Goal: Task Accomplishment & Management: Use online tool/utility

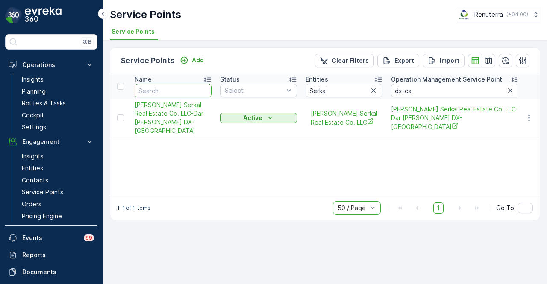
click at [179, 90] on input "text" at bounding box center [173, 91] width 77 height 14
type input "o y o"
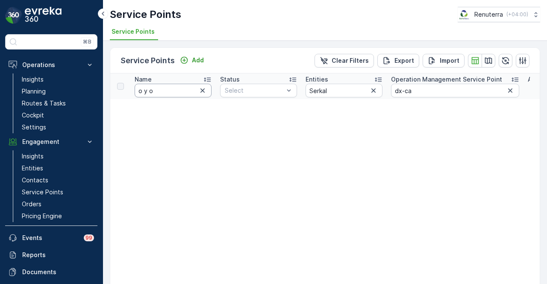
click at [169, 90] on input "o y o" at bounding box center [173, 91] width 77 height 14
type input "o"
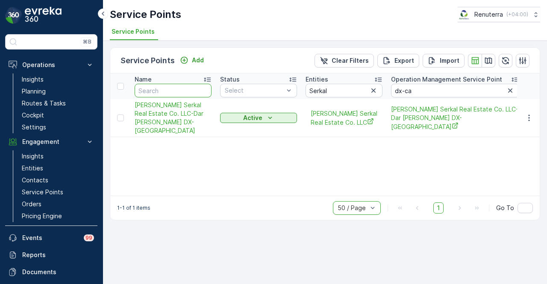
click at [169, 90] on input "text" at bounding box center [173, 91] width 77 height 14
type input "oyo"
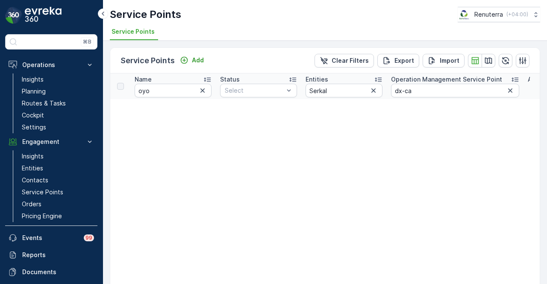
drag, startPoint x: 374, startPoint y: 90, endPoint x: 381, endPoint y: 91, distance: 7.3
click at [374, 90] on icon "button" at bounding box center [374, 91] width 4 height 4
click at [512, 89] on icon "button" at bounding box center [510, 91] width 4 height 4
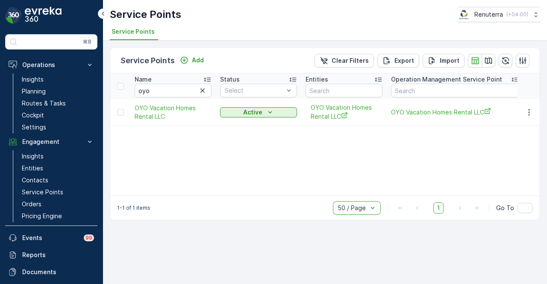
click at [532, 106] on td at bounding box center [528, 112] width 23 height 27
click at [531, 108] on icon "button" at bounding box center [529, 112] width 9 height 9
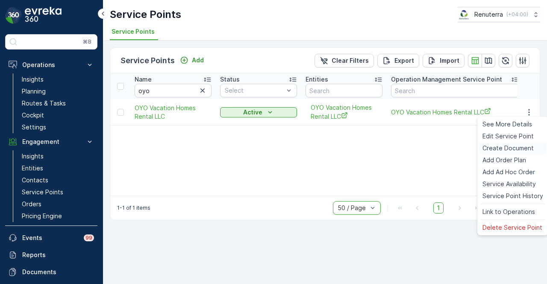
click at [516, 150] on span "Create Document" at bounding box center [508, 148] width 51 height 9
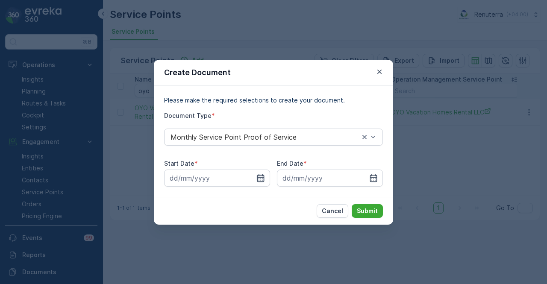
click at [263, 179] on icon "button" at bounding box center [261, 178] width 9 height 9
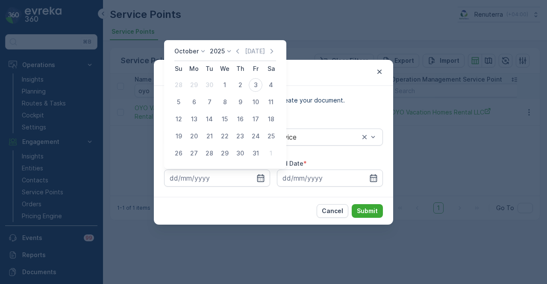
drag, startPoint x: 241, startPoint y: 53, endPoint x: 230, endPoint y: 75, distance: 24.9
click at [241, 53] on icon "button" at bounding box center [237, 51] width 9 height 9
click at [187, 88] on div "1" at bounding box center [194, 85] width 14 height 14
type input "01.09.2025"
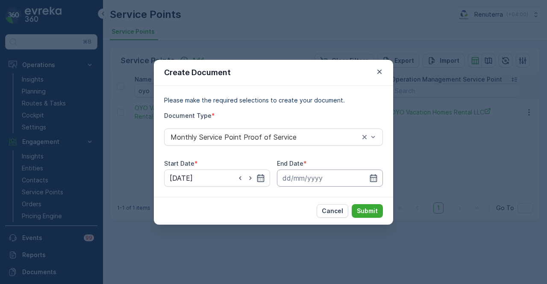
click at [382, 178] on input at bounding box center [330, 178] width 106 height 17
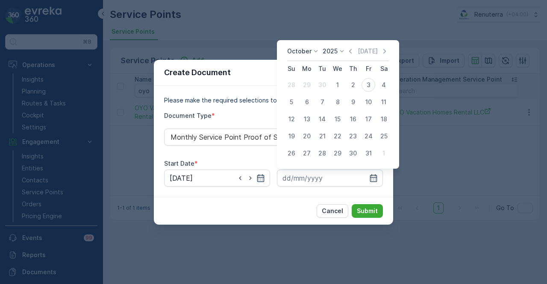
click at [352, 51] on icon "button" at bounding box center [350, 51] width 3 height 5
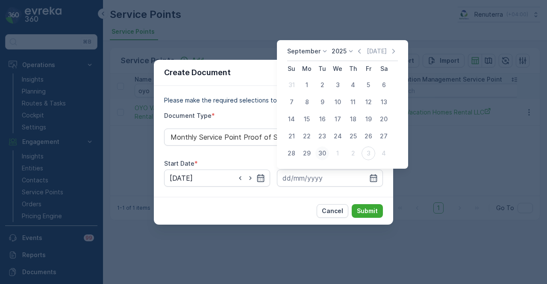
click at [328, 155] on div "30" at bounding box center [323, 154] width 14 height 14
type input "30.09.2025"
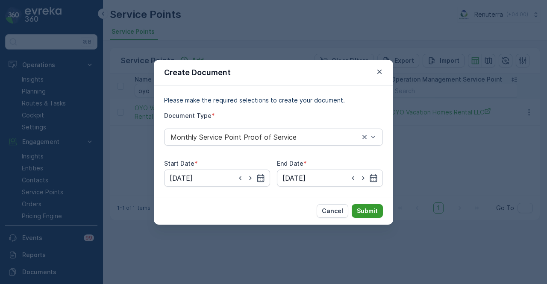
click at [375, 206] on button "Submit" at bounding box center [367, 211] width 31 height 14
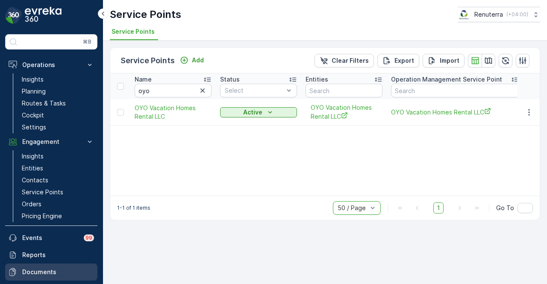
click at [51, 272] on p "Documents" at bounding box center [58, 272] width 72 height 9
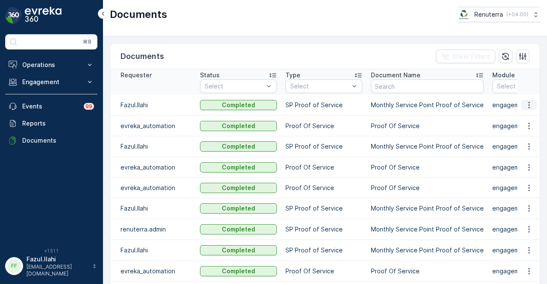
click at [526, 105] on icon "button" at bounding box center [529, 105] width 9 height 9
click at [521, 121] on span "See Details" at bounding box center [527, 117] width 33 height 9
click at [70, 81] on p "Engagement" at bounding box center [51, 82] width 58 height 9
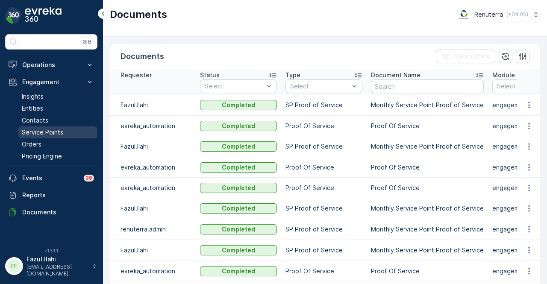
click at [66, 130] on link "Service Points" at bounding box center [57, 133] width 79 height 12
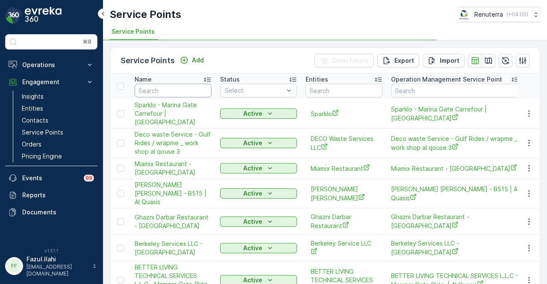
click at [182, 89] on input "text" at bounding box center [173, 91] width 77 height 14
type input "otoo"
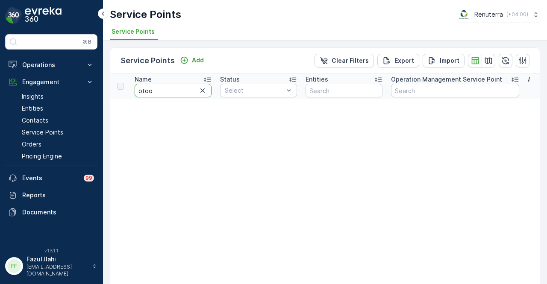
click at [169, 93] on input "otoo" at bounding box center [173, 91] width 77 height 14
type input "o"
type input "otto"
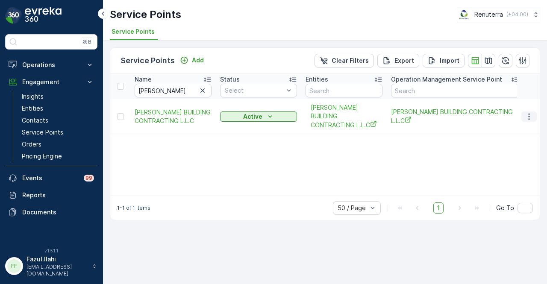
click at [528, 112] on icon "button" at bounding box center [529, 116] width 9 height 9
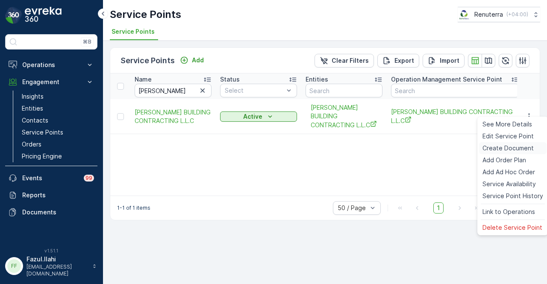
click at [526, 153] on div "Create Document" at bounding box center [513, 148] width 68 height 12
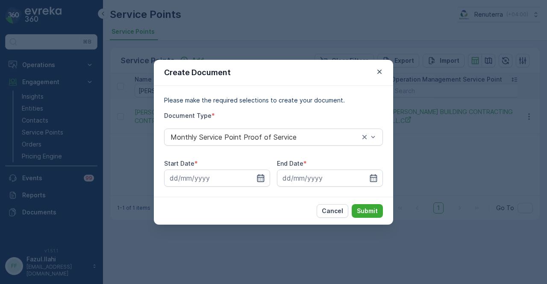
click at [260, 176] on icon "button" at bounding box center [261, 178] width 9 height 9
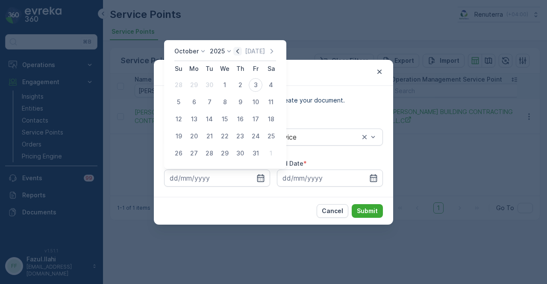
click at [242, 53] on icon "button" at bounding box center [237, 51] width 9 height 9
click at [194, 89] on div "1" at bounding box center [194, 85] width 14 height 14
type input "01.09.2025"
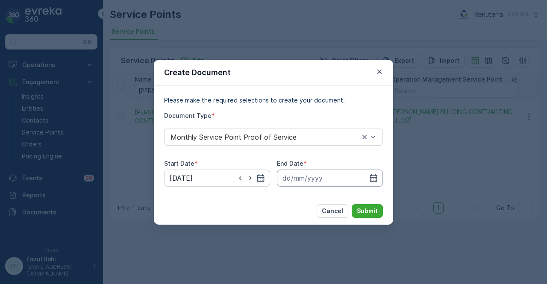
click at [367, 177] on input at bounding box center [330, 178] width 106 height 17
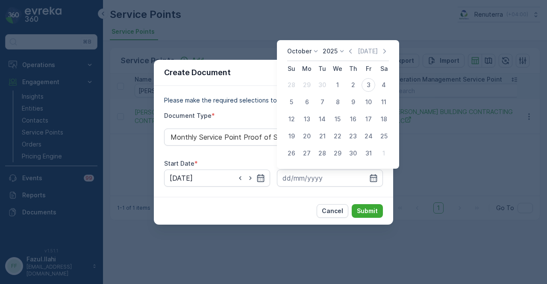
drag, startPoint x: 352, startPoint y: 53, endPoint x: 352, endPoint y: 57, distance: 4.4
click at [352, 54] on icon "button" at bounding box center [350, 51] width 9 height 9
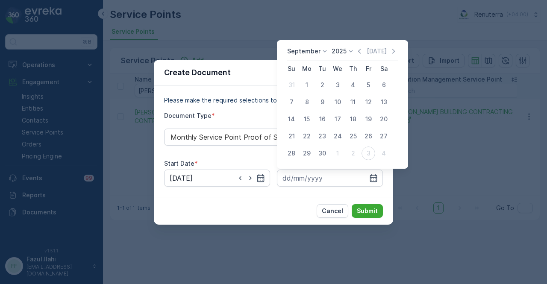
drag, startPoint x: 328, startPoint y: 153, endPoint x: 365, endPoint y: 198, distance: 58.9
click at [328, 154] on div "30" at bounding box center [323, 154] width 14 height 14
type input "30.09.2025"
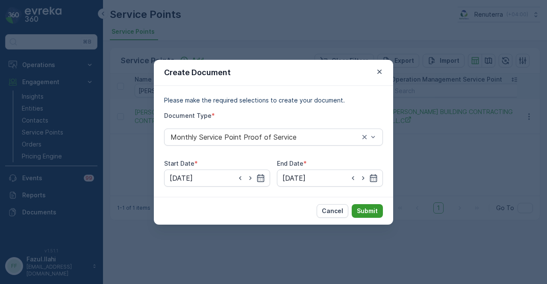
click at [370, 208] on p "Submit" at bounding box center [367, 211] width 21 height 9
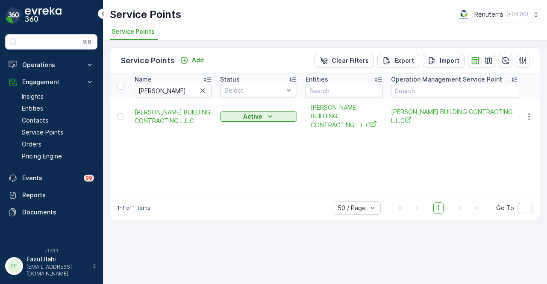
click at [321, 148] on div "Name otto Status Select Entities Operation Management Service Point Address Ord…" at bounding box center [325, 135] width 430 height 122
click at [533, 114] on icon "button" at bounding box center [529, 116] width 9 height 9
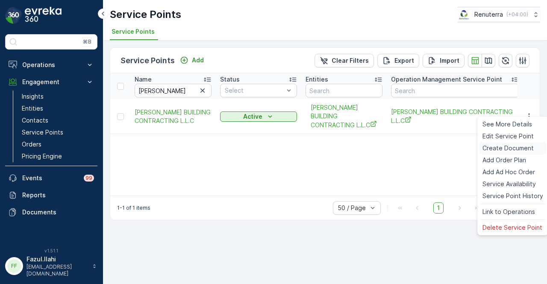
click at [517, 149] on span "Create Document" at bounding box center [508, 148] width 51 height 9
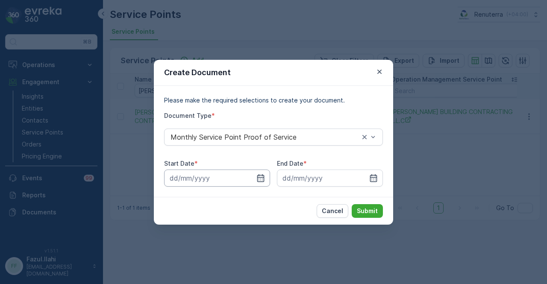
click at [267, 183] on input at bounding box center [217, 178] width 106 height 17
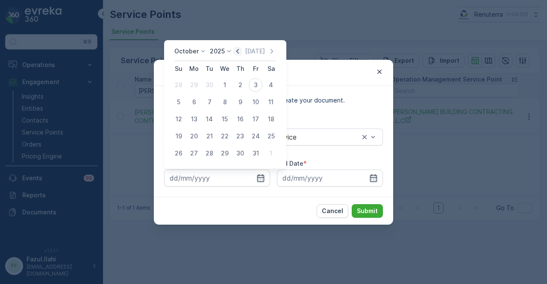
click at [242, 50] on icon "button" at bounding box center [237, 51] width 9 height 9
drag, startPoint x: 191, startPoint y: 86, endPoint x: 229, endPoint y: 108, distance: 44.2
click at [192, 86] on div "1" at bounding box center [194, 85] width 14 height 14
type input "01.09.2025"
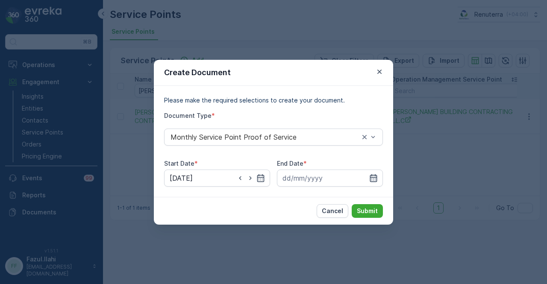
click at [370, 176] on icon "button" at bounding box center [373, 178] width 9 height 9
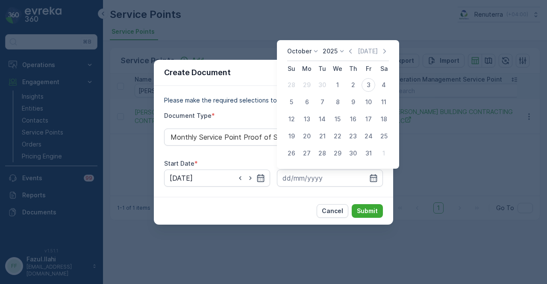
drag, startPoint x: 350, startPoint y: 52, endPoint x: 346, endPoint y: 67, distance: 16.1
click at [350, 53] on icon "button" at bounding box center [350, 51] width 9 height 9
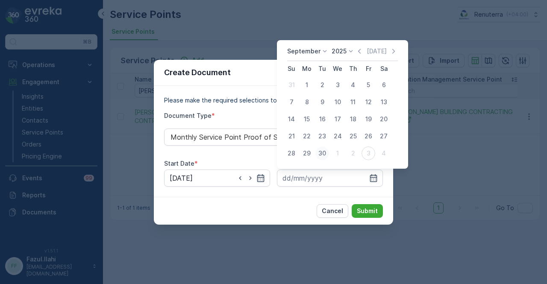
click at [322, 155] on div "30" at bounding box center [323, 154] width 14 height 14
type input "30.09.2025"
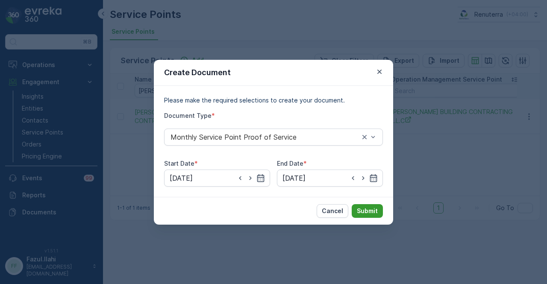
click at [367, 209] on p "Submit" at bounding box center [367, 211] width 21 height 9
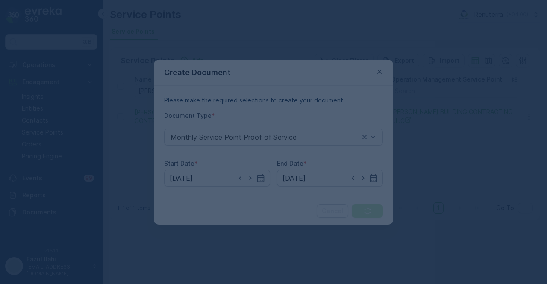
click at [329, 238] on div at bounding box center [273, 142] width 547 height 284
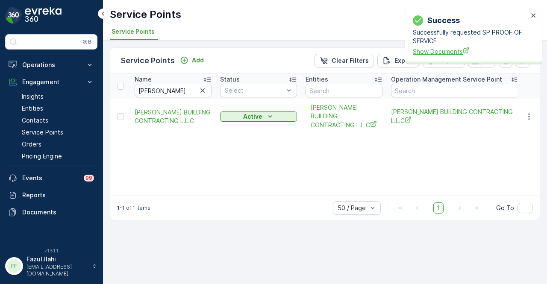
click at [436, 54] on span "Show Documents" at bounding box center [470, 51] width 115 height 9
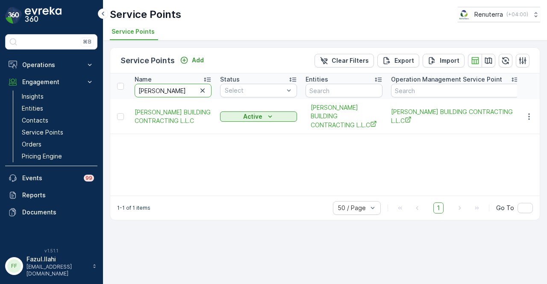
click at [208, 91] on input "otto" at bounding box center [173, 91] width 77 height 14
click at [203, 92] on icon "button" at bounding box center [202, 90] width 9 height 9
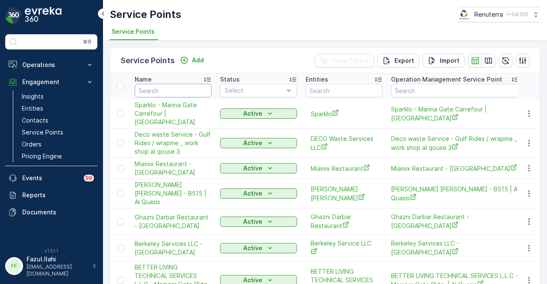
click at [158, 88] on input "text" at bounding box center [173, 91] width 77 height 14
type input "al ah"
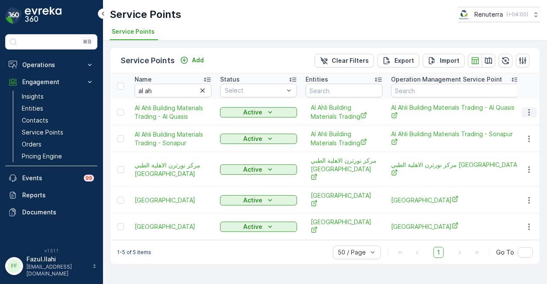
click at [531, 110] on icon "button" at bounding box center [529, 112] width 9 height 9
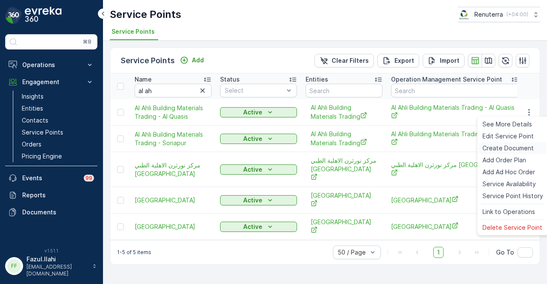
click at [525, 146] on span "Create Document" at bounding box center [508, 148] width 51 height 9
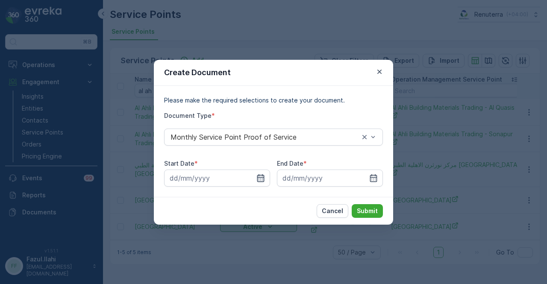
click at [264, 174] on icon "button" at bounding box center [261, 178] width 9 height 9
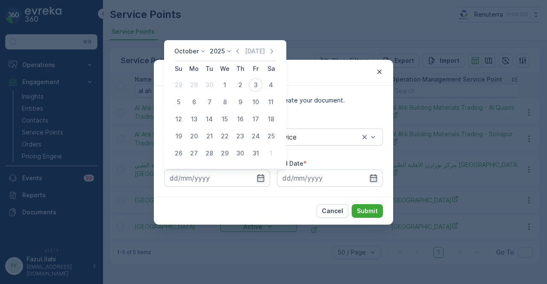
click at [240, 45] on div "October 2025 Today Su Mo Tu We Th Fr Sa 28 29 30 1 2 3 4 5 6 7 8 9 10 11 12 13 …" at bounding box center [225, 104] width 122 height 129
click at [238, 54] on icon "button" at bounding box center [237, 51] width 9 height 9
drag, startPoint x: 193, startPoint y: 83, endPoint x: 199, endPoint y: 92, distance: 10.2
click at [194, 83] on div "1" at bounding box center [194, 85] width 14 height 14
type input "01.09.2025"
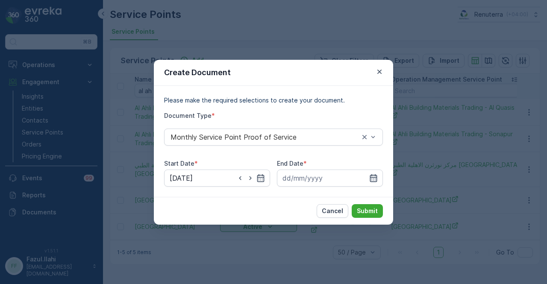
click at [370, 174] on icon "button" at bounding box center [373, 178] width 9 height 9
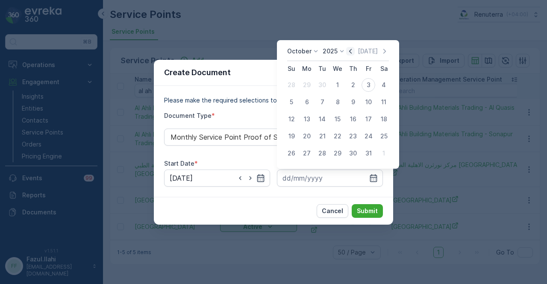
drag, startPoint x: 355, startPoint y: 50, endPoint x: 356, endPoint y: 72, distance: 21.8
click at [355, 51] on icon "button" at bounding box center [350, 51] width 9 height 9
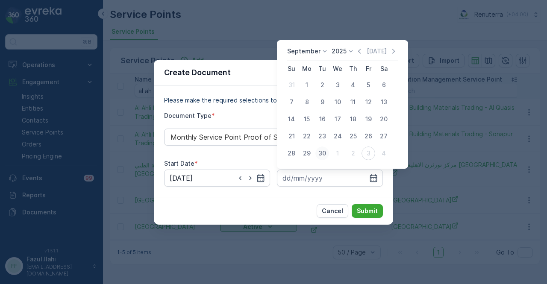
click at [327, 151] on div "30" at bounding box center [323, 154] width 14 height 14
type input "[DATE]"
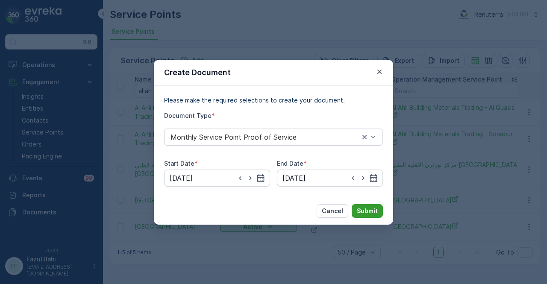
click at [362, 209] on p "Submit" at bounding box center [367, 211] width 21 height 9
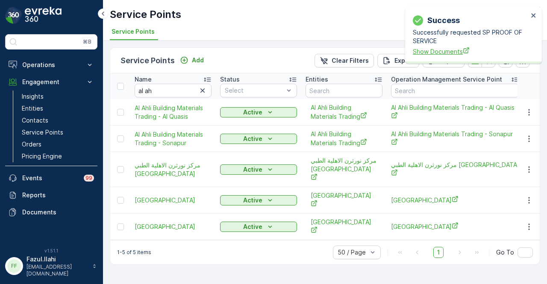
click at [445, 49] on span "Show Documents" at bounding box center [470, 51] width 115 height 9
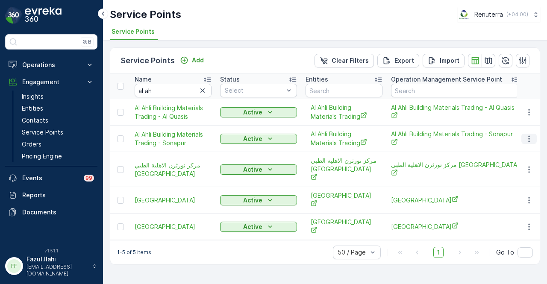
click at [535, 137] on button "button" at bounding box center [529, 139] width 15 height 10
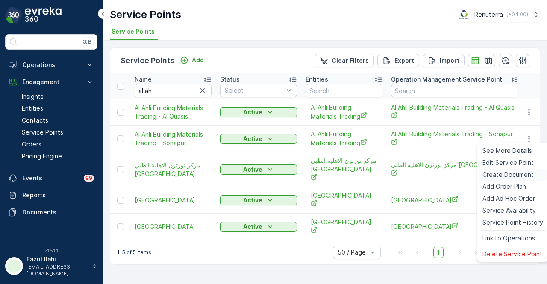
click at [516, 171] on span "Create Document" at bounding box center [508, 175] width 51 height 9
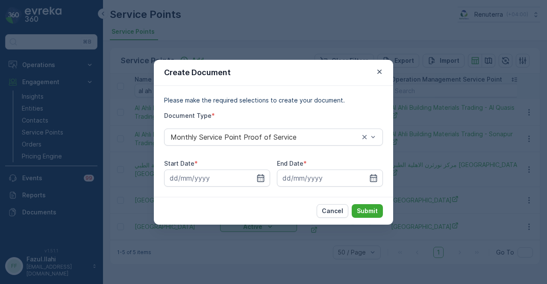
click at [272, 174] on div "Start Date * End Date *" at bounding box center [273, 173] width 219 height 27
click at [264, 173] on input at bounding box center [217, 178] width 106 height 17
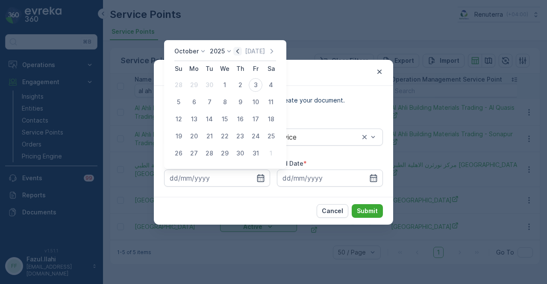
click at [236, 53] on icon "button" at bounding box center [237, 51] width 9 height 9
drag, startPoint x: 195, startPoint y: 86, endPoint x: 346, endPoint y: 179, distance: 177.7
click at [199, 89] on div "1" at bounding box center [194, 85] width 14 height 14
type input "01.09.2025"
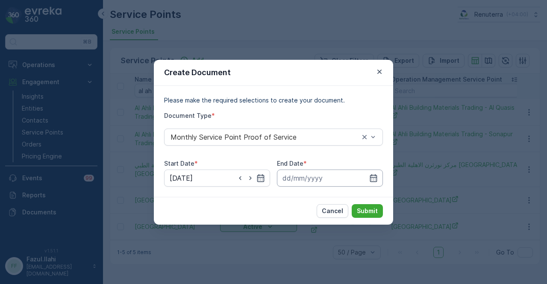
drag, startPoint x: 378, startPoint y: 178, endPoint x: 375, endPoint y: 171, distance: 8.4
click at [378, 178] on input at bounding box center [330, 178] width 106 height 17
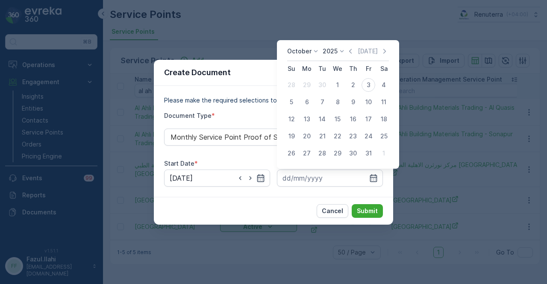
click at [355, 55] on icon "button" at bounding box center [350, 51] width 9 height 9
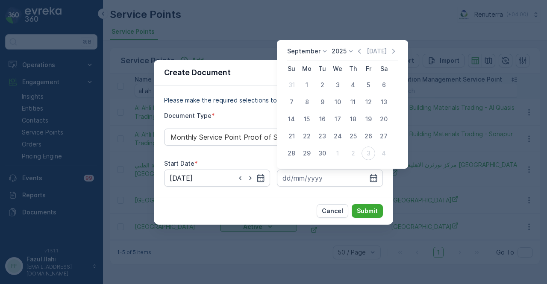
drag, startPoint x: 323, startPoint y: 155, endPoint x: 375, endPoint y: 201, distance: 69.1
click at [325, 157] on div "30" at bounding box center [323, 154] width 14 height 14
type input "[DATE]"
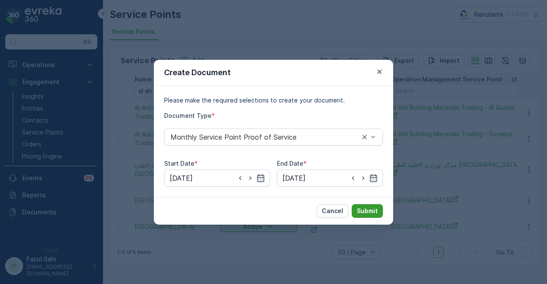
click at [378, 206] on button "Submit" at bounding box center [367, 211] width 31 height 14
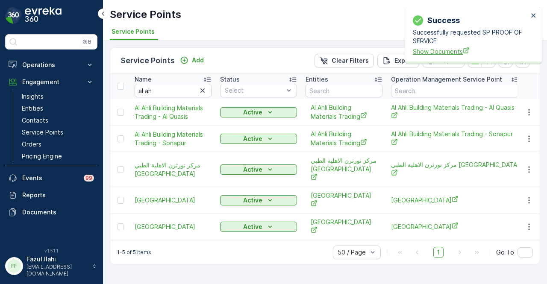
click at [421, 53] on span "Show Documents" at bounding box center [470, 51] width 115 height 9
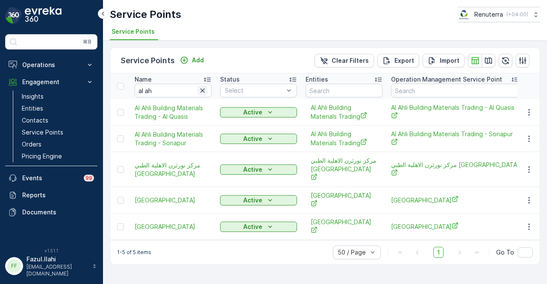
click at [201, 89] on icon "button" at bounding box center [203, 91] width 4 height 4
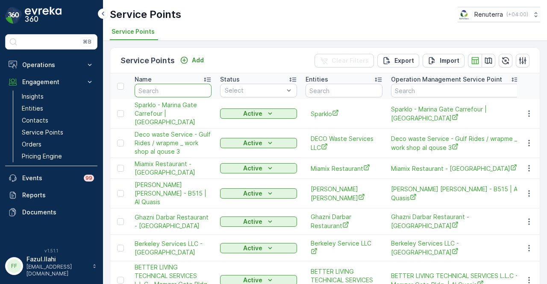
click at [174, 90] on input "text" at bounding box center [173, 91] width 77 height 14
type input "realiable"
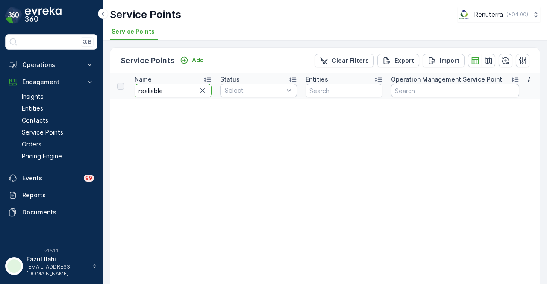
click at [174, 95] on input "realiable" at bounding box center [173, 91] width 77 height 14
type input "real"
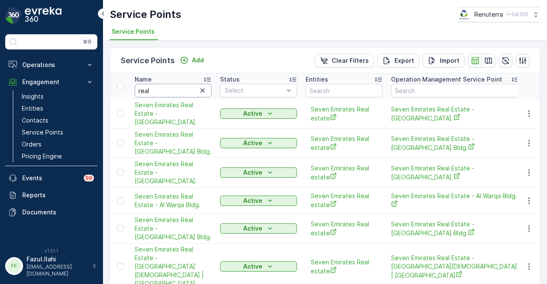
click at [174, 95] on input "real" at bounding box center [173, 91] width 77 height 14
type input "realable"
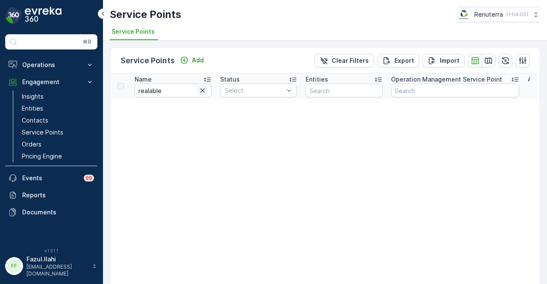
click at [206, 91] on icon "button" at bounding box center [202, 90] width 9 height 9
click at [157, 93] on input "text" at bounding box center [173, 91] width 77 height 14
paste input "RELIABLE"
type input "RELIABLE"
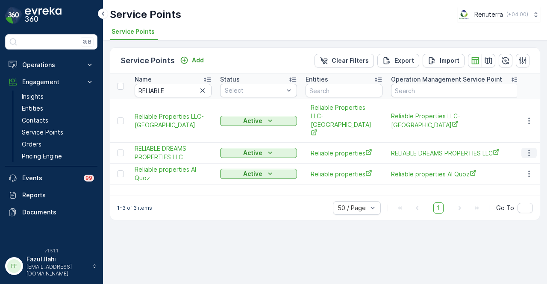
click at [529, 149] on icon "button" at bounding box center [529, 153] width 9 height 9
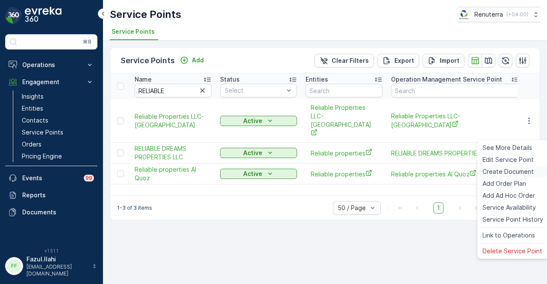
click at [516, 171] on span "Create Document" at bounding box center [508, 172] width 51 height 9
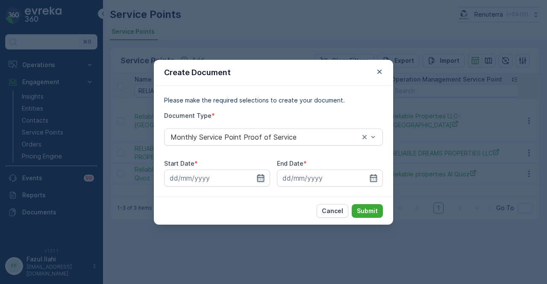
click at [257, 181] on icon "button" at bounding box center [261, 178] width 9 height 9
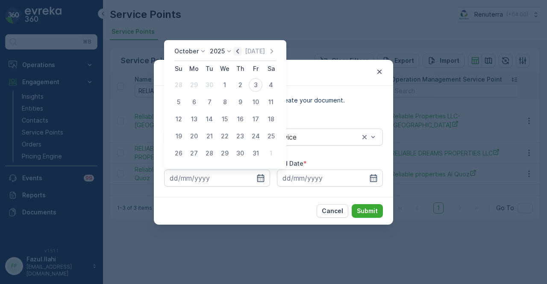
click at [241, 54] on icon "button" at bounding box center [237, 51] width 9 height 9
drag, startPoint x: 194, startPoint y: 87, endPoint x: 203, endPoint y: 95, distance: 12.1
click at [199, 91] on button "1" at bounding box center [193, 84] width 15 height 15
type input "01.09.2025"
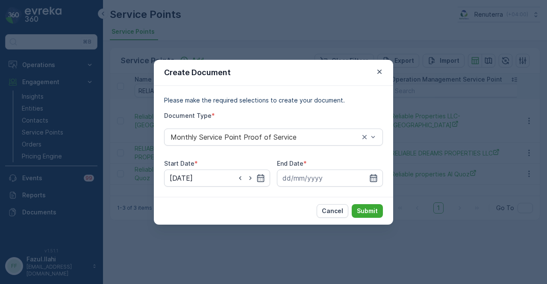
click at [373, 176] on icon "button" at bounding box center [373, 178] width 9 height 9
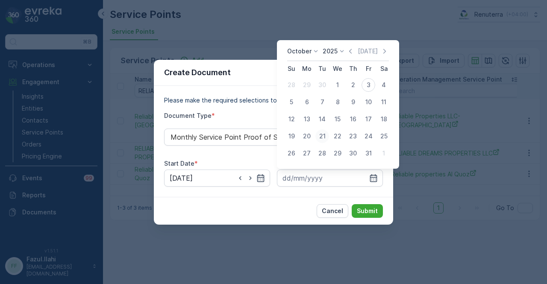
drag, startPoint x: 352, startPoint y: 53, endPoint x: 321, endPoint y: 130, distance: 82.9
click at [352, 58] on div "October 2025 Today" at bounding box center [338, 54] width 102 height 14
drag, startPoint x: 370, startPoint y: 154, endPoint x: 372, endPoint y: 206, distance: 52.2
click at [370, 154] on div "31" at bounding box center [369, 154] width 14 height 14
type input "31.10.2025"
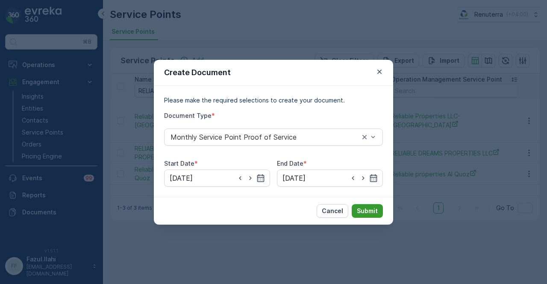
click at [371, 206] on button "Submit" at bounding box center [367, 211] width 31 height 14
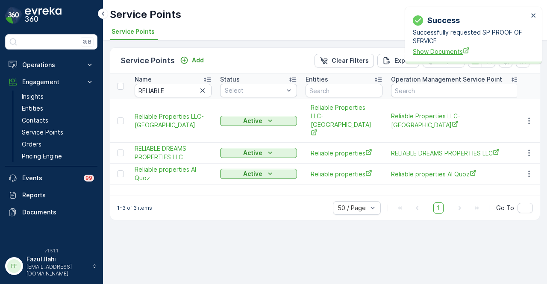
click at [436, 51] on span "Show Documents" at bounding box center [470, 51] width 115 height 9
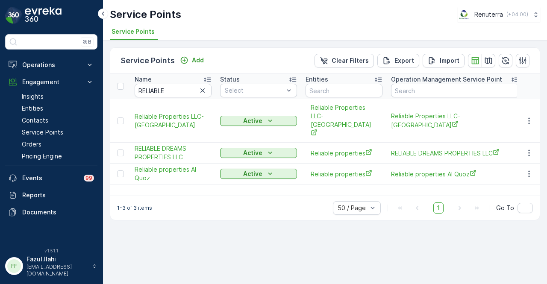
click at [523, 164] on td at bounding box center [528, 174] width 23 height 21
click at [527, 170] on icon "button" at bounding box center [529, 174] width 9 height 9
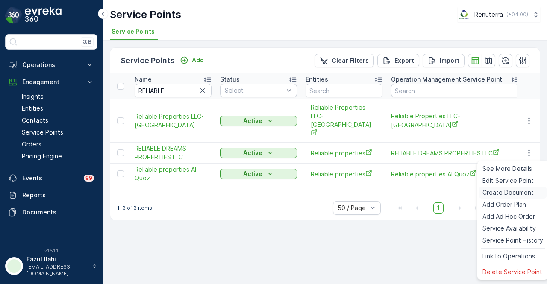
click at [496, 188] on div "Create Document" at bounding box center [513, 193] width 68 height 12
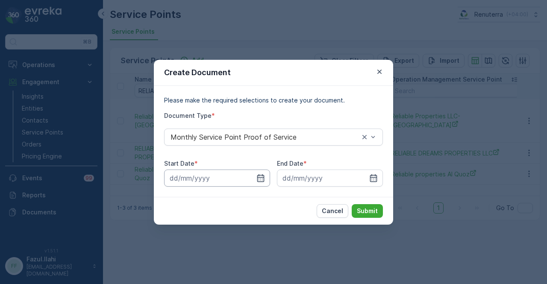
click at [266, 178] on input at bounding box center [217, 178] width 106 height 17
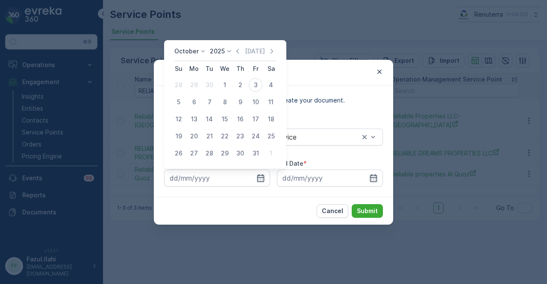
drag, startPoint x: 237, startPoint y: 53, endPoint x: 236, endPoint y: 76, distance: 23.5
click at [237, 54] on icon "button" at bounding box center [237, 51] width 9 height 9
click at [192, 89] on div "1" at bounding box center [194, 85] width 14 height 14
type input "01.09.2025"
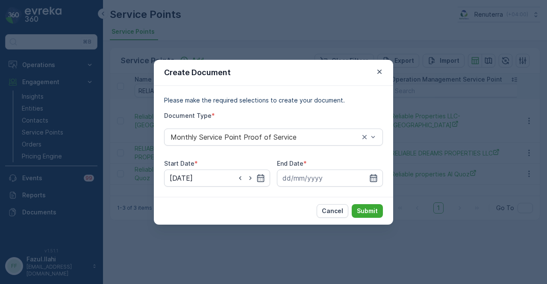
click at [372, 179] on icon "button" at bounding box center [373, 178] width 9 height 9
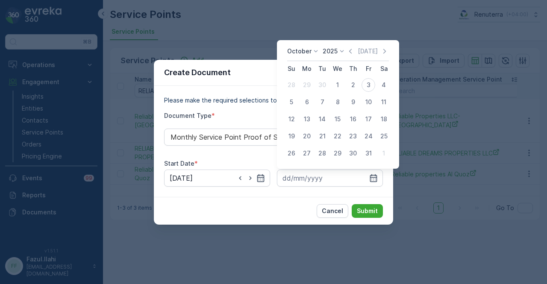
drag, startPoint x: 356, startPoint y: 50, endPoint x: 357, endPoint y: 68, distance: 18.0
click at [355, 54] on icon "button" at bounding box center [350, 51] width 9 height 9
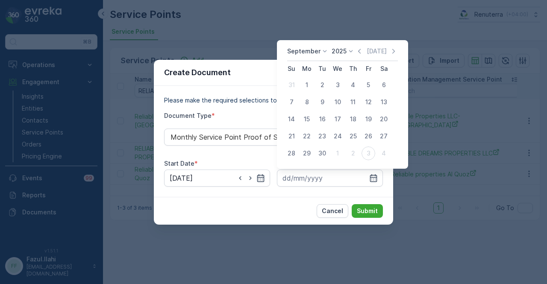
drag, startPoint x: 321, startPoint y: 151, endPoint x: 341, endPoint y: 167, distance: 25.8
click at [322, 153] on div "30" at bounding box center [323, 154] width 14 height 14
type input "30.09.2025"
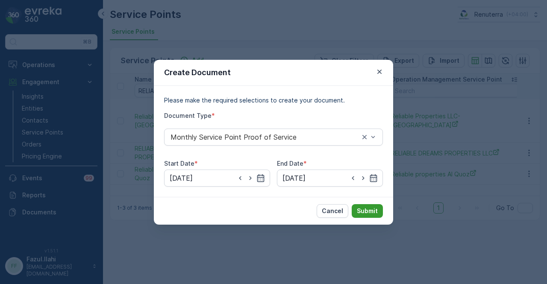
click at [366, 208] on p "Submit" at bounding box center [367, 211] width 21 height 9
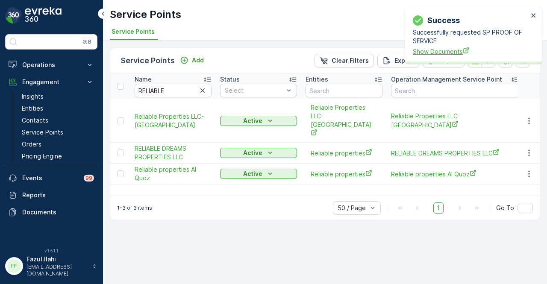
click at [435, 52] on span "Show Documents" at bounding box center [470, 51] width 115 height 9
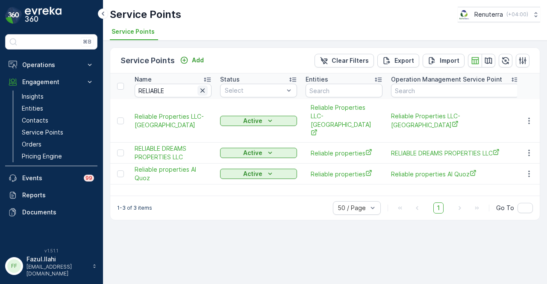
click at [201, 94] on icon "button" at bounding box center [202, 90] width 9 height 9
click at [169, 94] on input "text" at bounding box center [173, 91] width 77 height 14
type input "sasa"
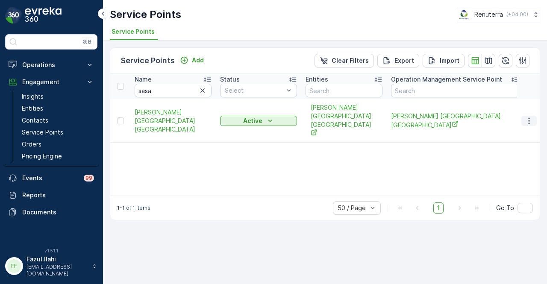
click at [526, 117] on icon "button" at bounding box center [529, 121] width 9 height 9
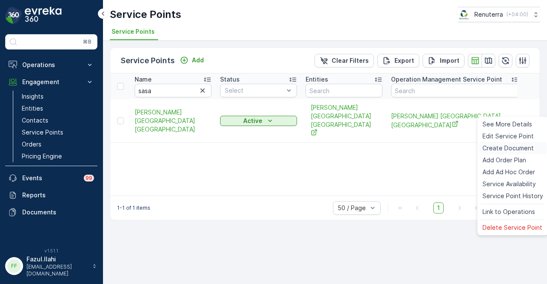
click at [513, 149] on span "Create Document" at bounding box center [508, 148] width 51 height 9
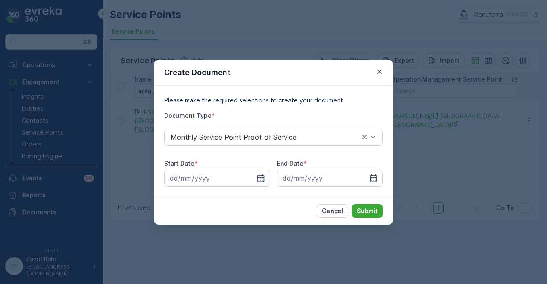
click at [257, 179] on icon "button" at bounding box center [260, 178] width 7 height 8
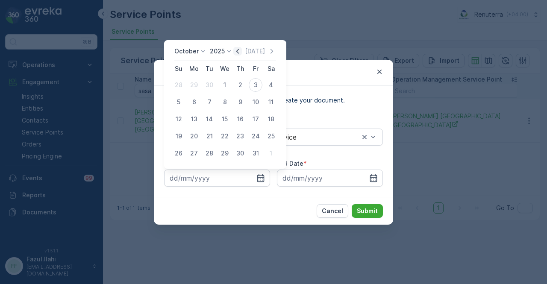
click at [237, 50] on icon "button" at bounding box center [237, 51] width 9 height 9
click at [198, 89] on div "1" at bounding box center [194, 85] width 14 height 14
type input "01.09.2025"
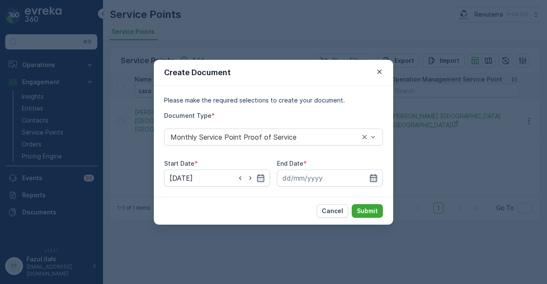
drag, startPoint x: 374, startPoint y: 180, endPoint x: 375, endPoint y: 175, distance: 4.7
click at [374, 179] on icon "button" at bounding box center [373, 178] width 9 height 9
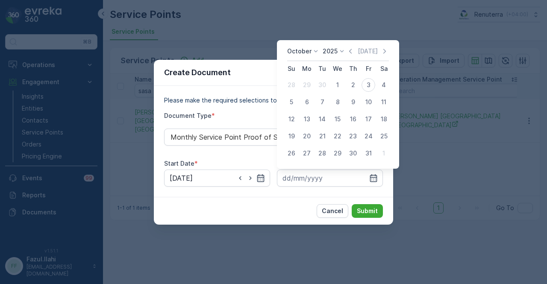
drag, startPoint x: 352, startPoint y: 52, endPoint x: 352, endPoint y: 71, distance: 19.2
click at [352, 52] on icon "button" at bounding box center [350, 51] width 3 height 5
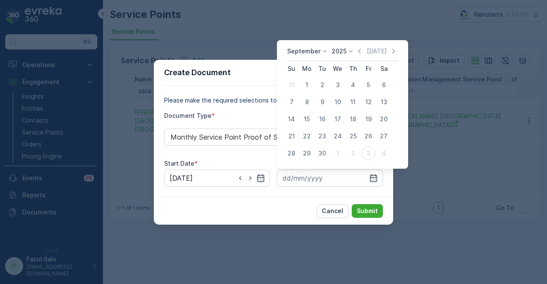
drag, startPoint x: 322, startPoint y: 154, endPoint x: 326, endPoint y: 159, distance: 6.8
click at [324, 156] on div "30" at bounding box center [323, 154] width 14 height 14
type input "30.09.2025"
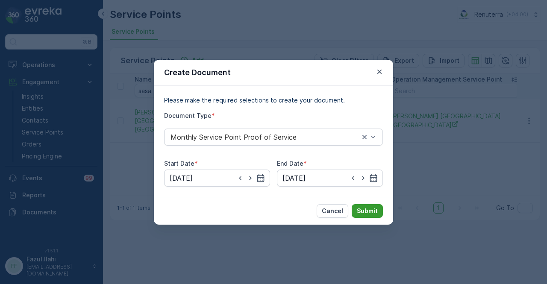
click at [371, 213] on p "Submit" at bounding box center [367, 211] width 21 height 9
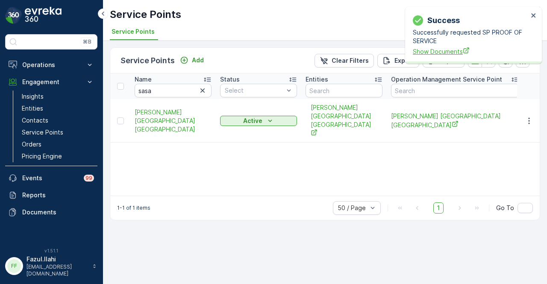
click at [426, 50] on span "Show Documents" at bounding box center [470, 51] width 115 height 9
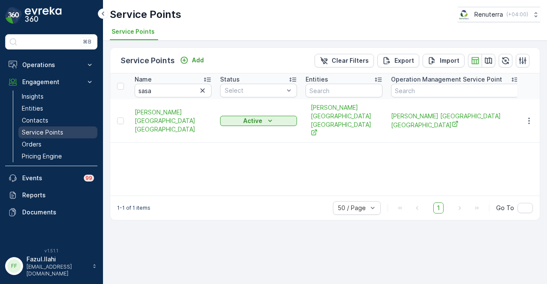
click at [59, 136] on link "Service Points" at bounding box center [57, 133] width 79 height 12
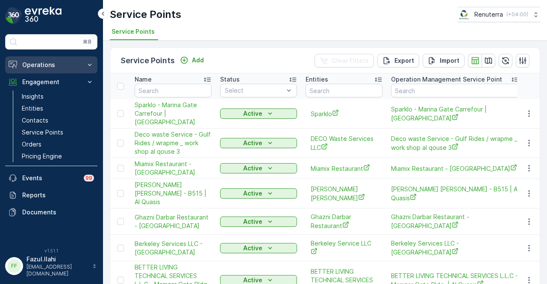
click at [52, 59] on button "Operations" at bounding box center [51, 64] width 92 height 17
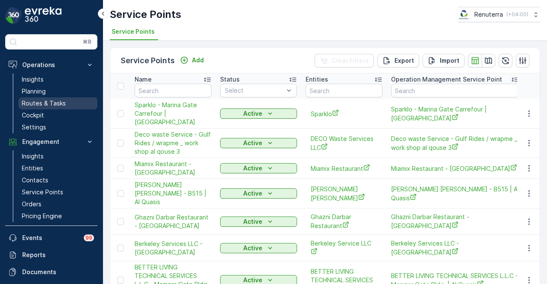
click at [63, 106] on p "Routes & Tasks" at bounding box center [44, 103] width 44 height 9
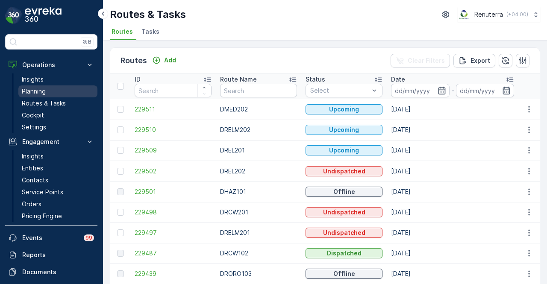
click at [62, 91] on link "Planning" at bounding box center [57, 92] width 79 height 12
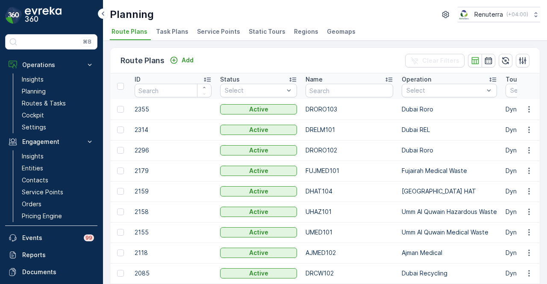
click at [219, 32] on span "Service Points" at bounding box center [218, 31] width 43 height 9
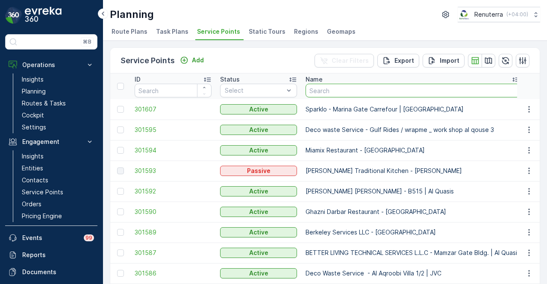
click at [355, 92] on input "text" at bounding box center [413, 91] width 215 height 14
type input "spec"
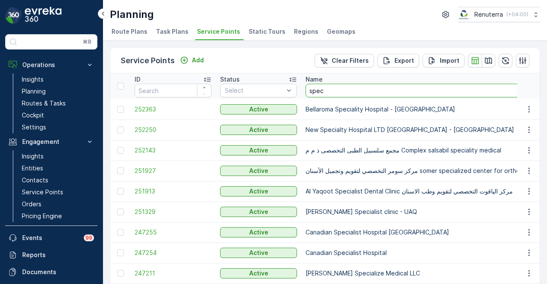
click at [364, 89] on input "spec" at bounding box center [459, 91] width 307 height 14
type input "s"
type input "p506"
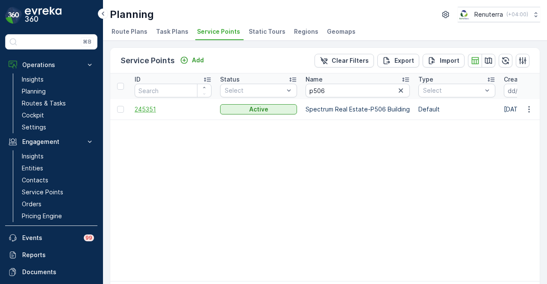
click at [155, 112] on span "245351" at bounding box center [173, 109] width 77 height 9
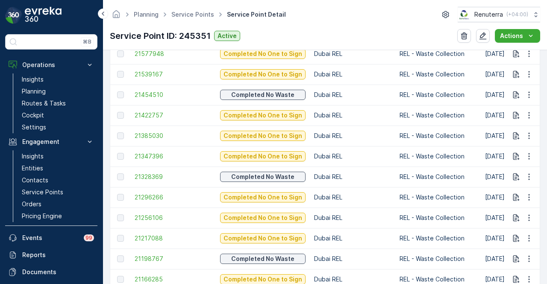
scroll to position [599, 0]
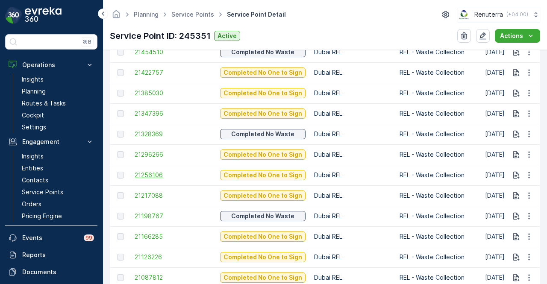
click at [162, 172] on span "21256106" at bounding box center [173, 175] width 77 height 9
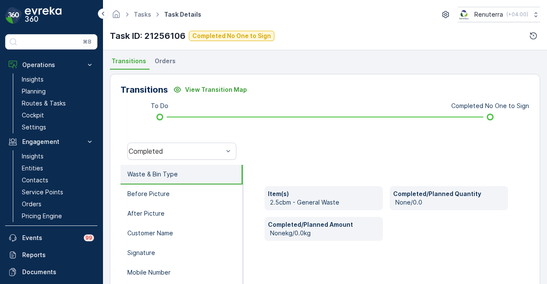
scroll to position [171, 0]
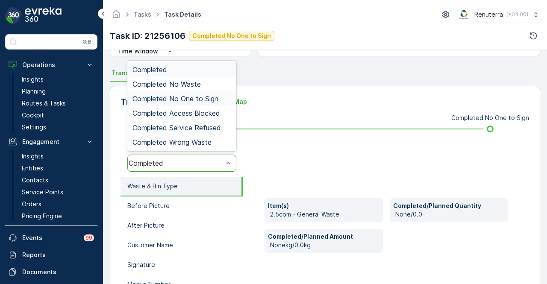
click at [225, 92] on div "Completed No One to Sign" at bounding box center [181, 99] width 109 height 15
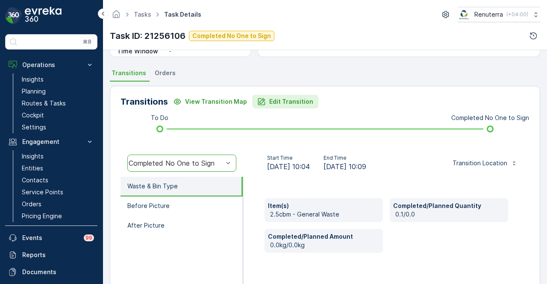
click at [297, 98] on p "Edit Transition" at bounding box center [291, 101] width 44 height 9
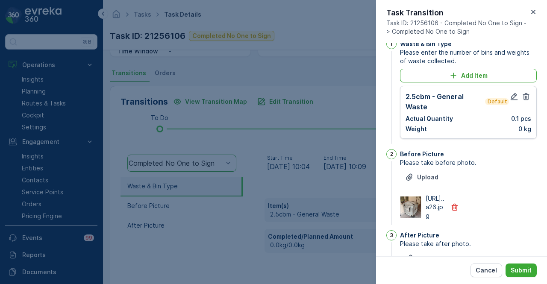
scroll to position [0, 0]
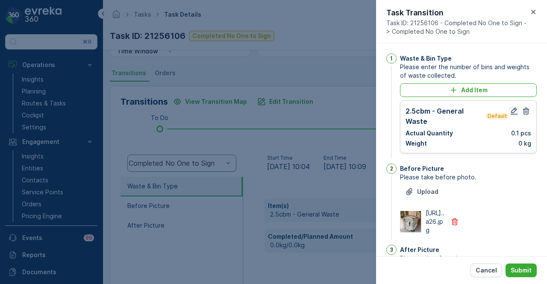
click at [511, 110] on icon "button" at bounding box center [514, 111] width 7 height 7
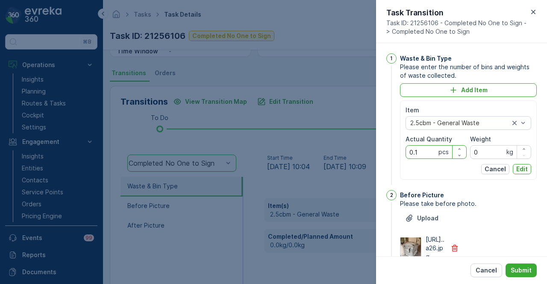
click at [433, 156] on Quantity "0.1" at bounding box center [436, 152] width 61 height 14
type Quantity "0"
type Quantity "1"
click at [520, 171] on p "Edit" at bounding box center [523, 169] width 12 height 9
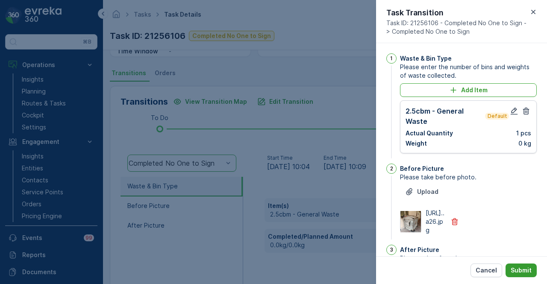
click at [525, 277] on button "Submit" at bounding box center [521, 271] width 31 height 14
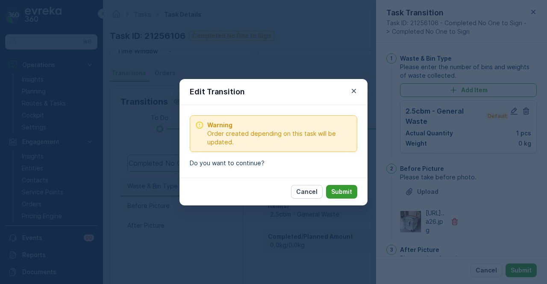
click at [348, 189] on p "Submit" at bounding box center [341, 192] width 21 height 9
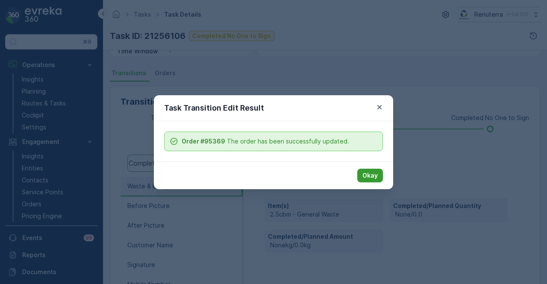
click at [378, 176] on button "Okay" at bounding box center [370, 176] width 26 height 14
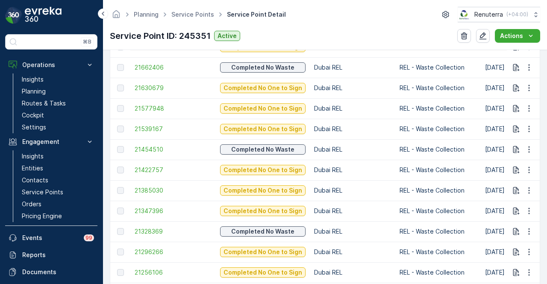
scroll to position [513, 0]
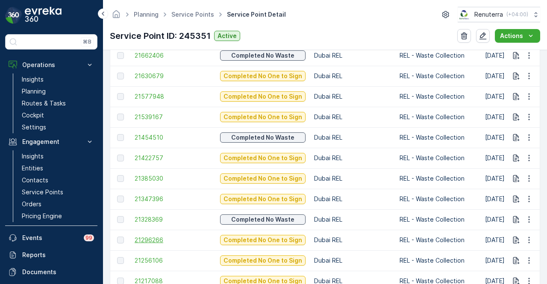
click at [160, 242] on span "21296266" at bounding box center [173, 240] width 77 height 9
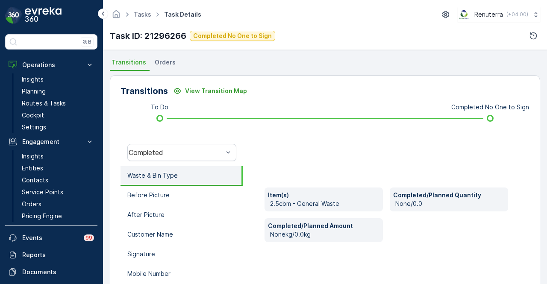
scroll to position [126, 0]
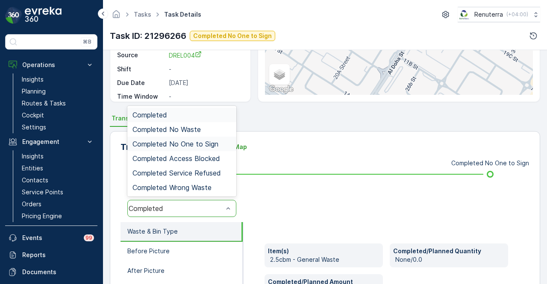
click at [218, 138] on div "Completed No One to Sign" at bounding box center [181, 144] width 109 height 15
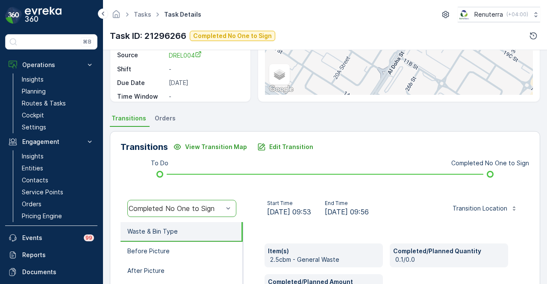
click at [301, 136] on div "Transitions View Transition Map Edit Transition To Do Completed No One to Sign …" at bounding box center [325, 266] width 431 height 271
click at [298, 141] on button "Edit Transition" at bounding box center [285, 147] width 66 height 14
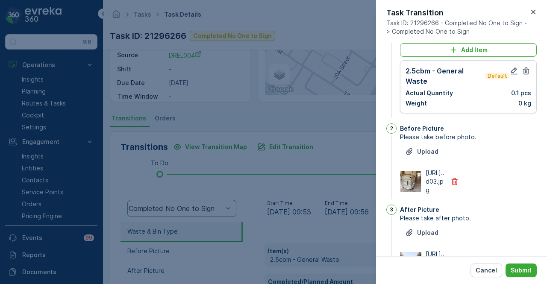
scroll to position [0, 0]
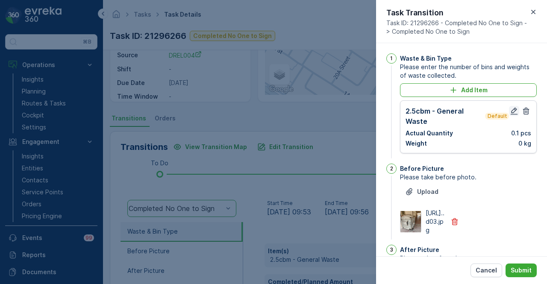
click at [516, 115] on button "button" at bounding box center [514, 111] width 10 height 10
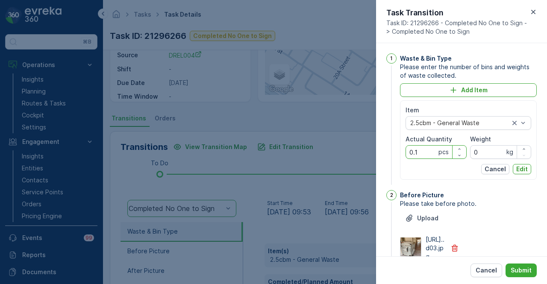
click at [430, 154] on Quantity "0.1" at bounding box center [436, 152] width 61 height 14
type Quantity "0"
type Quantity "1"
click at [518, 164] on button "Edit" at bounding box center [522, 169] width 18 height 10
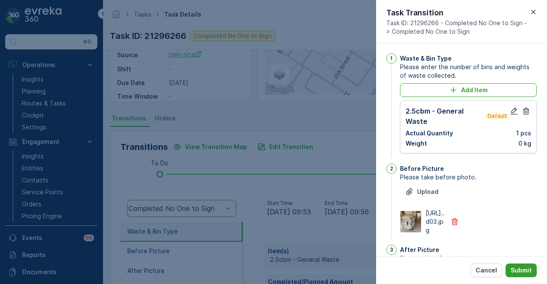
click at [518, 267] on p "Submit" at bounding box center [521, 270] width 21 height 9
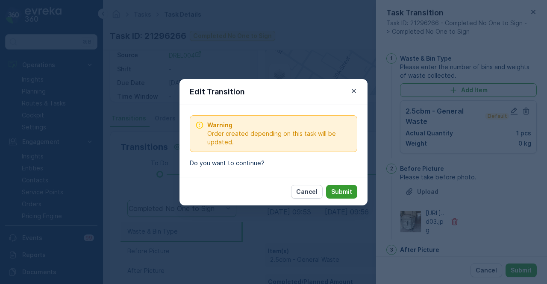
click at [349, 192] on p "Submit" at bounding box center [341, 192] width 21 height 9
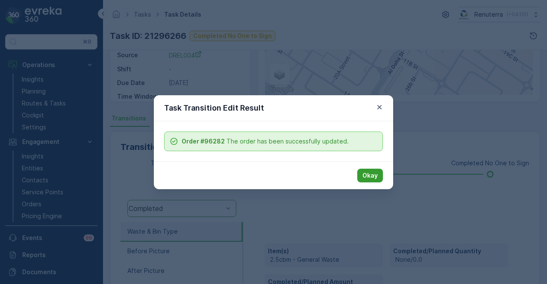
click at [378, 177] on button "Okay" at bounding box center [370, 176] width 26 height 14
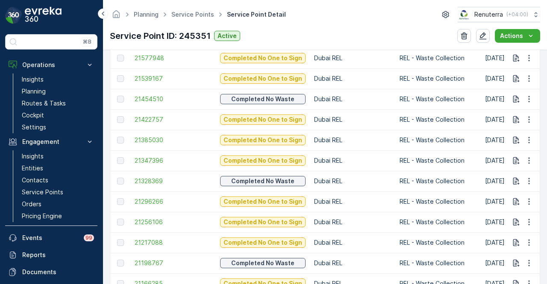
scroll to position [556, 0]
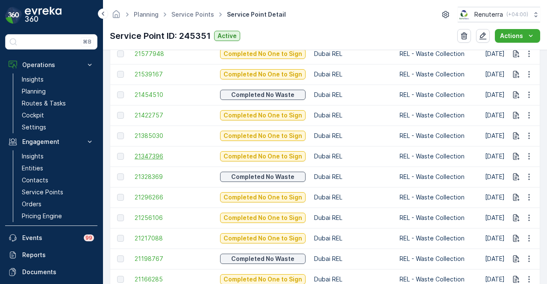
click at [151, 158] on span "21347396" at bounding box center [173, 156] width 77 height 9
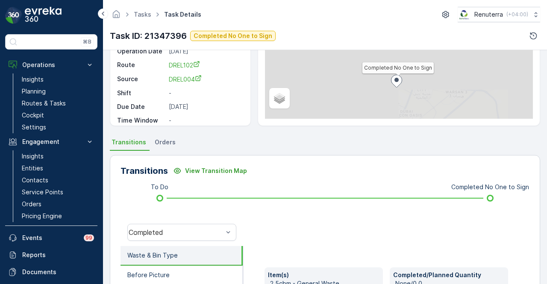
scroll to position [214, 0]
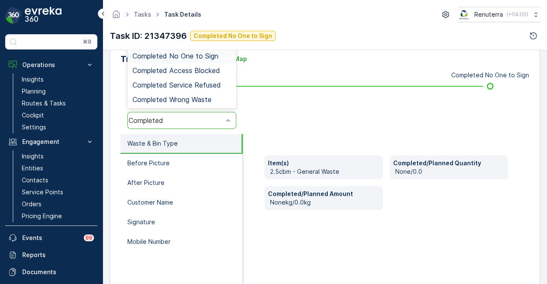
click at [222, 57] on div "Completed No One to Sign" at bounding box center [182, 56] width 99 height 8
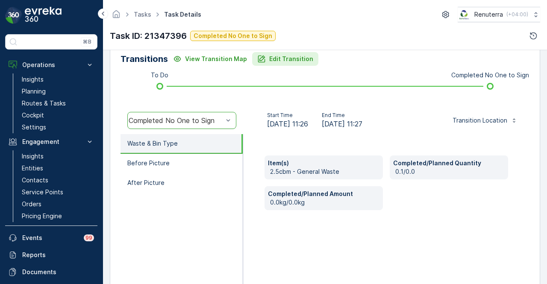
click at [294, 60] on p "Edit Transition" at bounding box center [291, 59] width 44 height 9
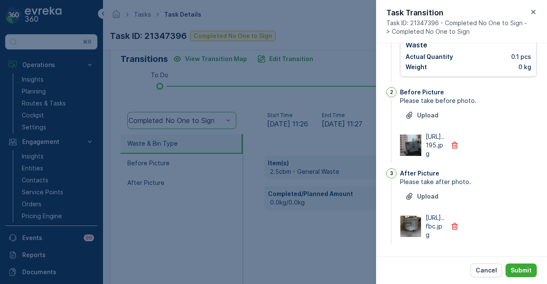
scroll to position [0, 0]
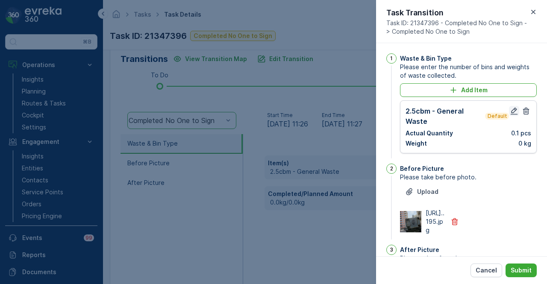
click at [510, 107] on icon "button" at bounding box center [514, 111] width 9 height 9
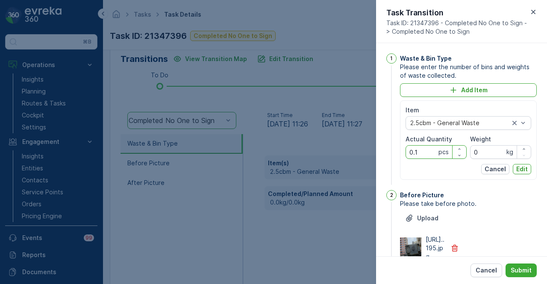
click at [431, 151] on Quantity "0.1" at bounding box center [436, 152] width 61 height 14
type Quantity "0"
type Quantity "1"
click at [520, 172] on p "Edit" at bounding box center [523, 169] width 12 height 9
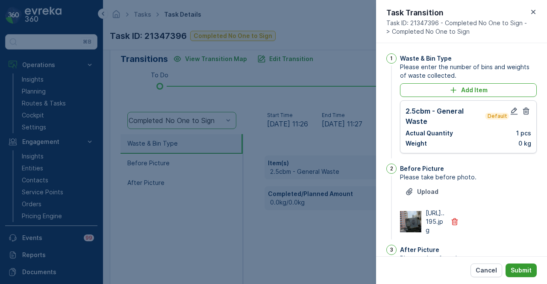
click at [523, 269] on p "Submit" at bounding box center [521, 270] width 21 height 9
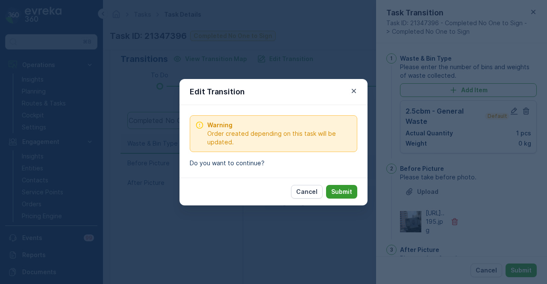
click at [347, 192] on p "Submit" at bounding box center [341, 192] width 21 height 9
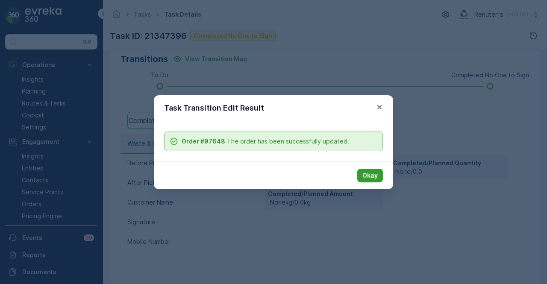
click at [368, 182] on button "Okay" at bounding box center [370, 176] width 26 height 14
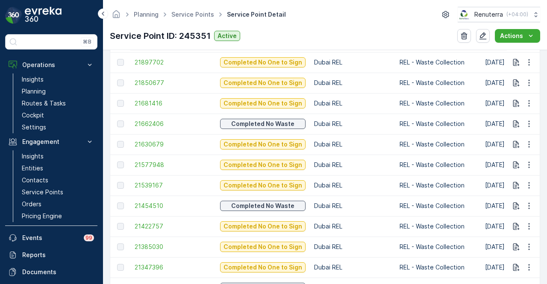
scroll to position [455, 0]
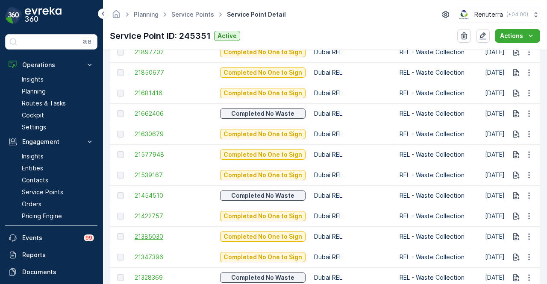
click at [149, 237] on span "21385030" at bounding box center [173, 237] width 77 height 9
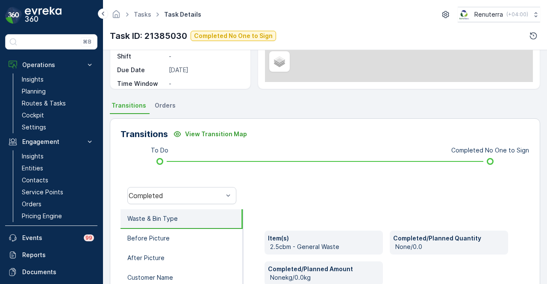
scroll to position [171, 0]
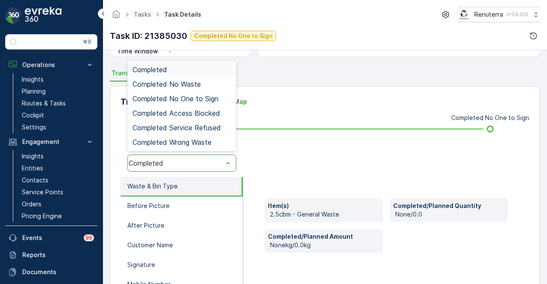
click at [216, 167] on div "Completed" at bounding box center [181, 163] width 109 height 17
click at [219, 99] on div "Completed No One to Sign" at bounding box center [182, 99] width 99 height 8
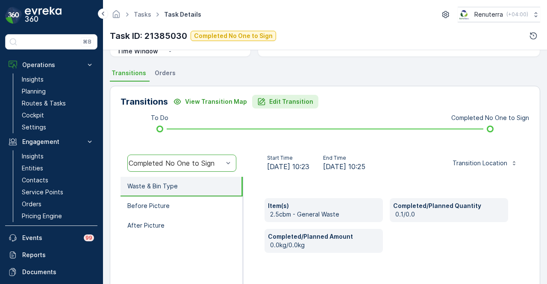
click at [293, 106] on button "Edit Transition" at bounding box center [285, 102] width 66 height 14
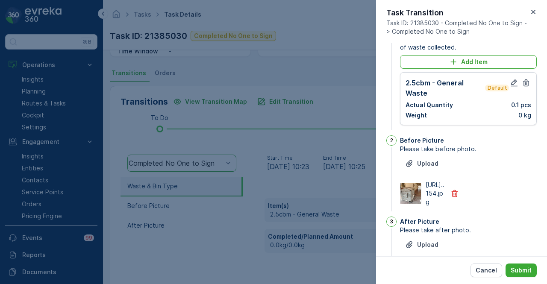
scroll to position [0, 0]
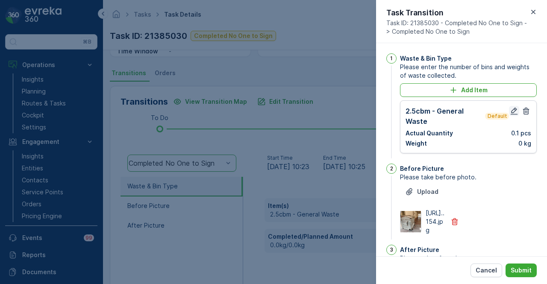
click at [510, 109] on icon "button" at bounding box center [514, 111] width 9 height 9
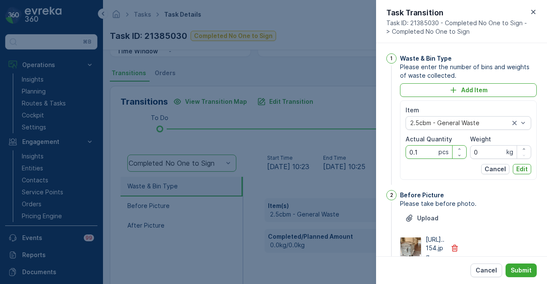
click at [426, 157] on Quantity "0.1" at bounding box center [436, 152] width 61 height 14
type Quantity "0"
type Quantity "1"
click at [517, 170] on p "Edit" at bounding box center [523, 169] width 12 height 9
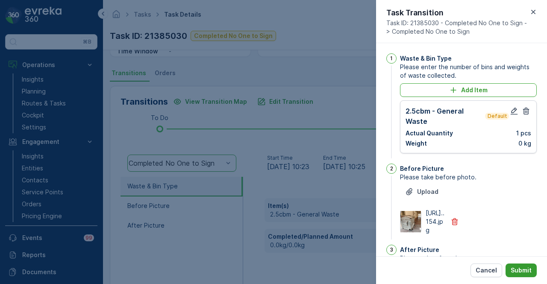
click at [521, 277] on button "Submit" at bounding box center [521, 271] width 31 height 14
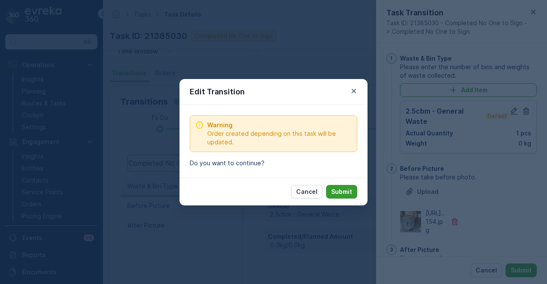
click at [338, 198] on button "Submit" at bounding box center [341, 192] width 31 height 14
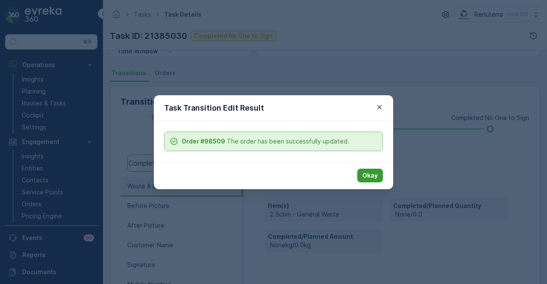
click at [375, 177] on p "Okay" at bounding box center [370, 175] width 15 height 9
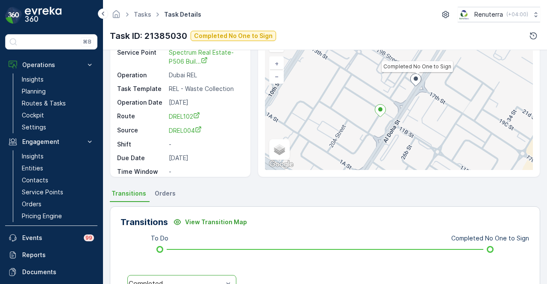
scroll to position [43, 0]
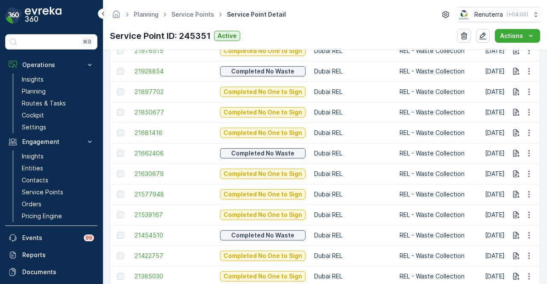
scroll to position [428, 0]
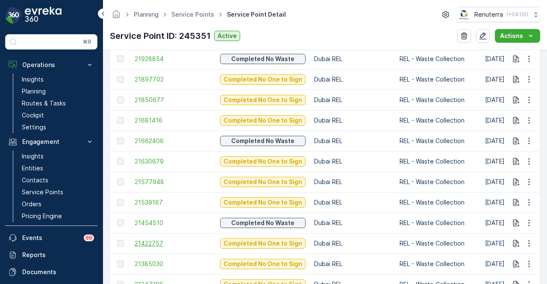
click at [149, 245] on span "21422757" at bounding box center [173, 243] width 77 height 9
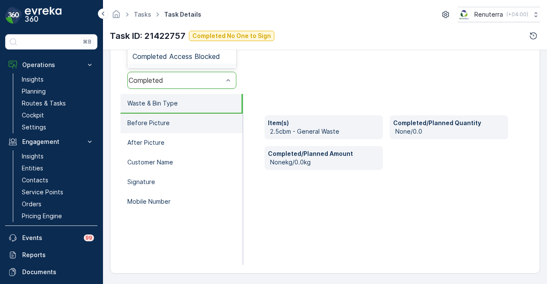
scroll to position [168, 0]
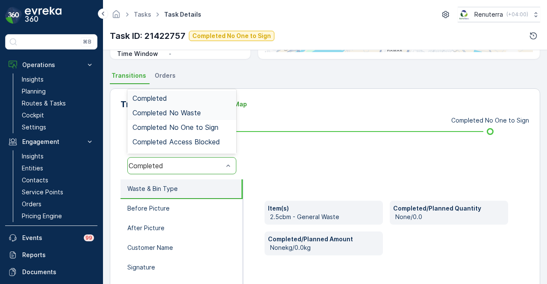
click at [209, 114] on div "Completed No Waste" at bounding box center [182, 113] width 99 height 8
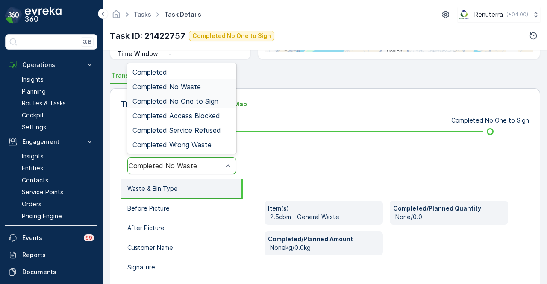
click at [215, 106] on div "Completed No One to Sign" at bounding box center [181, 101] width 109 height 15
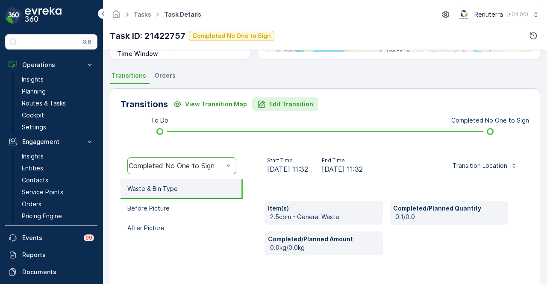
click at [287, 105] on p "Edit Transition" at bounding box center [291, 104] width 44 height 9
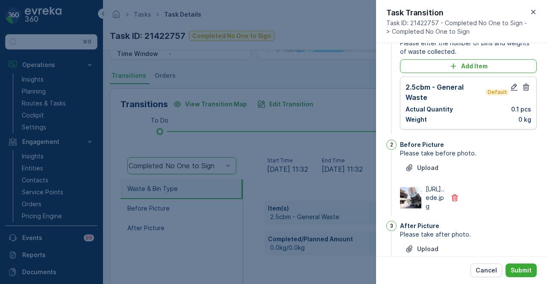
scroll to position [0, 0]
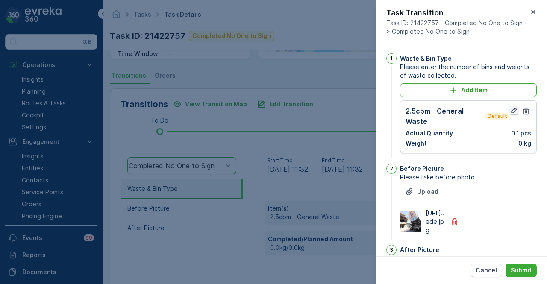
click at [514, 111] on icon "button" at bounding box center [514, 111] width 9 height 9
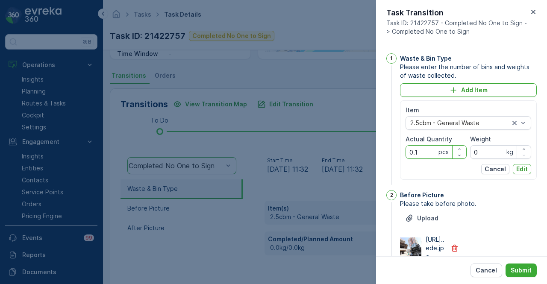
click at [435, 151] on Quantity "0.1" at bounding box center [436, 152] width 61 height 14
type Quantity "0"
type Quantity "1"
click at [528, 165] on button "Edit" at bounding box center [522, 169] width 18 height 10
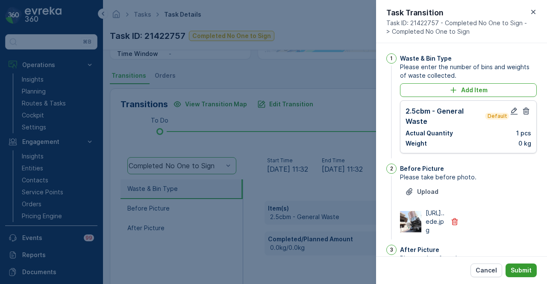
click at [520, 268] on p "Submit" at bounding box center [521, 270] width 21 height 9
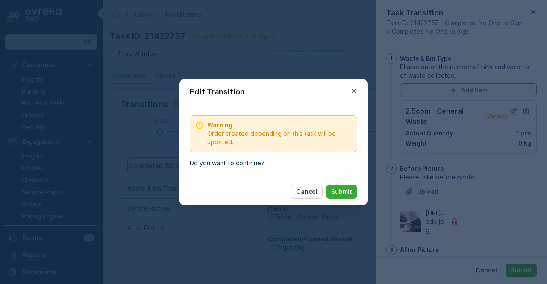
click at [343, 183] on div "Cancel Submit" at bounding box center [274, 192] width 188 height 28
click at [343, 186] on button "Submit" at bounding box center [341, 192] width 31 height 14
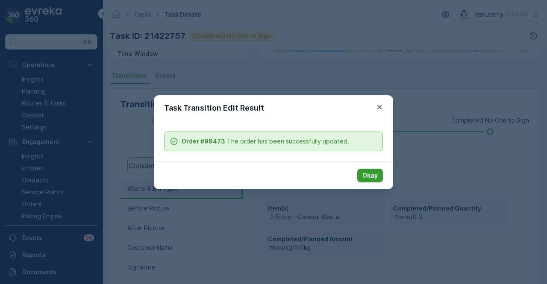
click at [375, 175] on p "Okay" at bounding box center [370, 175] width 15 height 9
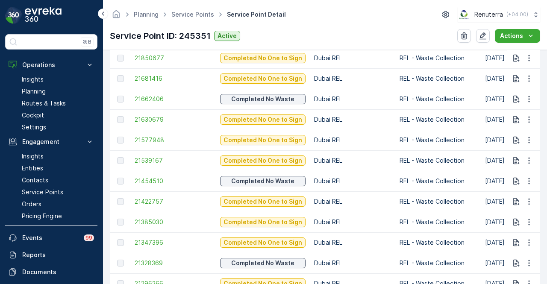
scroll to position [470, 0]
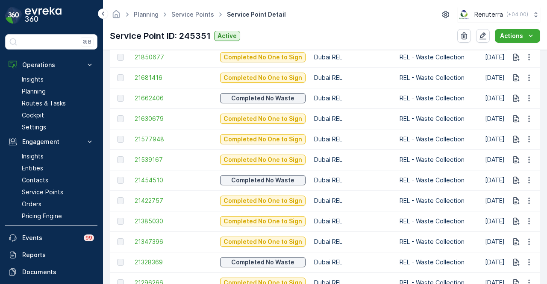
click at [153, 223] on span "21385030" at bounding box center [173, 221] width 77 height 9
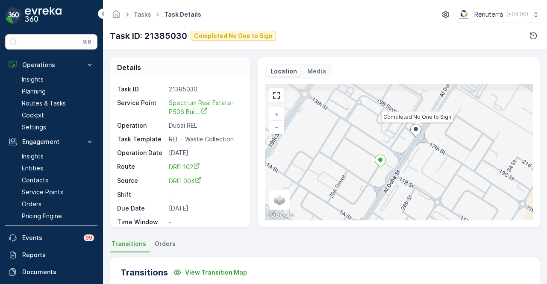
scroll to position [214, 0]
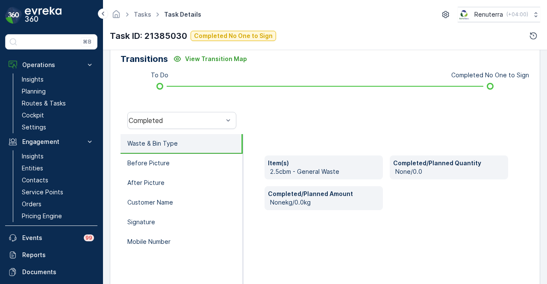
click at [214, 111] on div "Completed" at bounding box center [182, 120] width 123 height 27
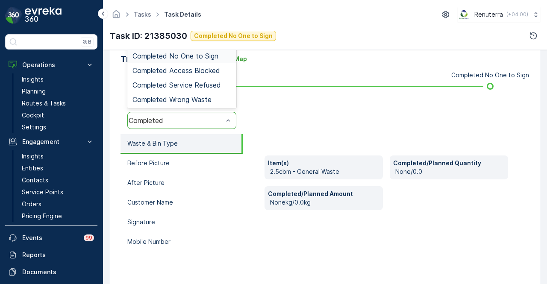
click at [219, 61] on div "Completed No One to Sign" at bounding box center [181, 56] width 109 height 15
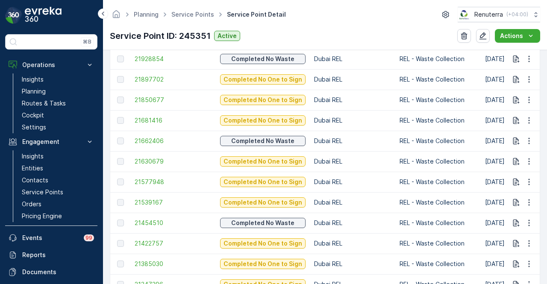
scroll to position [470, 0]
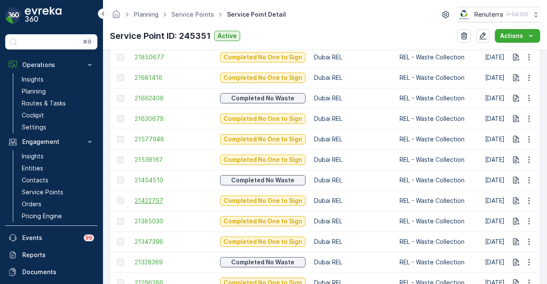
click at [156, 204] on span "21422757" at bounding box center [173, 201] width 77 height 9
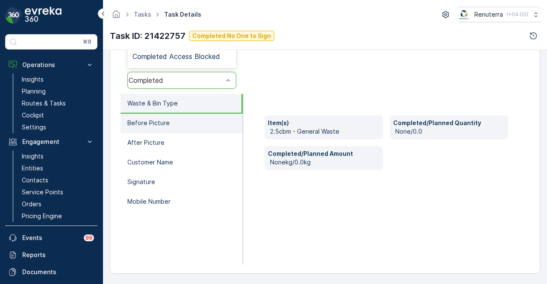
scroll to position [168, 0]
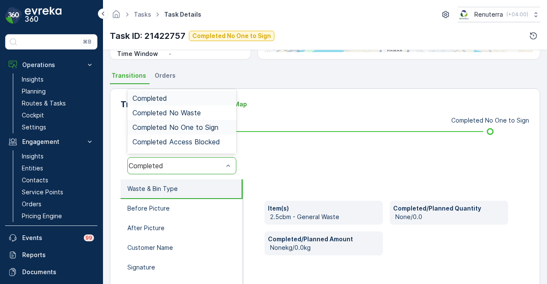
click at [210, 121] on div "Completed No One to Sign" at bounding box center [181, 127] width 109 height 15
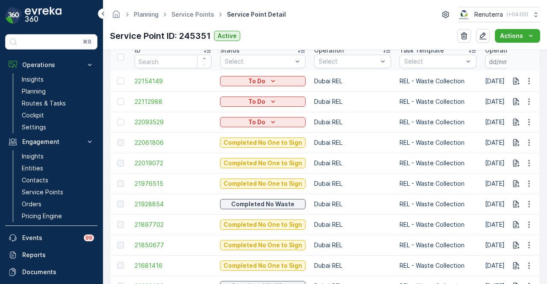
scroll to position [385, 0]
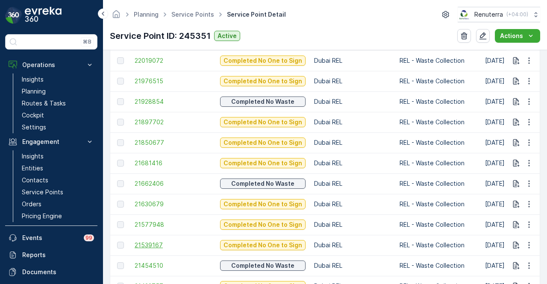
click at [153, 249] on span "21539167" at bounding box center [173, 245] width 77 height 9
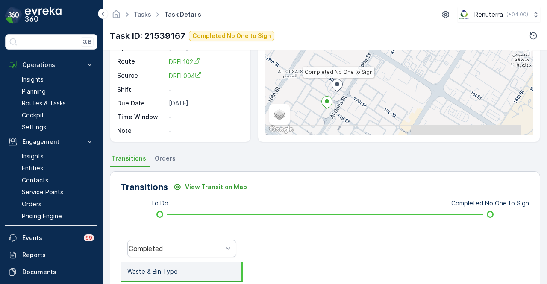
scroll to position [214, 0]
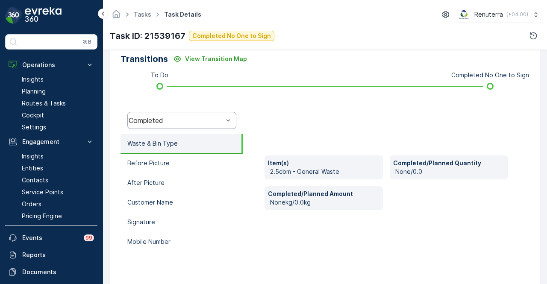
click at [219, 126] on div "Completed" at bounding box center [181, 120] width 109 height 17
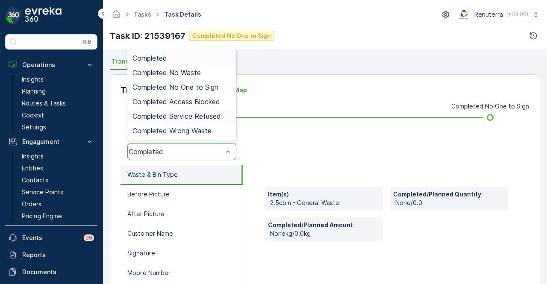
scroll to position [171, 0]
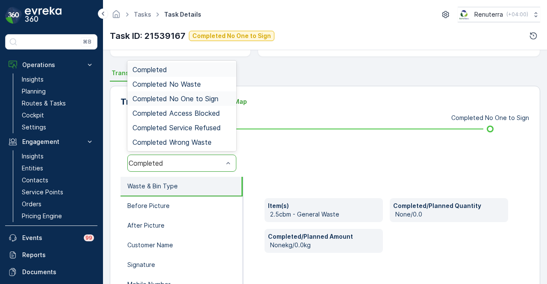
click at [213, 100] on span "Completed No One to Sign" at bounding box center [176, 99] width 86 height 8
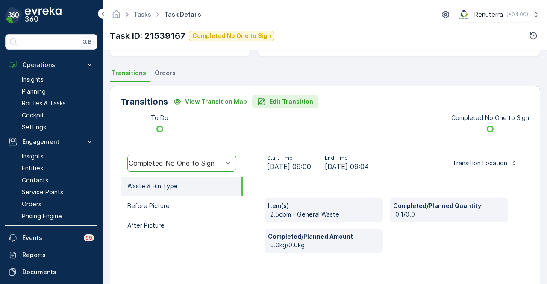
click at [294, 104] on p "Edit Transition" at bounding box center [291, 101] width 44 height 9
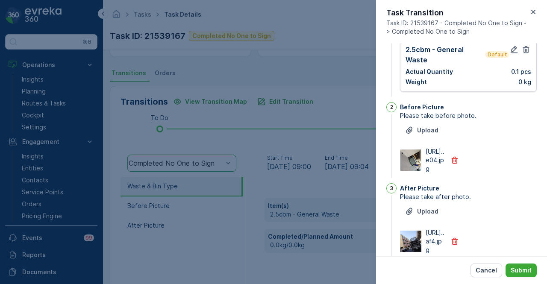
scroll to position [0, 0]
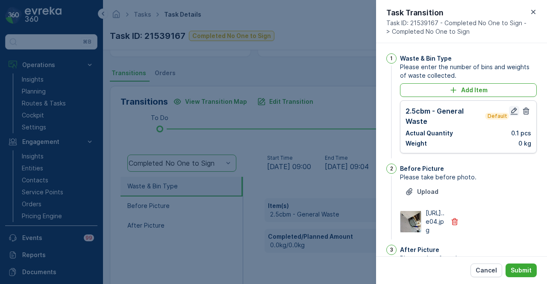
click at [510, 113] on icon "button" at bounding box center [514, 111] width 9 height 9
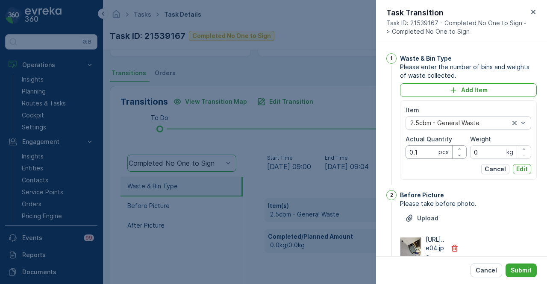
click at [430, 149] on Quantity "0.1" at bounding box center [436, 152] width 61 height 14
type Quantity "0"
type Quantity "4"
type Quantity "1"
click at [515, 169] on button "Edit" at bounding box center [522, 169] width 18 height 10
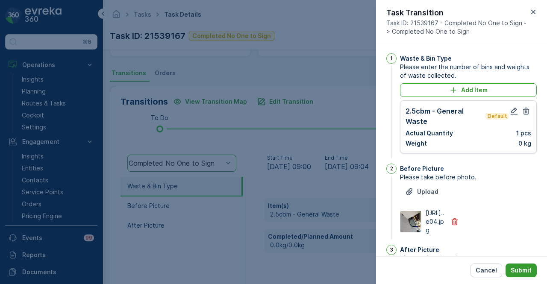
click at [510, 272] on button "Submit" at bounding box center [521, 271] width 31 height 14
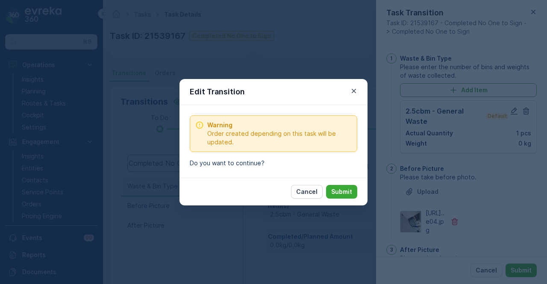
click at [336, 183] on div "Cancel Submit" at bounding box center [274, 192] width 188 height 28
click at [337, 186] on button "Submit" at bounding box center [341, 192] width 31 height 14
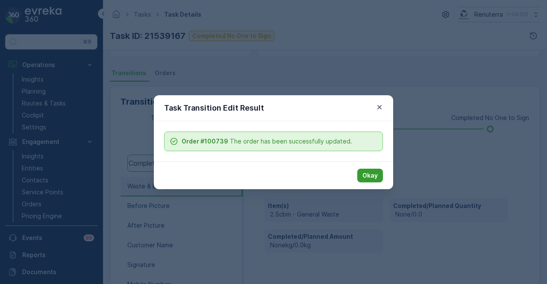
click at [381, 176] on button "Okay" at bounding box center [370, 176] width 26 height 14
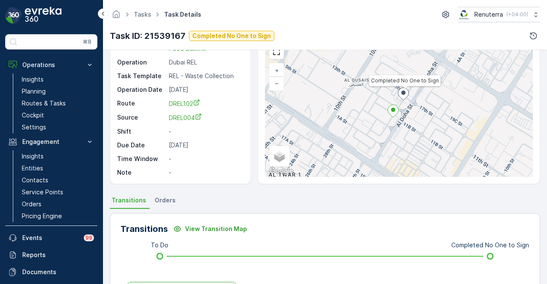
scroll to position [43, 0]
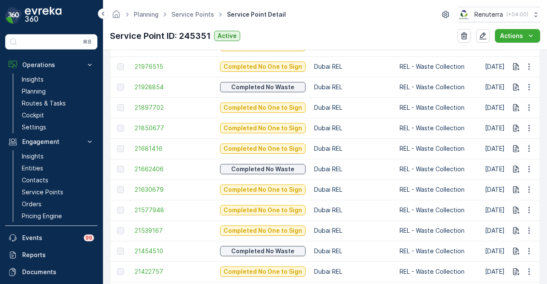
scroll to position [412, 0]
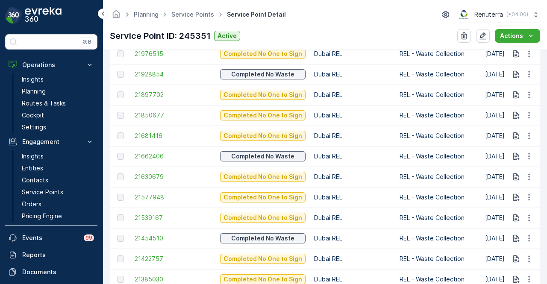
click at [145, 196] on span "21577948" at bounding box center [173, 197] width 77 height 9
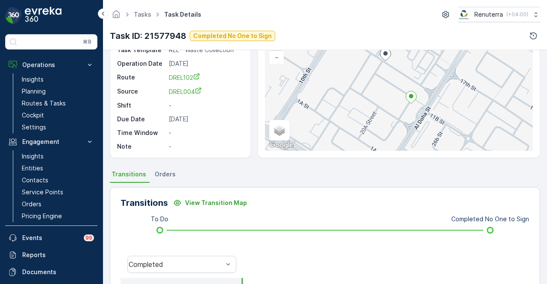
scroll to position [171, 0]
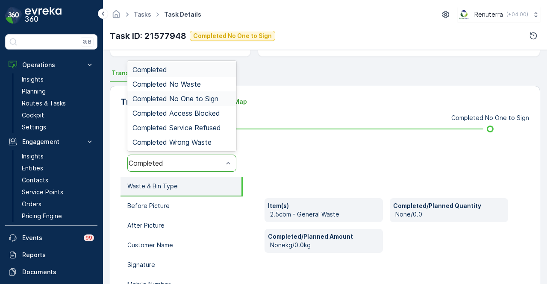
click at [216, 99] on span "Completed No One to Sign" at bounding box center [176, 99] width 86 height 8
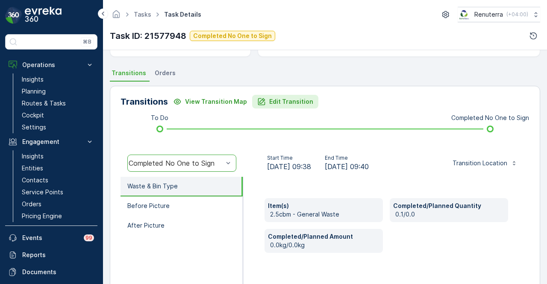
click at [299, 107] on button "Edit Transition" at bounding box center [285, 102] width 66 height 14
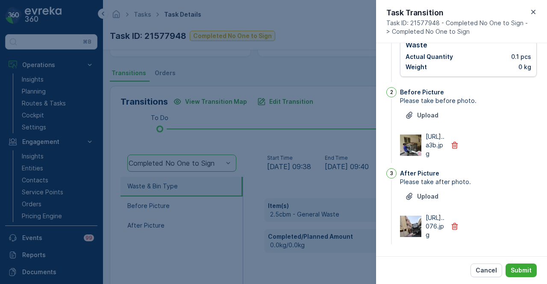
scroll to position [0, 0]
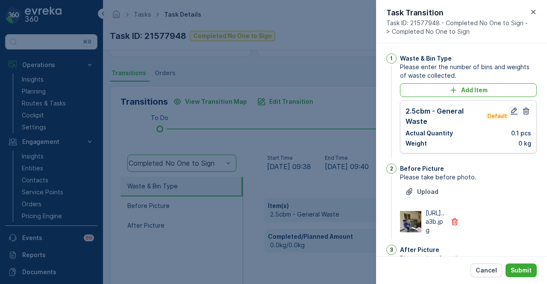
click at [514, 115] on icon "button" at bounding box center [514, 111] width 9 height 9
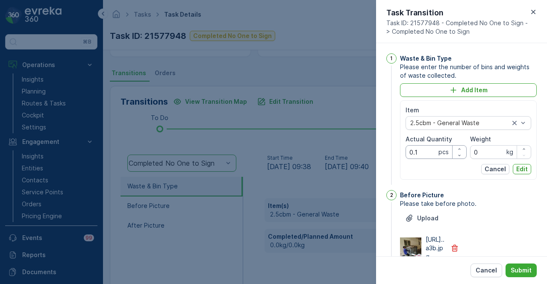
click at [429, 156] on Quantity "0.1" at bounding box center [436, 152] width 61 height 14
type Quantity "0"
type Quantity "1"
click at [520, 168] on p "Edit" at bounding box center [523, 169] width 12 height 9
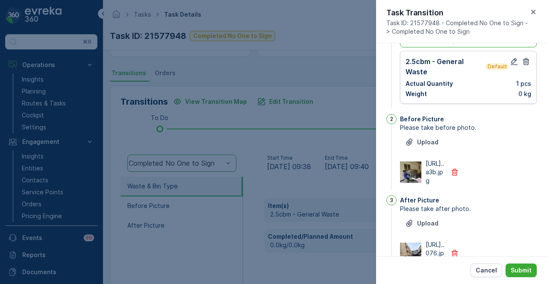
scroll to position [109, 0]
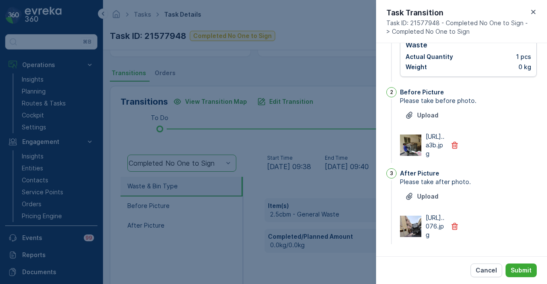
click at [522, 259] on div "Cancel Submit" at bounding box center [461, 271] width 171 height 28
click at [523, 266] on p "Submit" at bounding box center [521, 270] width 21 height 9
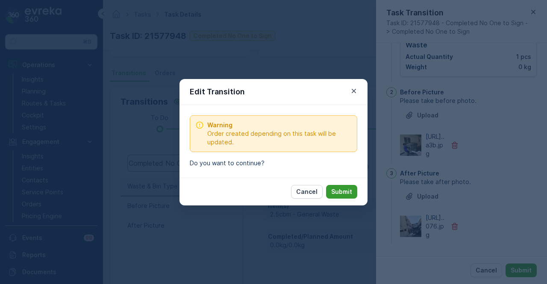
click at [352, 188] on p "Submit" at bounding box center [341, 192] width 21 height 9
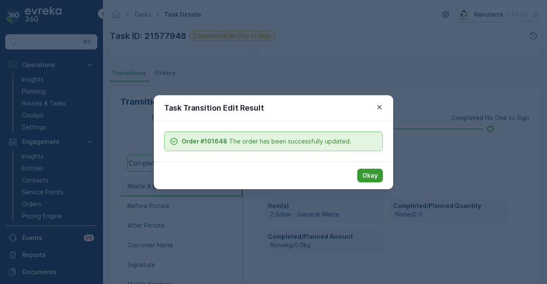
click at [377, 172] on p "Okay" at bounding box center [370, 175] width 15 height 9
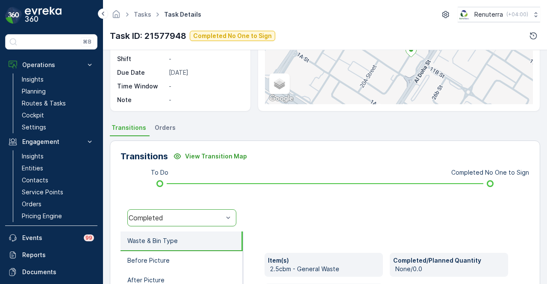
scroll to position [43, 0]
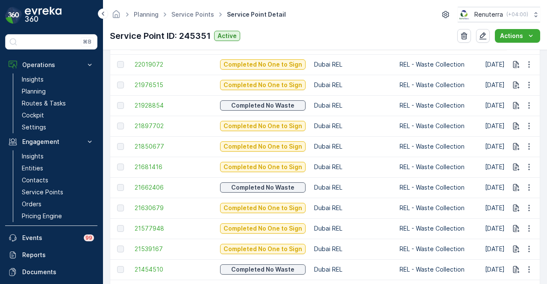
scroll to position [385, 0]
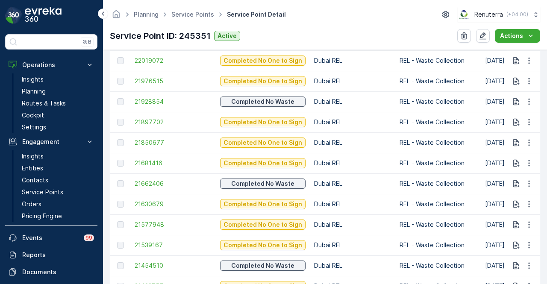
click at [146, 204] on span "21630679" at bounding box center [173, 204] width 77 height 9
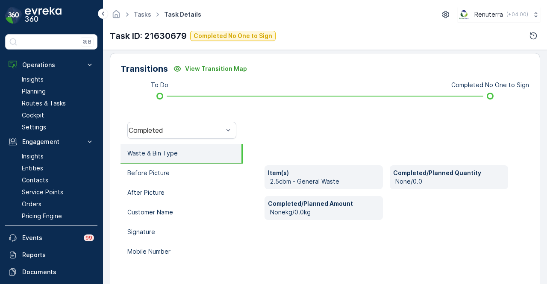
scroll to position [168, 0]
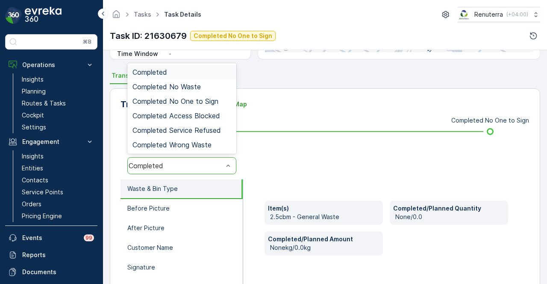
click at [222, 171] on div "Completed" at bounding box center [181, 165] width 109 height 17
click at [212, 95] on div "Completed No One to Sign" at bounding box center [181, 101] width 109 height 15
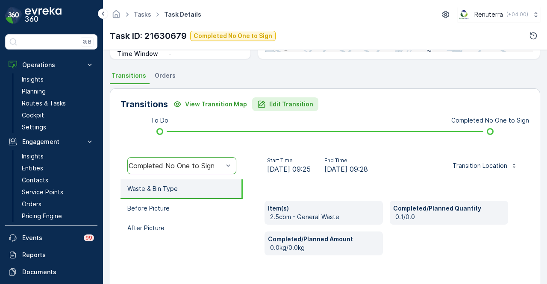
click at [291, 101] on p "Edit Transition" at bounding box center [291, 104] width 44 height 9
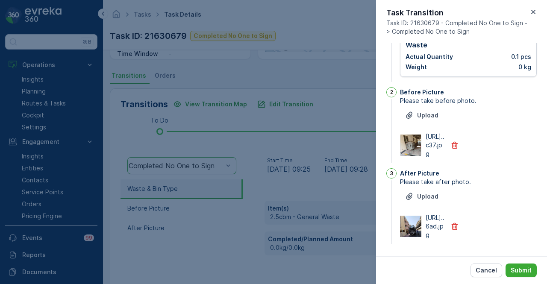
scroll to position [0, 0]
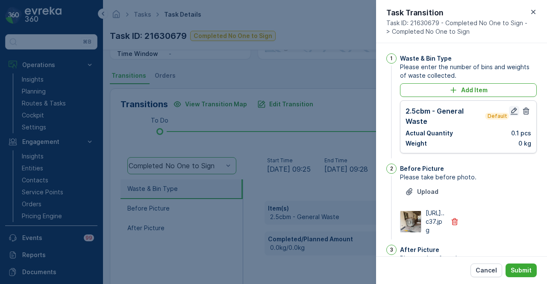
click at [510, 114] on icon "button" at bounding box center [514, 111] width 9 height 9
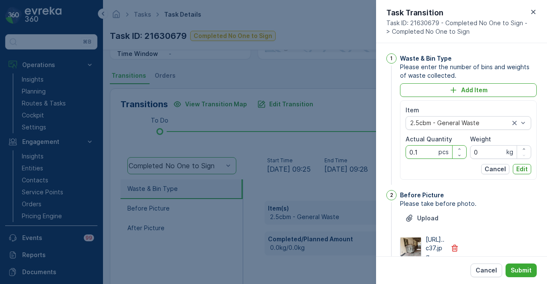
click at [419, 150] on Quantity "0.1" at bounding box center [436, 152] width 61 height 14
type Quantity "0"
type Quantity "1"
click at [529, 170] on button "Edit" at bounding box center [522, 169] width 18 height 10
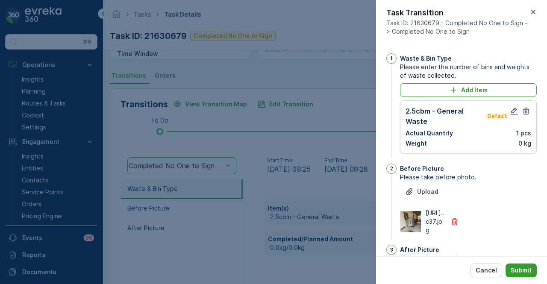
click at [524, 270] on p "Submit" at bounding box center [521, 270] width 21 height 9
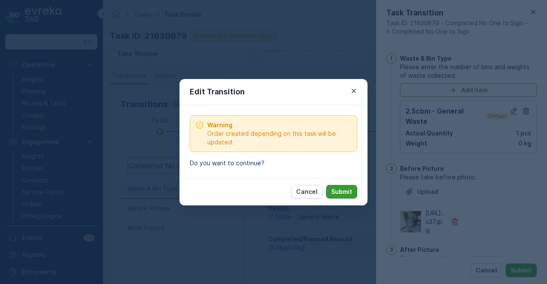
click at [341, 192] on p "Submit" at bounding box center [341, 192] width 21 height 9
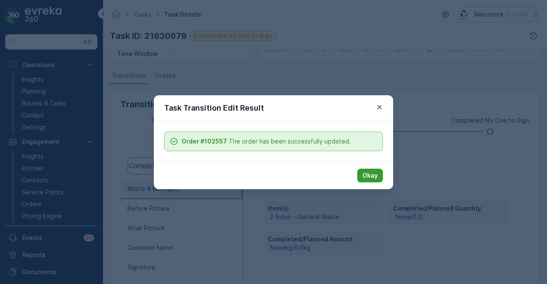
click at [369, 178] on p "Okay" at bounding box center [370, 175] width 15 height 9
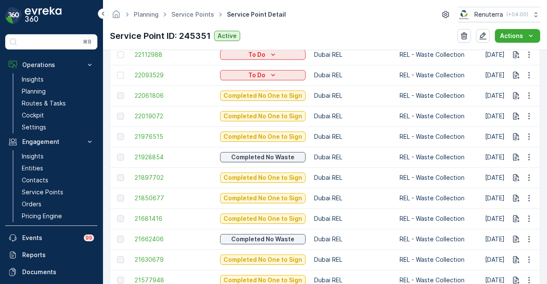
scroll to position [342, 0]
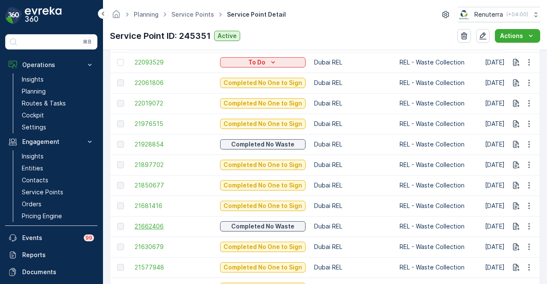
click at [158, 225] on span "21662406" at bounding box center [173, 226] width 77 height 9
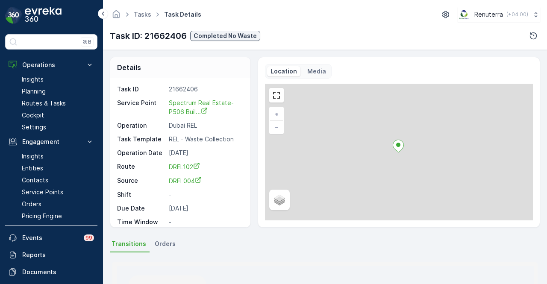
scroll to position [171, 0]
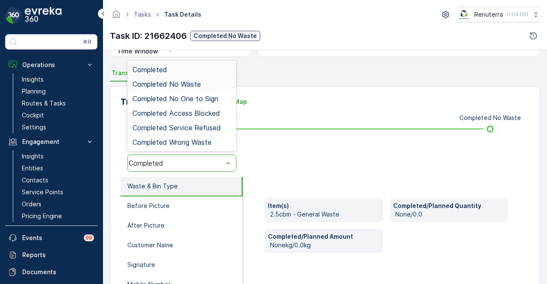
drag, startPoint x: 191, startPoint y: 135, endPoint x: 216, endPoint y: 88, distance: 54.0
click at [216, 88] on div "Completed Completed No Waste Completed No One to Sign Completed Access Blocked …" at bounding box center [181, 106] width 109 height 91
click at [216, 88] on div "Completed No Waste" at bounding box center [181, 84] width 109 height 15
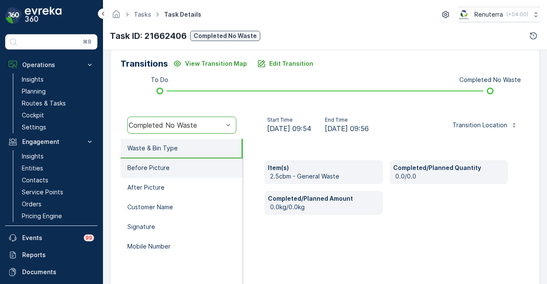
scroll to position [254, 0]
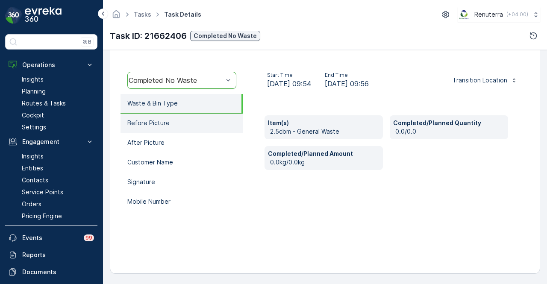
click at [189, 131] on li "Before Picture" at bounding box center [182, 124] width 122 height 20
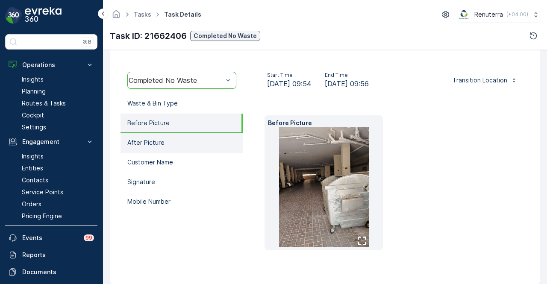
click at [186, 142] on li "After Picture" at bounding box center [182, 143] width 122 height 20
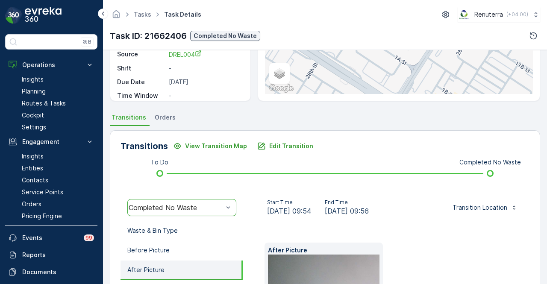
scroll to position [126, 0]
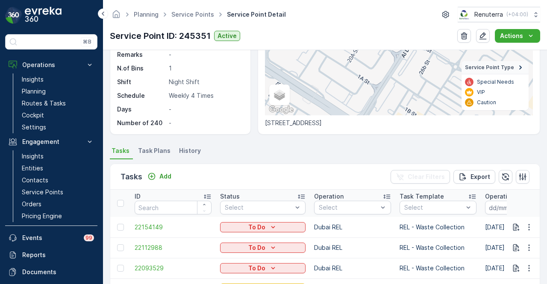
scroll to position [299, 0]
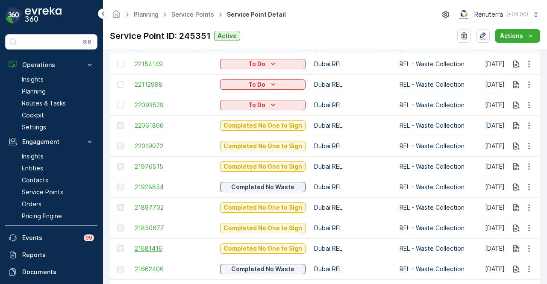
click at [159, 245] on span "21681416" at bounding box center [173, 249] width 77 height 9
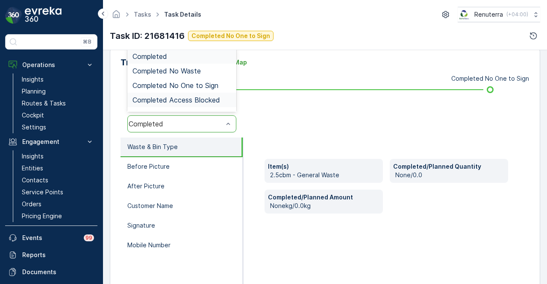
scroll to position [168, 0]
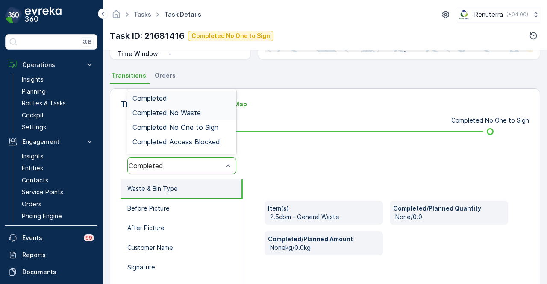
click at [202, 115] on div "Completed No Waste" at bounding box center [182, 113] width 99 height 8
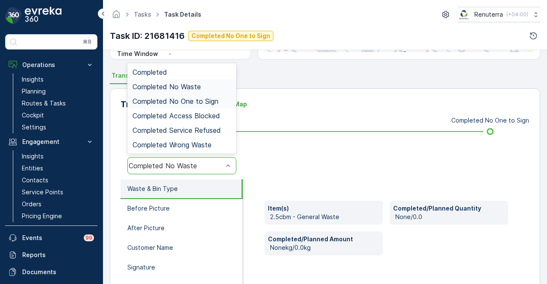
click at [209, 104] on span "Completed No One to Sign" at bounding box center [176, 101] width 86 height 8
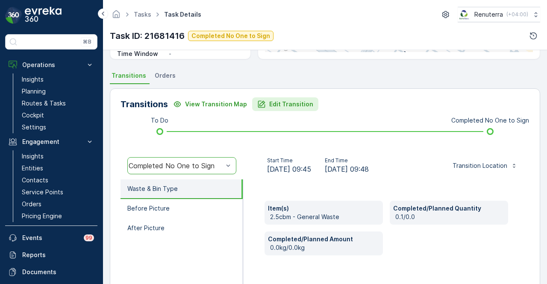
click at [286, 108] on p "Edit Transition" at bounding box center [291, 104] width 44 height 9
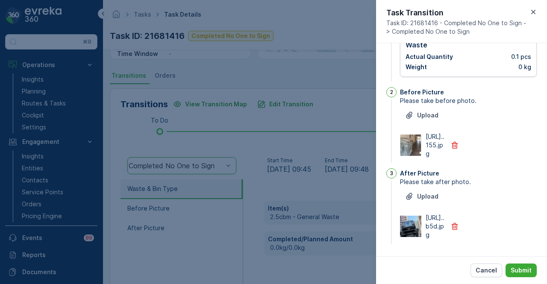
scroll to position [0, 0]
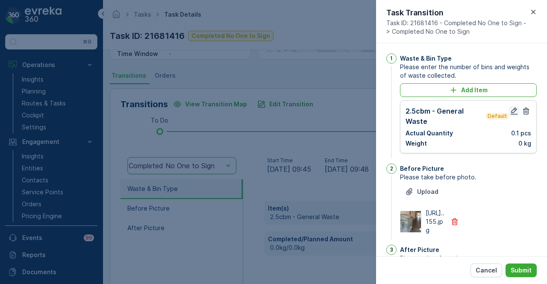
click at [511, 112] on icon "button" at bounding box center [514, 111] width 7 height 7
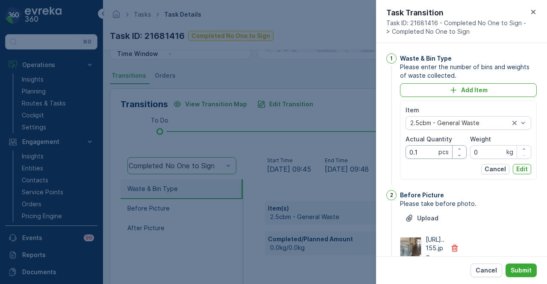
click at [420, 156] on Quantity "0.1" at bounding box center [436, 152] width 61 height 14
type Quantity "0"
type Quantity "1"
click at [523, 168] on p "Edit" at bounding box center [523, 169] width 12 height 9
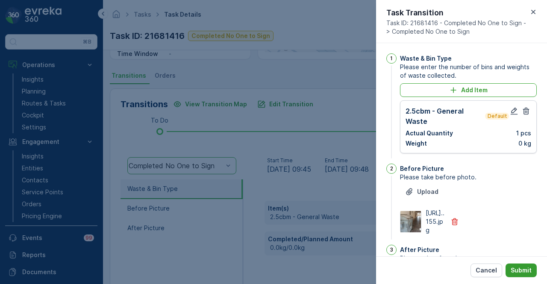
click at [515, 272] on p "Submit" at bounding box center [521, 270] width 21 height 9
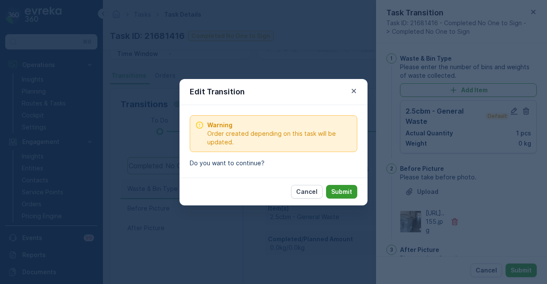
click at [336, 194] on p "Submit" at bounding box center [341, 192] width 21 height 9
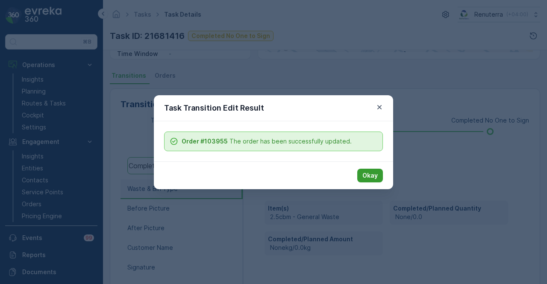
click at [360, 176] on button "Okay" at bounding box center [370, 176] width 26 height 14
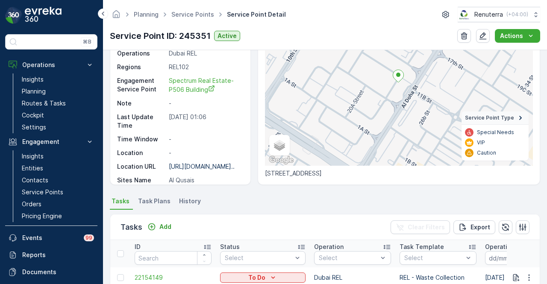
scroll to position [299, 0]
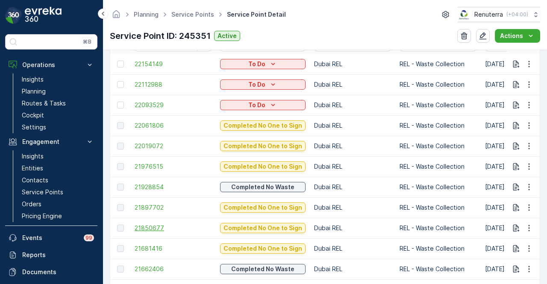
click at [151, 229] on span "21850677" at bounding box center [173, 228] width 77 height 9
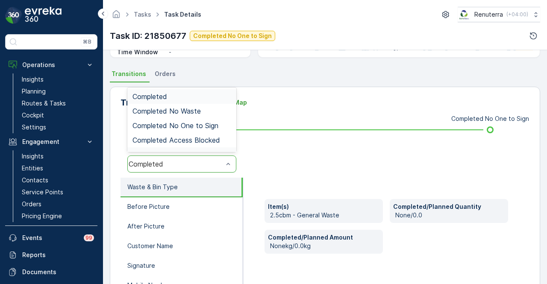
scroll to position [168, 0]
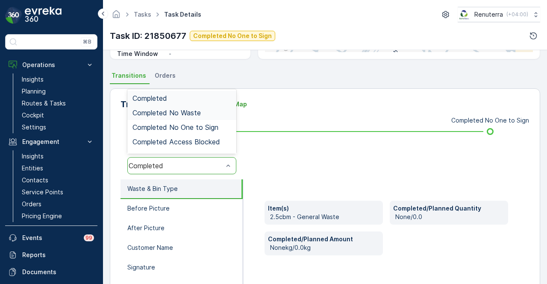
click at [215, 116] on div "Completed No Waste" at bounding box center [181, 113] width 109 height 15
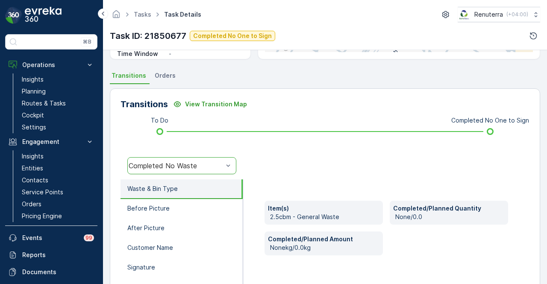
click at [210, 163] on div "Completed No Waste" at bounding box center [176, 166] width 95 height 8
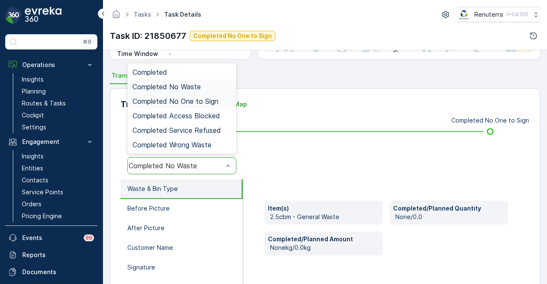
click at [216, 104] on span "Completed No One to Sign" at bounding box center [176, 101] width 86 height 8
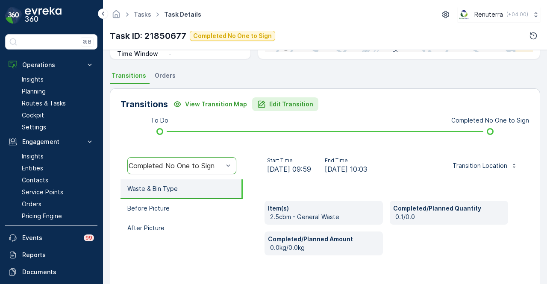
click at [289, 102] on p "Edit Transition" at bounding box center [291, 104] width 44 height 9
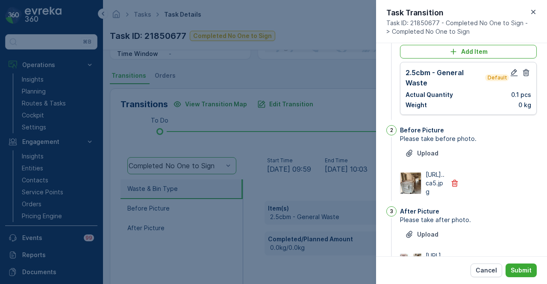
scroll to position [0, 0]
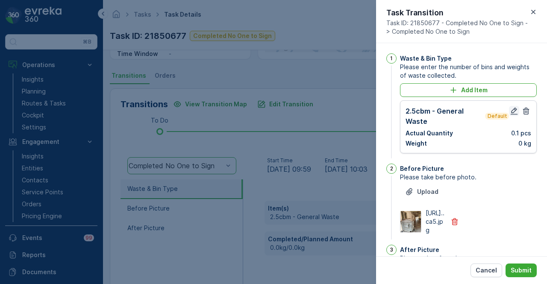
click at [516, 112] on icon "button" at bounding box center [514, 111] width 9 height 9
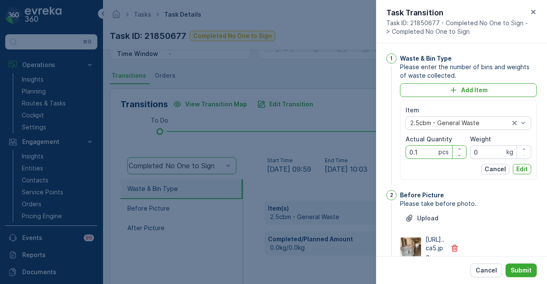
click at [425, 154] on Quantity "0.1" at bounding box center [436, 152] width 61 height 14
type Quantity "0"
type Quantity "4"
type Quantity "1"
click at [521, 166] on p "Edit" at bounding box center [523, 169] width 12 height 9
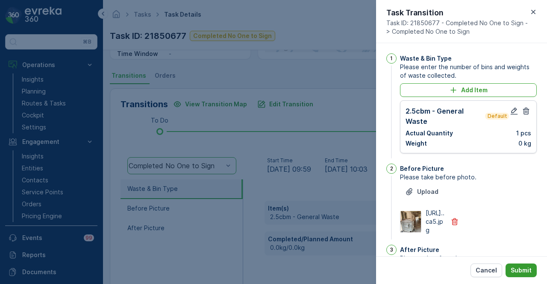
click at [511, 273] on button "Submit" at bounding box center [521, 271] width 31 height 14
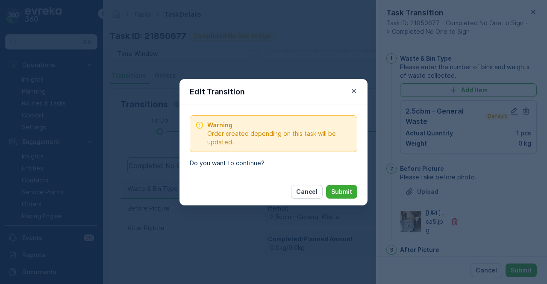
click at [361, 193] on div "Cancel Submit" at bounding box center [274, 192] width 188 height 28
click at [345, 193] on p "Submit" at bounding box center [341, 192] width 21 height 9
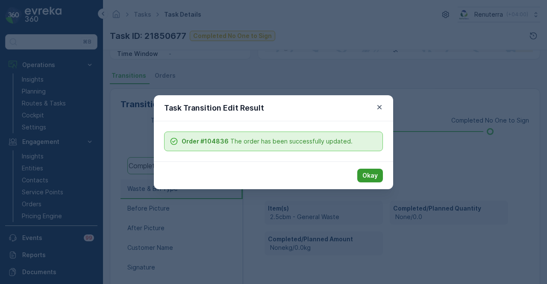
click at [369, 179] on p "Okay" at bounding box center [370, 175] width 15 height 9
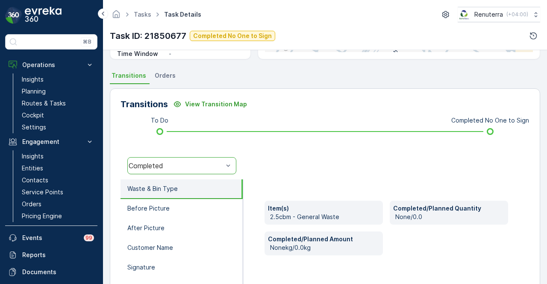
scroll to position [83, 0]
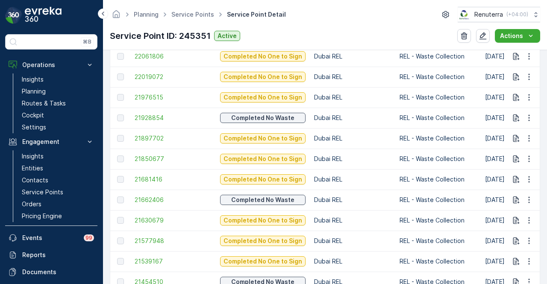
scroll to position [369, 0]
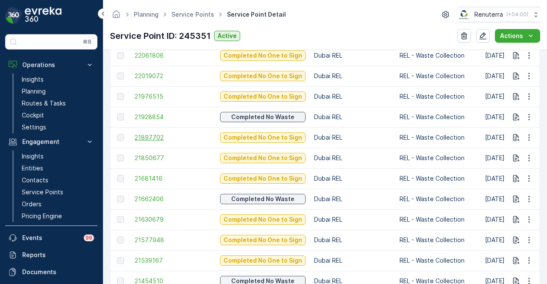
click at [141, 136] on span "21897702" at bounding box center [173, 137] width 77 height 9
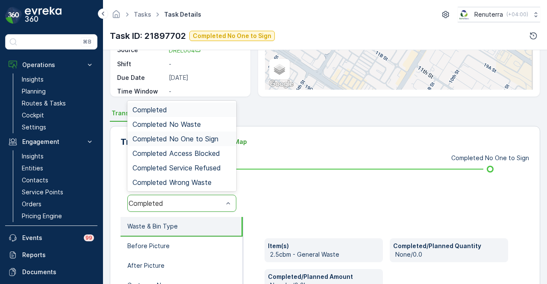
scroll to position [128, 0]
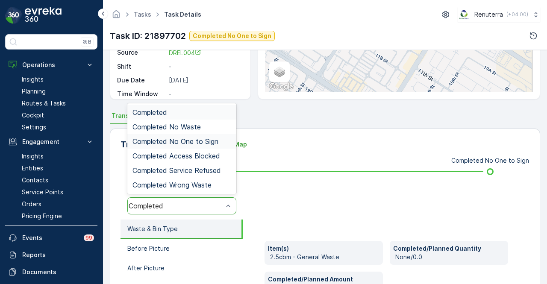
click at [216, 140] on span "Completed No One to Sign" at bounding box center [176, 142] width 86 height 8
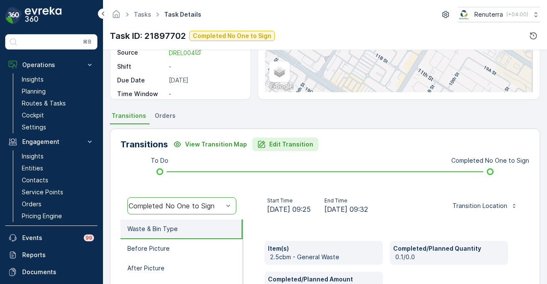
click at [295, 146] on p "Edit Transition" at bounding box center [291, 144] width 44 height 9
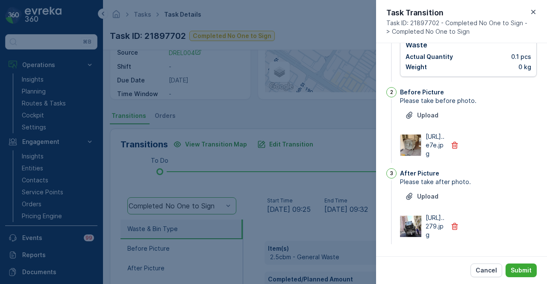
scroll to position [0, 0]
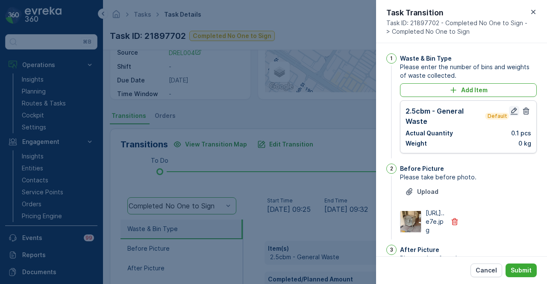
click at [510, 112] on icon "button" at bounding box center [514, 111] width 9 height 9
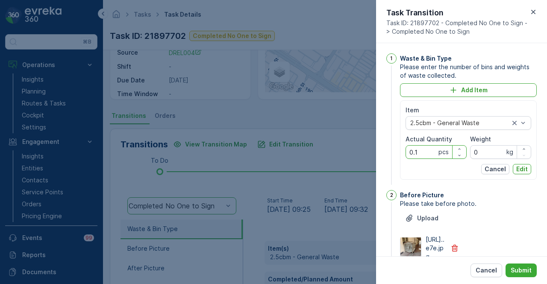
click at [417, 150] on Quantity "0.1" at bounding box center [436, 152] width 61 height 14
type Quantity "0"
type Quantity "4"
type Quantity "1"
click at [526, 171] on p "Edit" at bounding box center [523, 169] width 12 height 9
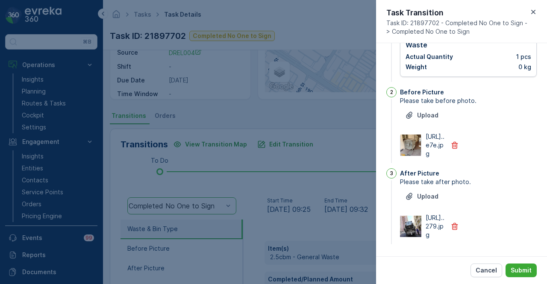
scroll to position [109, 0]
click at [523, 271] on p "Submit" at bounding box center [521, 270] width 21 height 9
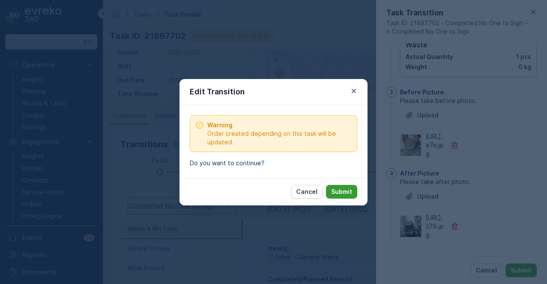
click at [334, 195] on p "Submit" at bounding box center [341, 192] width 21 height 9
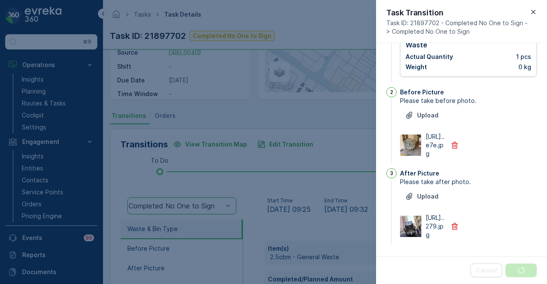
scroll to position [0, 0]
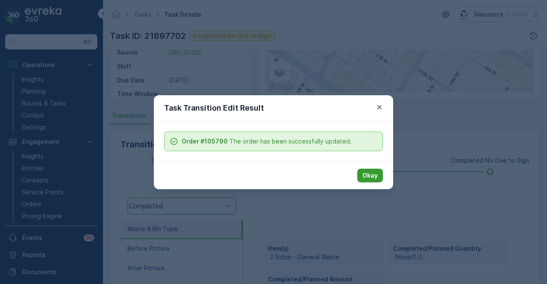
click at [369, 178] on p "Okay" at bounding box center [370, 175] width 15 height 9
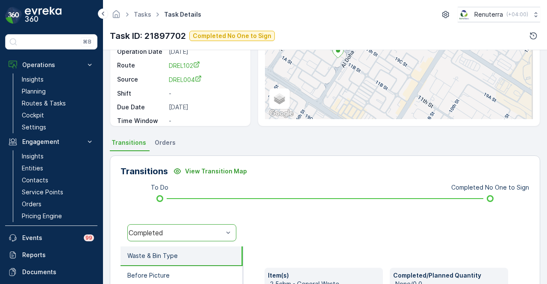
scroll to position [86, 0]
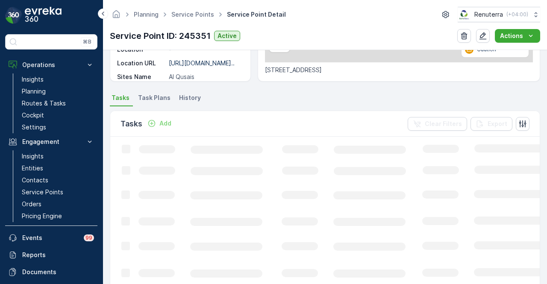
scroll to position [257, 0]
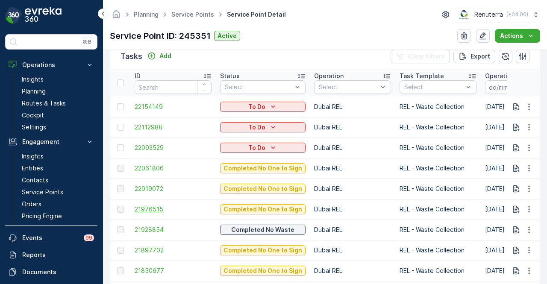
click at [160, 213] on span "21976515" at bounding box center [173, 209] width 77 height 9
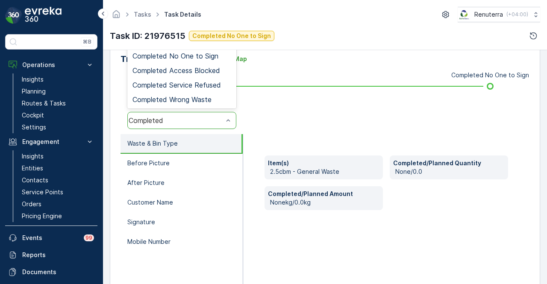
scroll to position [128, 0]
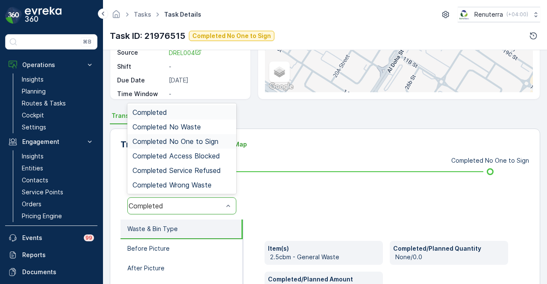
click at [213, 140] on span "Completed No One to Sign" at bounding box center [176, 142] width 86 height 8
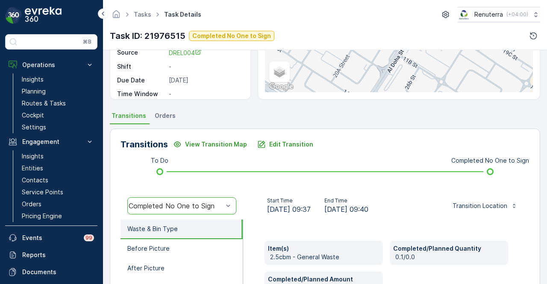
scroll to position [214, 0]
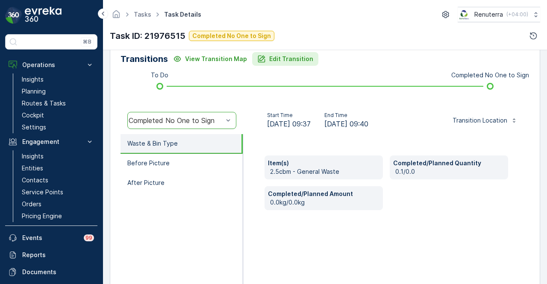
click at [289, 57] on p "Edit Transition" at bounding box center [291, 59] width 44 height 9
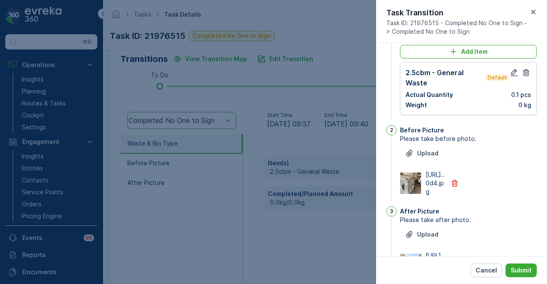
scroll to position [0, 0]
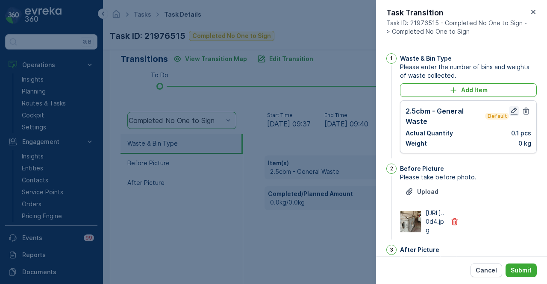
click at [511, 110] on icon "button" at bounding box center [514, 111] width 7 height 7
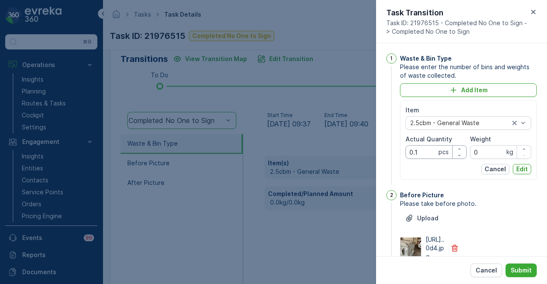
click at [419, 154] on Quantity "0.1" at bounding box center [436, 152] width 61 height 14
type Quantity "0"
type Quantity "1"
click at [524, 169] on p "Edit" at bounding box center [523, 169] width 12 height 9
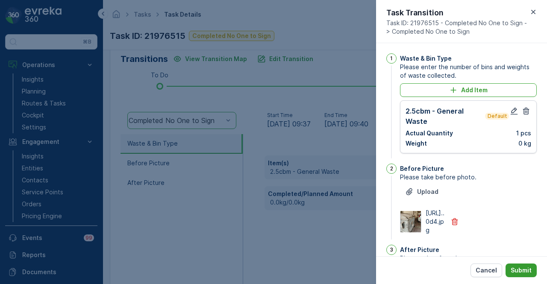
click at [524, 266] on button "Submit" at bounding box center [521, 271] width 31 height 14
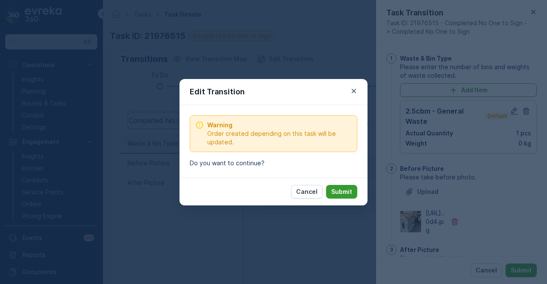
click at [344, 187] on button "Submit" at bounding box center [341, 192] width 31 height 14
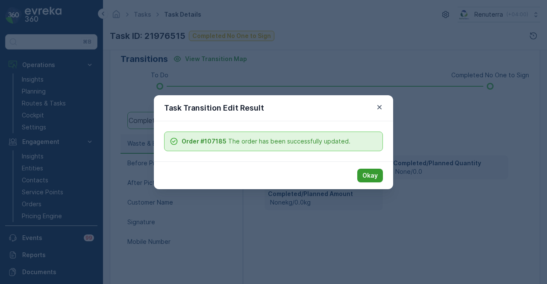
click at [376, 178] on p "Okay" at bounding box center [370, 175] width 15 height 9
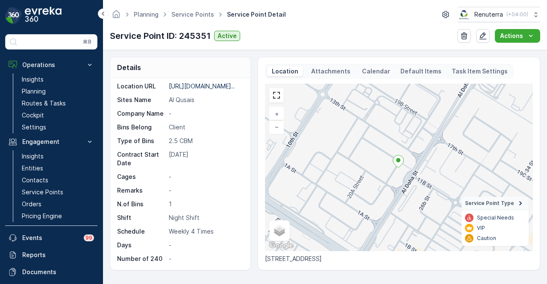
scroll to position [235, 0]
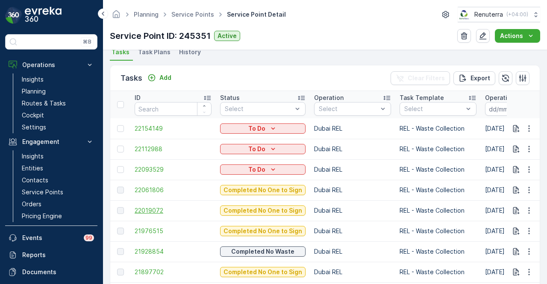
click at [154, 213] on span "22019072" at bounding box center [173, 211] width 77 height 9
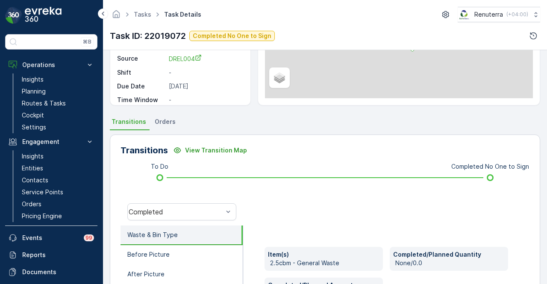
scroll to position [254, 0]
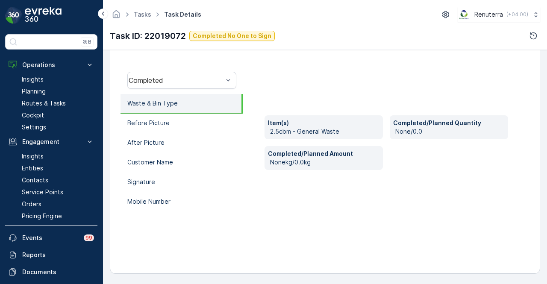
click at [207, 67] on div "Completed" at bounding box center [182, 80] width 123 height 27
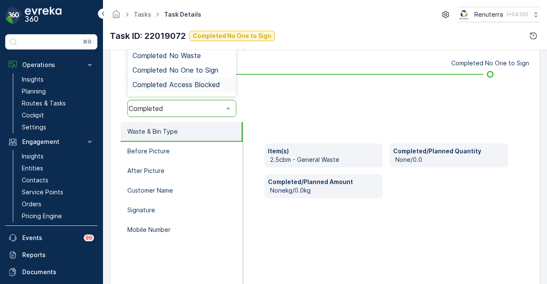
scroll to position [168, 0]
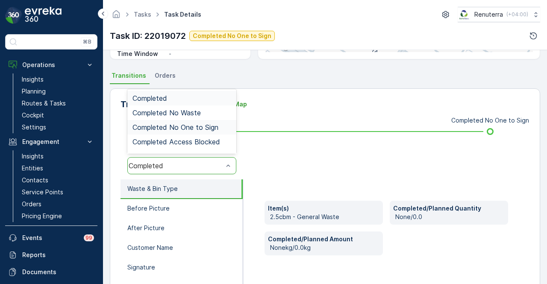
click at [216, 127] on span "Completed No One to Sign" at bounding box center [176, 128] width 86 height 8
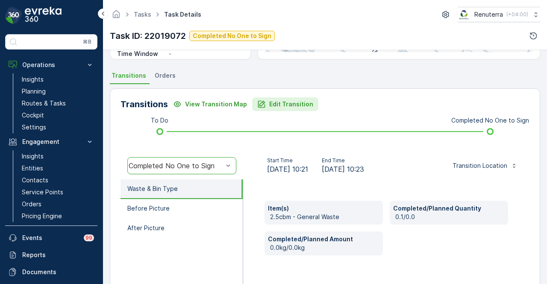
click at [290, 104] on p "Edit Transition" at bounding box center [291, 104] width 44 height 9
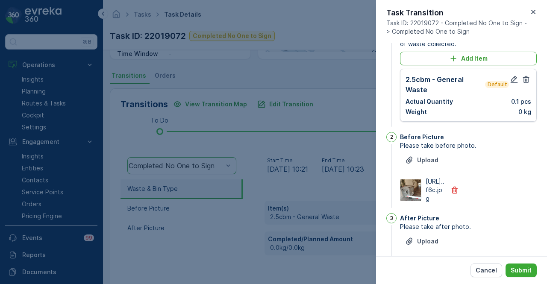
scroll to position [0, 0]
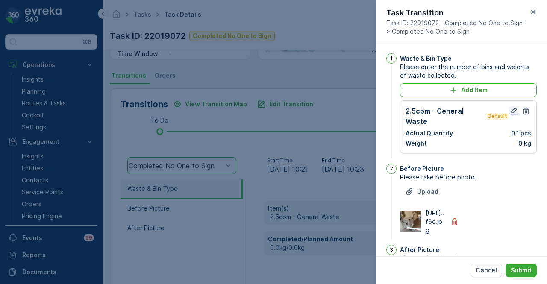
click at [512, 113] on icon "button" at bounding box center [514, 111] width 9 height 9
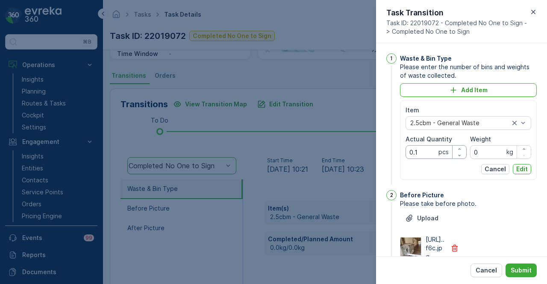
click at [425, 152] on Quantity "0.1" at bounding box center [436, 152] width 61 height 14
type Quantity "0"
type Quantity "1"
click at [521, 171] on p "Edit" at bounding box center [523, 169] width 12 height 9
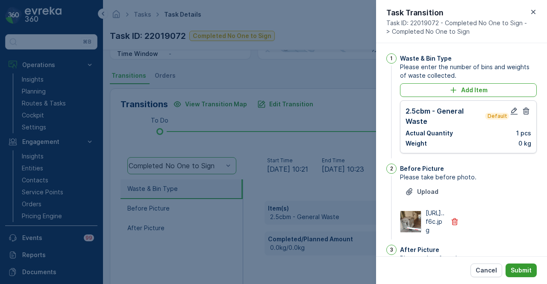
click at [522, 272] on p "Submit" at bounding box center [521, 270] width 21 height 9
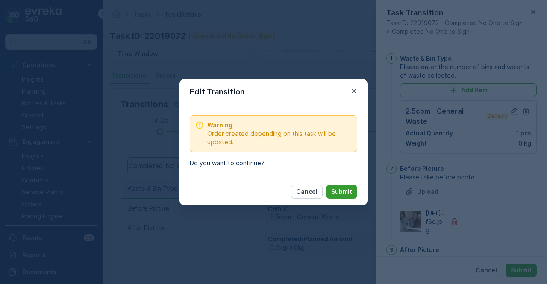
click at [357, 193] on button "Submit" at bounding box center [341, 192] width 31 height 14
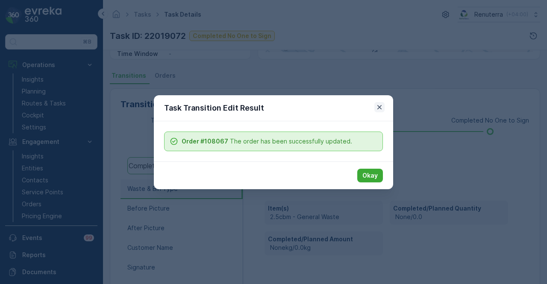
click at [379, 105] on icon "button" at bounding box center [379, 107] width 9 height 9
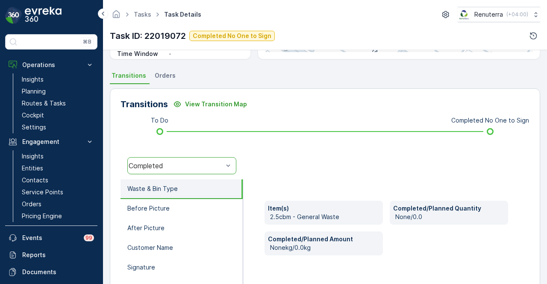
scroll to position [83, 0]
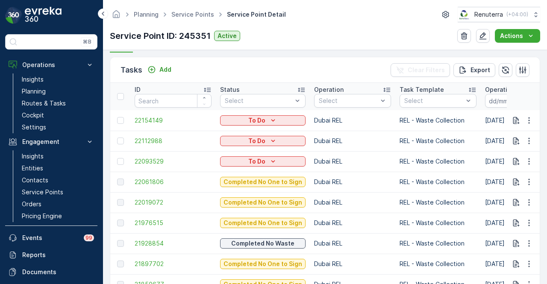
scroll to position [257, 0]
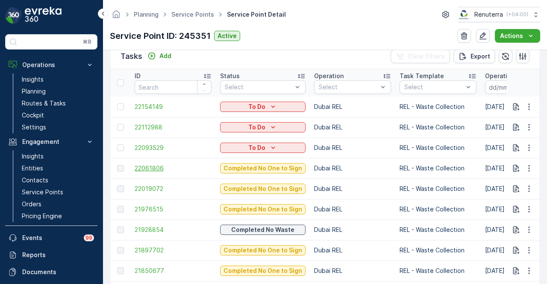
click at [159, 168] on span "22061806" at bounding box center [173, 168] width 77 height 9
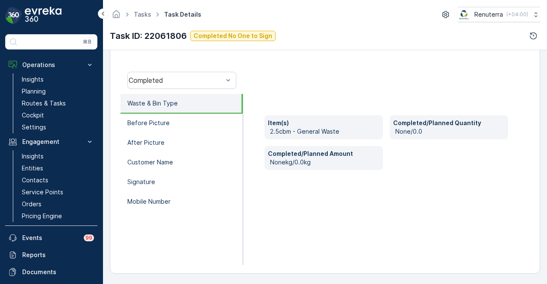
scroll to position [168, 0]
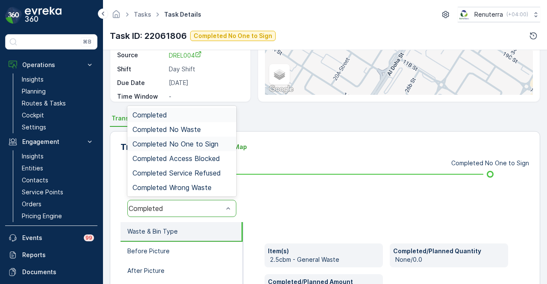
click at [213, 147] on span "Completed No One to Sign" at bounding box center [176, 144] width 86 height 8
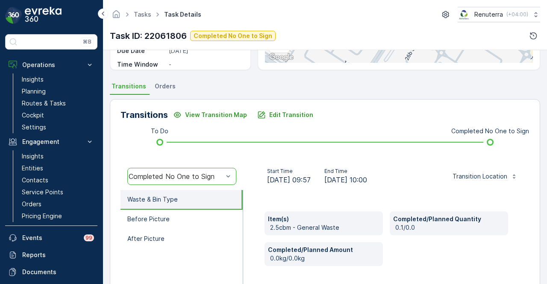
scroll to position [211, 0]
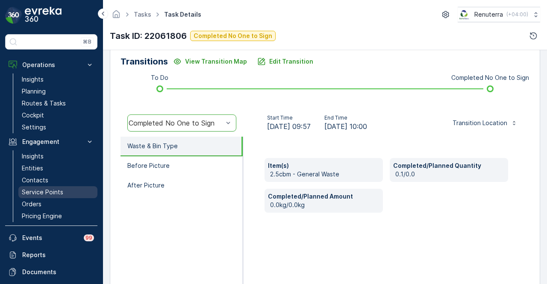
click at [64, 186] on link "Service Points" at bounding box center [57, 192] width 79 height 12
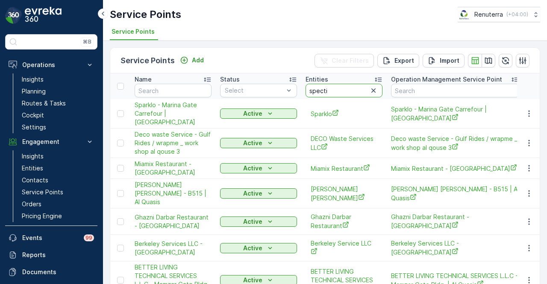
type input "spect"
type input "spectu"
click at [330, 89] on input "spectu" at bounding box center [344, 91] width 77 height 14
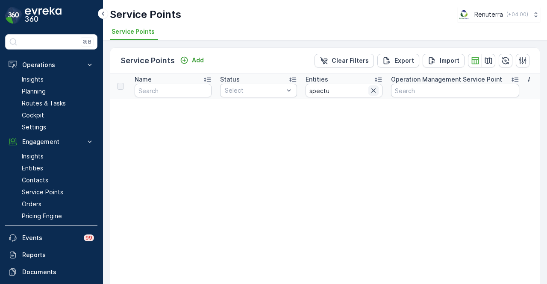
click at [378, 88] on button "button" at bounding box center [374, 91] width 10 height 10
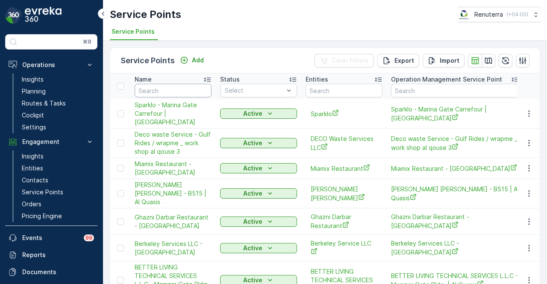
click at [165, 92] on input "text" at bounding box center [173, 91] width 77 height 14
type input "spectur"
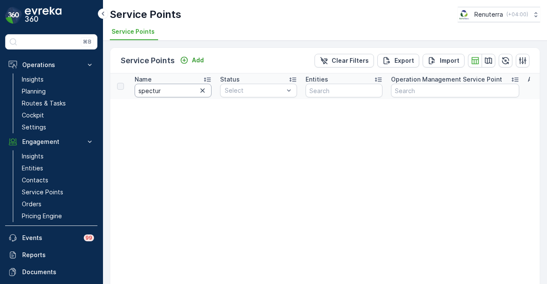
click at [174, 88] on input "spectur" at bounding box center [173, 91] width 77 height 14
type input "spect"
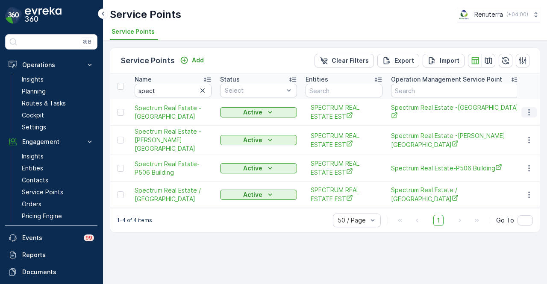
click at [534, 110] on button "button" at bounding box center [529, 112] width 15 height 10
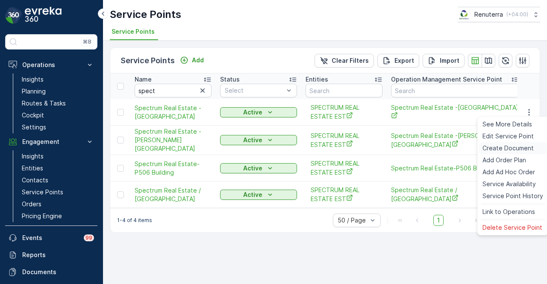
click at [510, 152] on span "Create Document" at bounding box center [508, 148] width 51 height 9
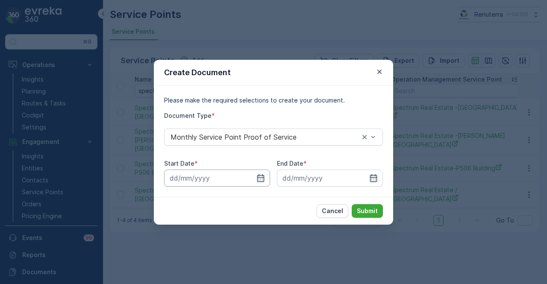
click at [257, 172] on input at bounding box center [217, 178] width 106 height 17
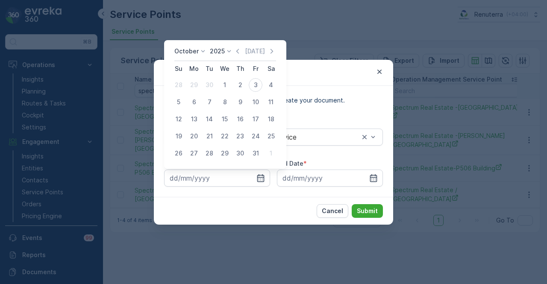
click at [244, 51] on div "Today" at bounding box center [254, 51] width 43 height 9
click at [240, 51] on icon "button" at bounding box center [237, 51] width 9 height 9
click at [183, 86] on div "31" at bounding box center [179, 85] width 14 height 14
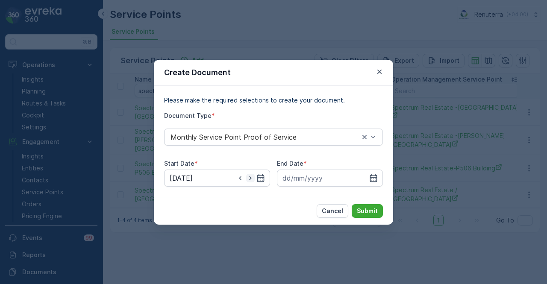
click at [248, 177] on icon "button" at bounding box center [250, 178] width 9 height 9
type input "01.09.2025"
click at [370, 179] on icon "button" at bounding box center [373, 178] width 7 height 8
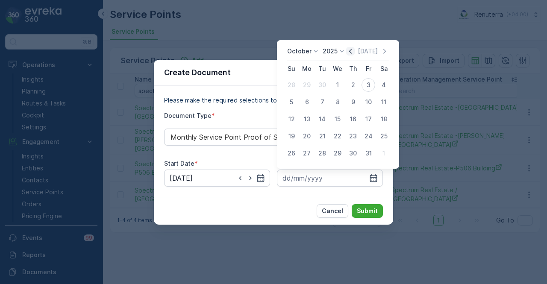
click at [352, 53] on icon "button" at bounding box center [350, 51] width 3 height 5
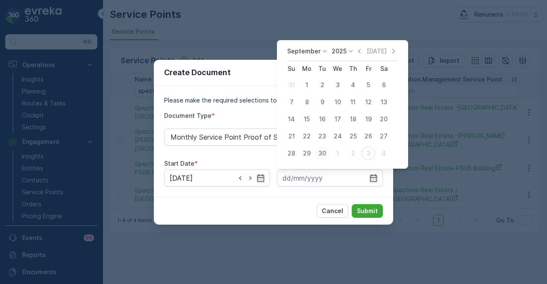
drag, startPoint x: 321, startPoint y: 153, endPoint x: 346, endPoint y: 185, distance: 41.1
click at [321, 153] on div "30" at bounding box center [323, 154] width 14 height 14
type input "30.09.2025"
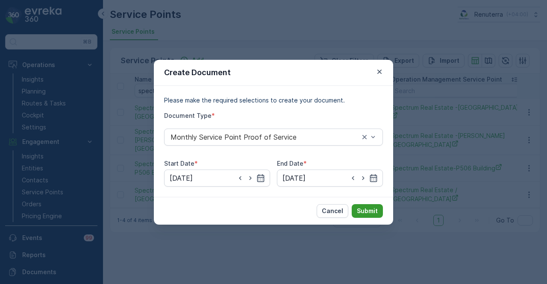
click at [363, 210] on p "Submit" at bounding box center [367, 211] width 21 height 9
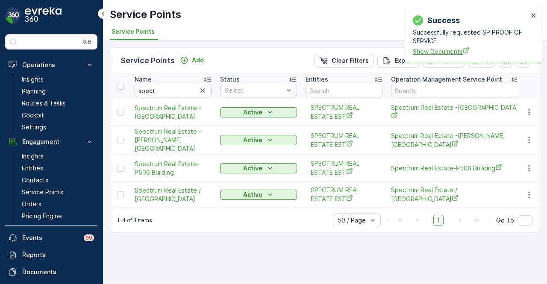
click at [439, 54] on span "Show Documents" at bounding box center [470, 51] width 115 height 9
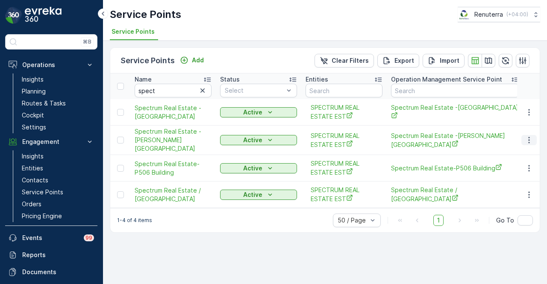
click at [533, 140] on icon "button" at bounding box center [529, 140] width 9 height 9
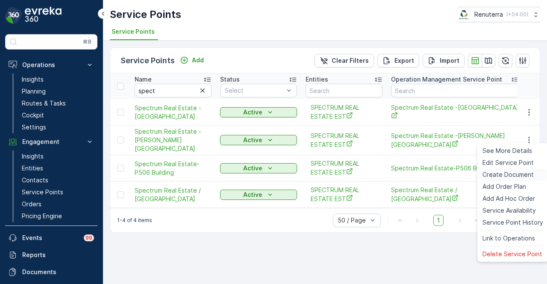
click at [516, 176] on span "Create Document" at bounding box center [508, 175] width 51 height 9
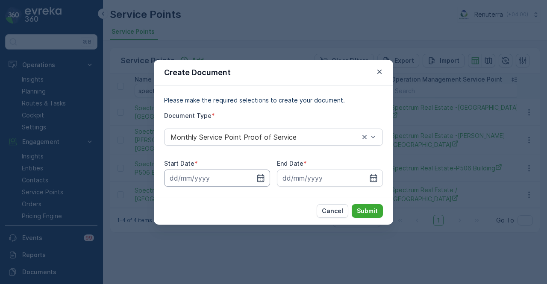
click at [254, 178] on input at bounding box center [217, 178] width 106 height 17
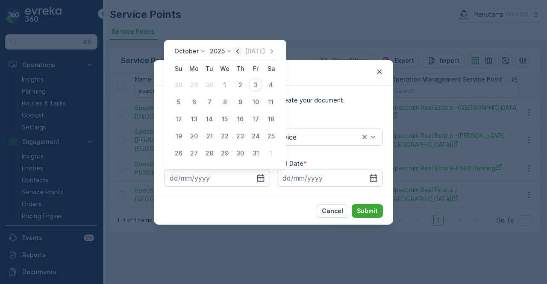
click at [239, 50] on icon "button" at bounding box center [237, 51] width 9 height 9
click at [199, 85] on div "1" at bounding box center [194, 85] width 14 height 14
type input "01.09.2025"
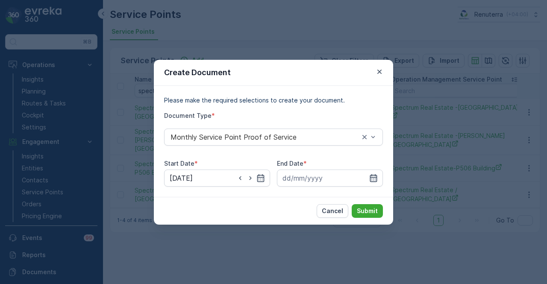
drag, startPoint x: 374, startPoint y: 178, endPoint x: 372, endPoint y: 169, distance: 8.7
click at [374, 177] on icon "button" at bounding box center [373, 178] width 9 height 9
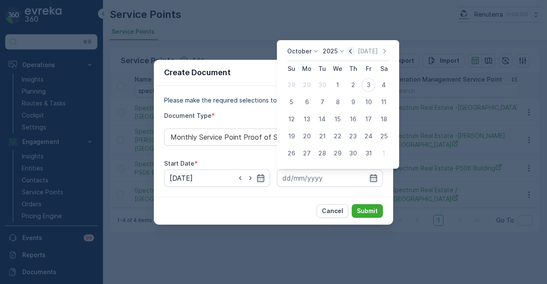
click at [352, 55] on icon "button" at bounding box center [350, 51] width 9 height 9
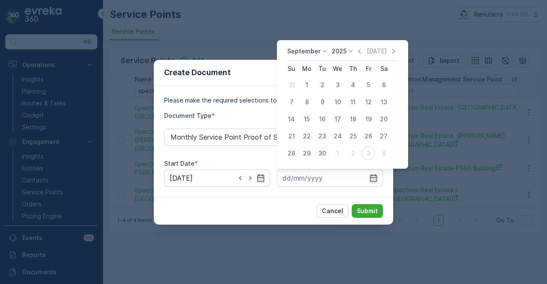
click at [324, 148] on div "30" at bounding box center [323, 154] width 14 height 14
type input "30.09.2025"
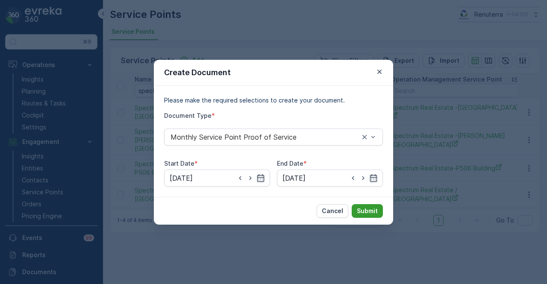
click at [365, 213] on p "Submit" at bounding box center [367, 211] width 21 height 9
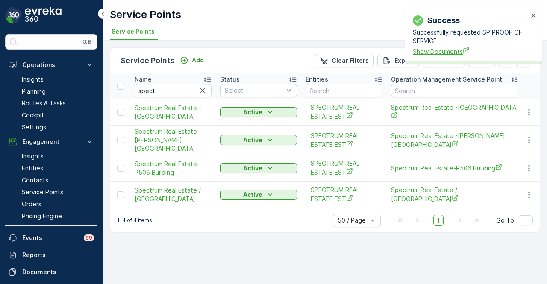
click at [444, 52] on span "Show Documents" at bounding box center [470, 51] width 115 height 9
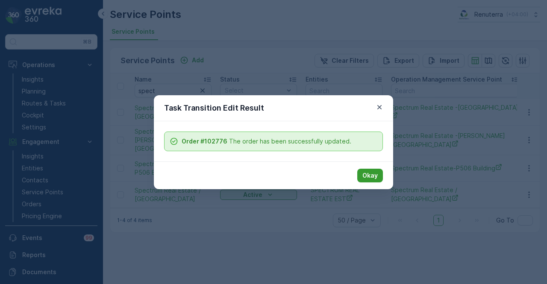
click at [372, 171] on p "Okay" at bounding box center [370, 175] width 15 height 9
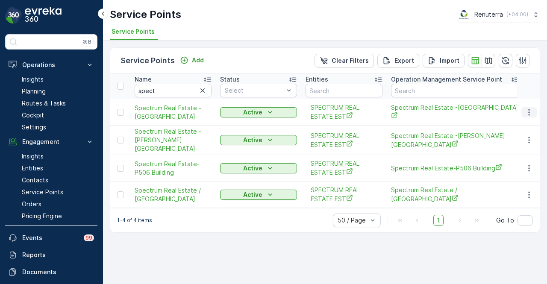
click at [529, 111] on icon "button" at bounding box center [529, 112] width 1 height 6
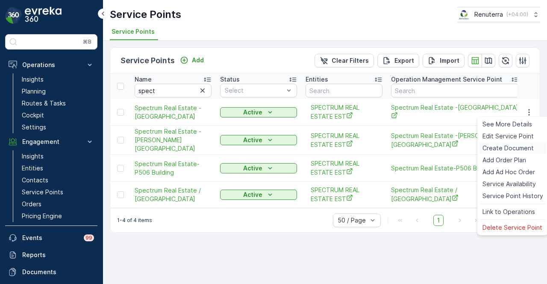
click at [523, 145] on span "Create Document" at bounding box center [508, 148] width 51 height 9
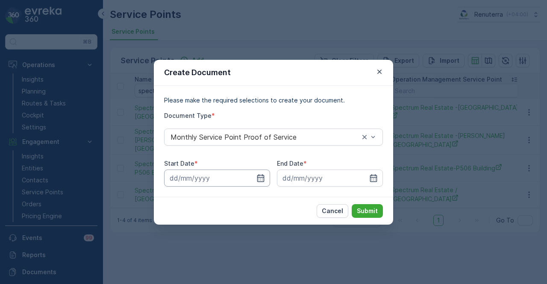
click at [267, 172] on input at bounding box center [217, 178] width 106 height 17
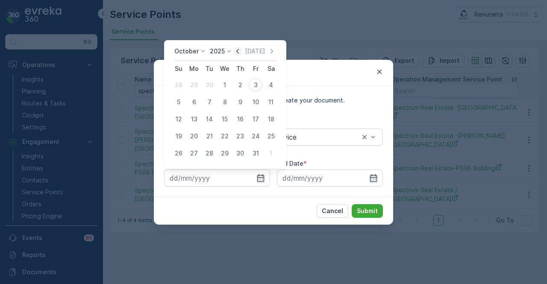
click at [239, 53] on icon "button" at bounding box center [237, 51] width 9 height 9
drag, startPoint x: 196, startPoint y: 84, endPoint x: 278, endPoint y: 143, distance: 101.1
click at [197, 86] on div "1" at bounding box center [194, 85] width 14 height 14
type input "01.09.2025"
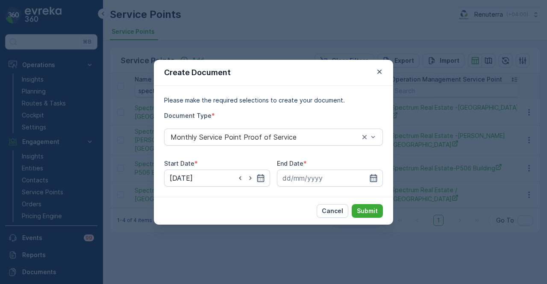
click at [372, 175] on icon "button" at bounding box center [373, 178] width 7 height 8
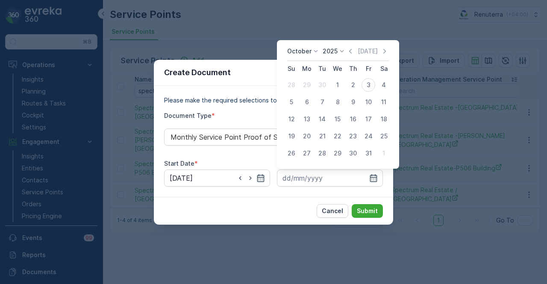
drag, startPoint x: 353, startPoint y: 54, endPoint x: 355, endPoint y: 68, distance: 14.2
click at [353, 55] on icon "button" at bounding box center [350, 51] width 9 height 9
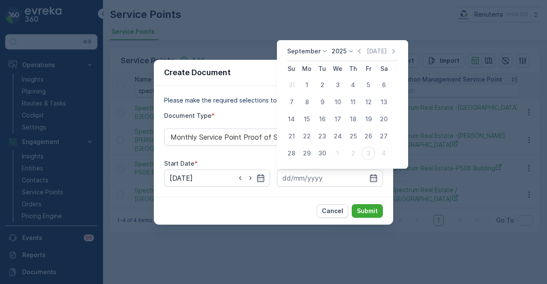
drag, startPoint x: 318, startPoint y: 150, endPoint x: 325, endPoint y: 157, distance: 9.1
click at [319, 151] on div "30" at bounding box center [323, 154] width 14 height 14
type input "30.09.2025"
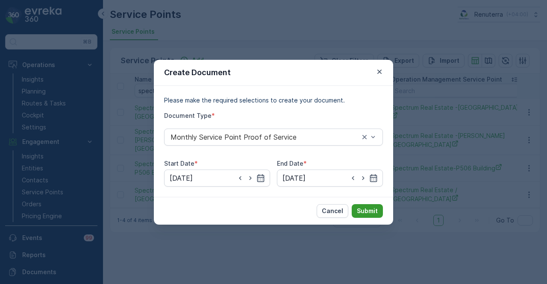
click at [370, 217] on button "Submit" at bounding box center [367, 211] width 31 height 14
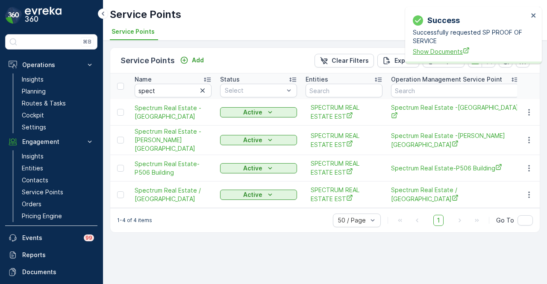
click at [449, 56] on span "Show Documents" at bounding box center [470, 51] width 115 height 9
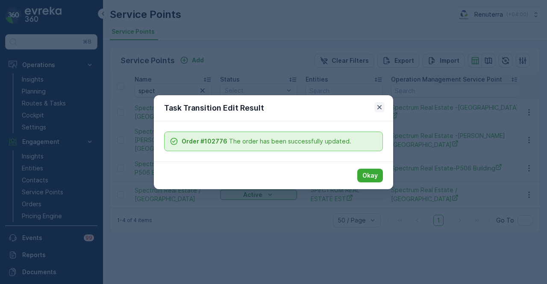
click at [379, 106] on icon "button" at bounding box center [380, 107] width 4 height 4
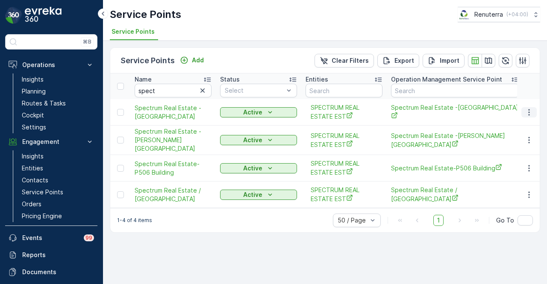
click at [528, 112] on icon "button" at bounding box center [529, 112] width 9 height 9
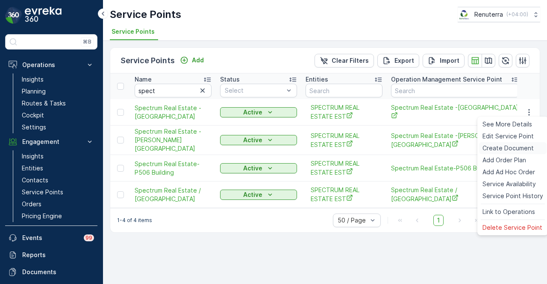
click at [524, 148] on span "Create Document" at bounding box center [508, 148] width 51 height 9
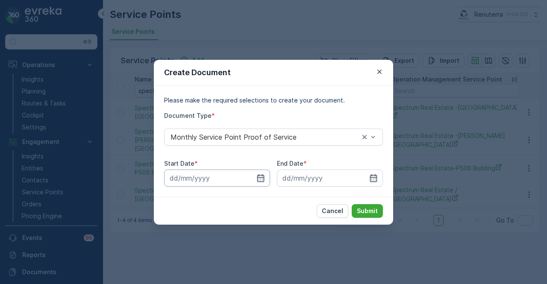
click at [256, 177] on input at bounding box center [217, 178] width 106 height 17
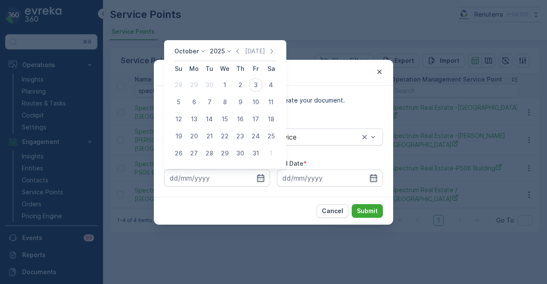
drag, startPoint x: 237, startPoint y: 50, endPoint x: 239, endPoint y: 73, distance: 23.2
click at [239, 51] on icon "button" at bounding box center [237, 51] width 9 height 9
drag, startPoint x: 195, startPoint y: 84, endPoint x: 341, endPoint y: 161, distance: 165.1
click at [195, 86] on div "1" at bounding box center [194, 85] width 14 height 14
type input "01.09.2025"
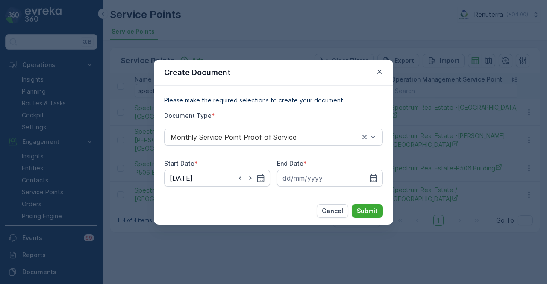
drag, startPoint x: 378, startPoint y: 177, endPoint x: 377, endPoint y: 169, distance: 8.6
click at [378, 176] on input at bounding box center [330, 178] width 106 height 17
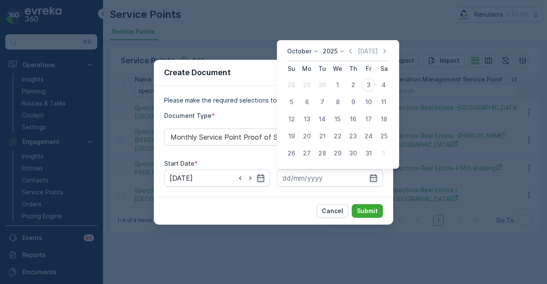
drag, startPoint x: 351, startPoint y: 50, endPoint x: 357, endPoint y: 73, distance: 23.9
click at [355, 53] on icon "button" at bounding box center [350, 51] width 9 height 9
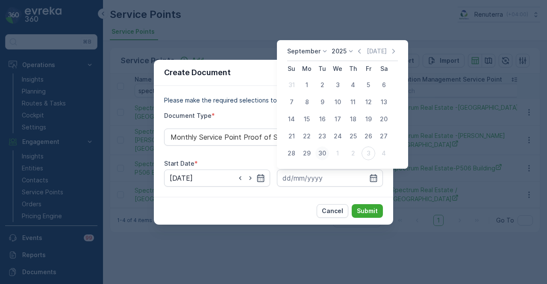
click at [324, 158] on div "30" at bounding box center [323, 154] width 14 height 14
type input "30.09.2025"
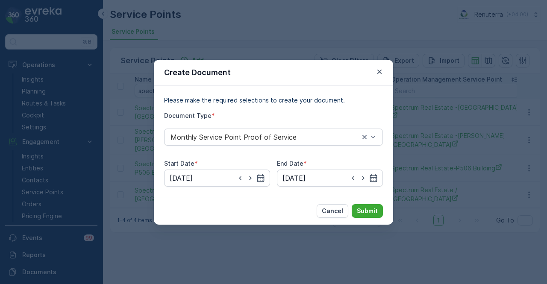
click at [378, 203] on div "Cancel Submit" at bounding box center [273, 211] width 239 height 28
click at [373, 207] on p "Submit" at bounding box center [367, 211] width 21 height 9
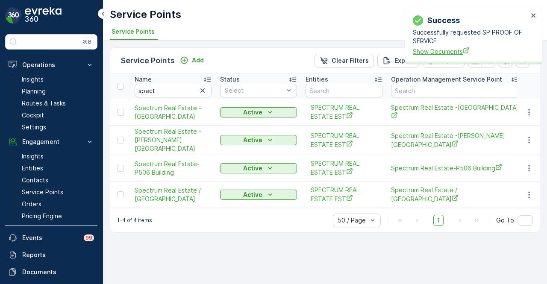
click at [435, 50] on span "Show Documents" at bounding box center [470, 51] width 115 height 9
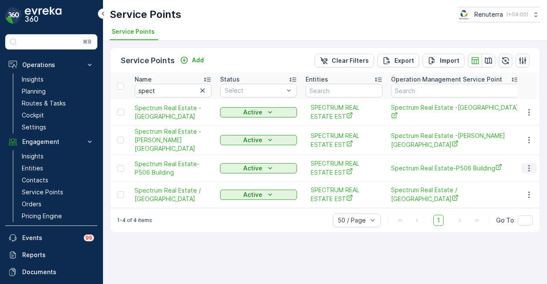
click at [529, 164] on icon "button" at bounding box center [529, 168] width 9 height 9
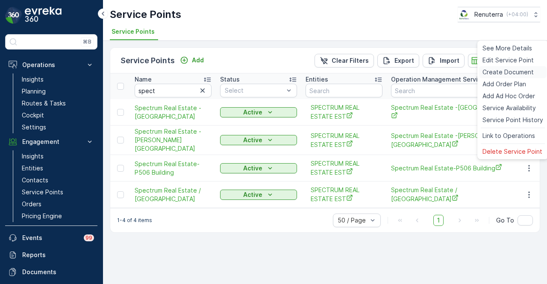
click at [510, 77] on div "Create Document" at bounding box center [513, 72] width 68 height 12
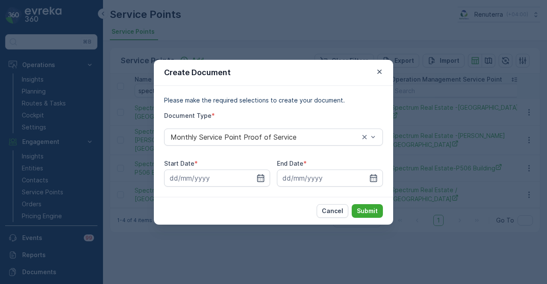
drag, startPoint x: 260, startPoint y: 183, endPoint x: 254, endPoint y: 71, distance: 111.8
click at [260, 182] on div at bounding box center [217, 178] width 106 height 17
click at [257, 171] on input at bounding box center [217, 178] width 106 height 17
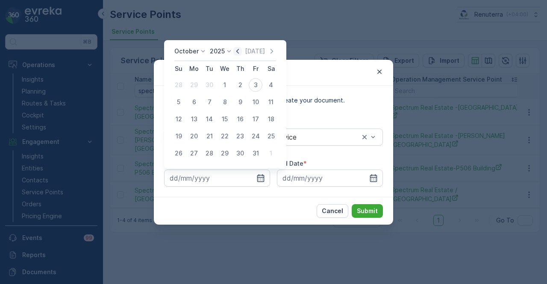
click at [241, 51] on icon "button" at bounding box center [237, 51] width 9 height 9
click at [197, 86] on div "1" at bounding box center [194, 85] width 14 height 14
type input "01.09.2025"
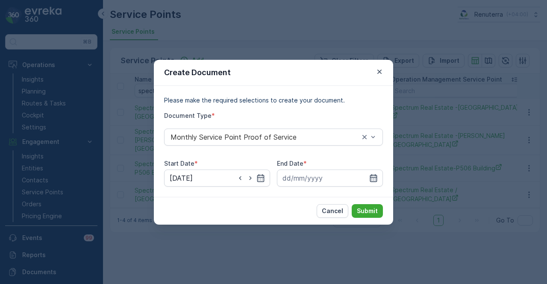
click at [369, 179] on icon "button" at bounding box center [373, 178] width 9 height 9
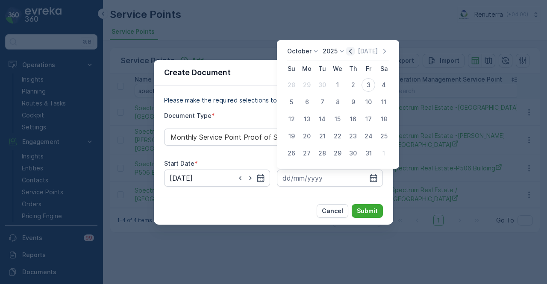
click at [352, 53] on icon "button" at bounding box center [350, 51] width 3 height 5
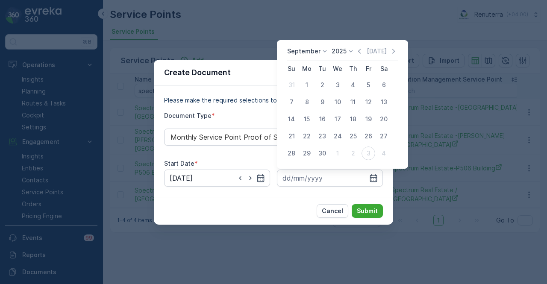
click at [330, 150] on td "30" at bounding box center [322, 153] width 15 height 17
drag, startPoint x: 328, startPoint y: 154, endPoint x: 331, endPoint y: 160, distance: 6.8
click at [328, 154] on div "30" at bounding box center [323, 154] width 14 height 14
type input "30.09.2025"
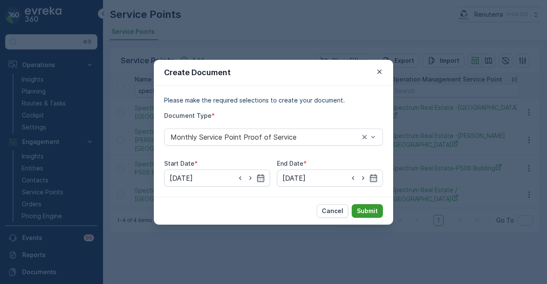
click at [372, 210] on p "Submit" at bounding box center [367, 211] width 21 height 9
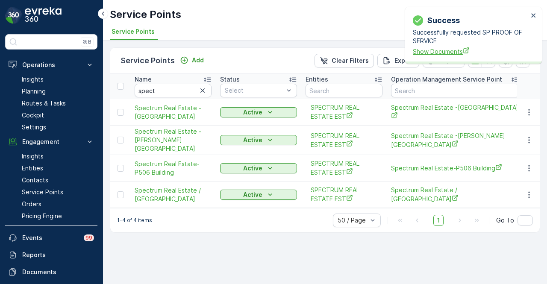
click at [441, 50] on span "Show Documents" at bounding box center [470, 51] width 115 height 9
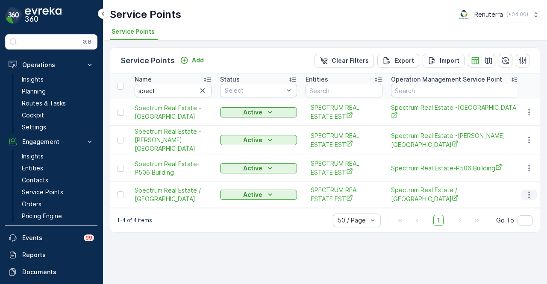
click at [530, 195] on icon "button" at bounding box center [529, 195] width 9 height 9
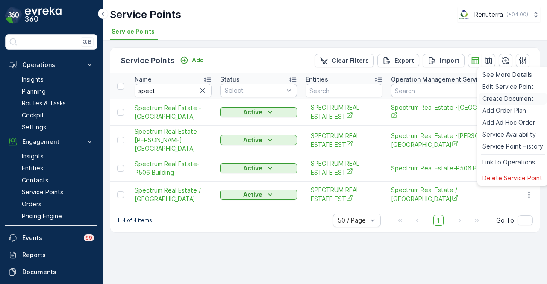
click at [524, 100] on span "Create Document" at bounding box center [508, 99] width 51 height 9
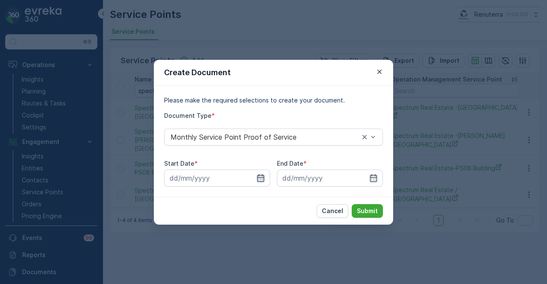
click at [261, 178] on icon "button" at bounding box center [261, 178] width 9 height 9
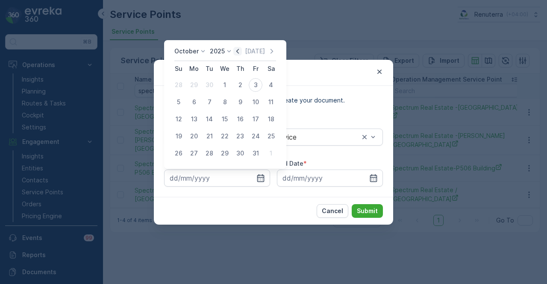
click at [240, 54] on icon "button" at bounding box center [237, 51] width 9 height 9
drag, startPoint x: 198, startPoint y: 84, endPoint x: 249, endPoint y: 125, distance: 65.4
click at [198, 85] on div "1" at bounding box center [194, 85] width 14 height 14
type input "01.09.2025"
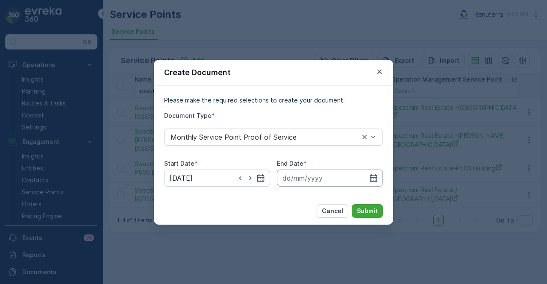
drag, startPoint x: 375, startPoint y: 181, endPoint x: 375, endPoint y: 173, distance: 8.1
click at [375, 181] on icon "button" at bounding box center [373, 178] width 9 height 9
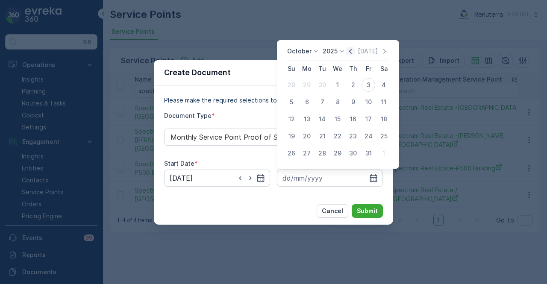
click at [355, 48] on icon "button" at bounding box center [350, 51] width 9 height 9
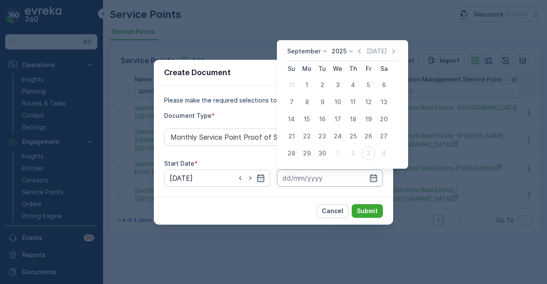
drag, startPoint x: 322, startPoint y: 157, endPoint x: 340, endPoint y: 176, distance: 26.3
click at [322, 157] on div "30" at bounding box center [323, 154] width 14 height 14
type input "30.09.2025"
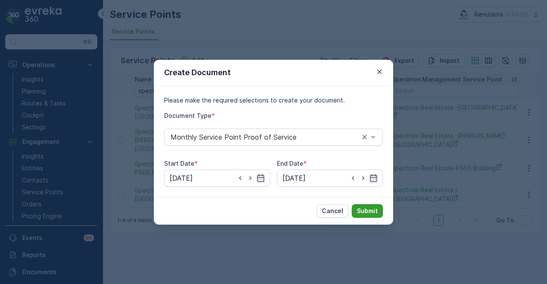
click at [365, 207] on p "Submit" at bounding box center [367, 211] width 21 height 9
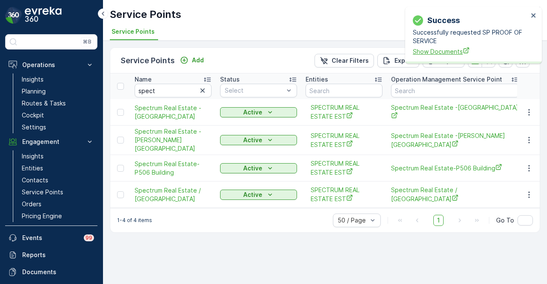
click at [429, 51] on span "Show Documents" at bounding box center [470, 51] width 115 height 9
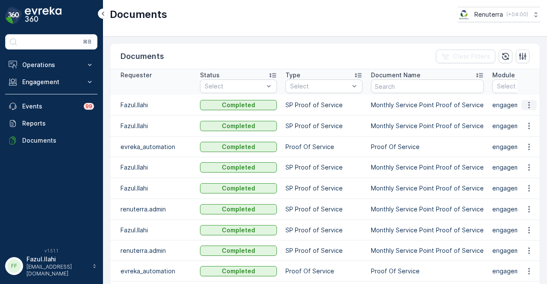
click at [525, 109] on icon "button" at bounding box center [529, 105] width 9 height 9
click at [523, 118] on span "See Details" at bounding box center [527, 117] width 33 height 9
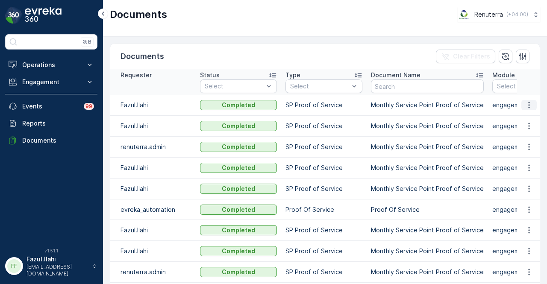
click at [529, 104] on icon "button" at bounding box center [529, 105] width 1 height 6
click at [522, 117] on span "See Details" at bounding box center [527, 117] width 33 height 9
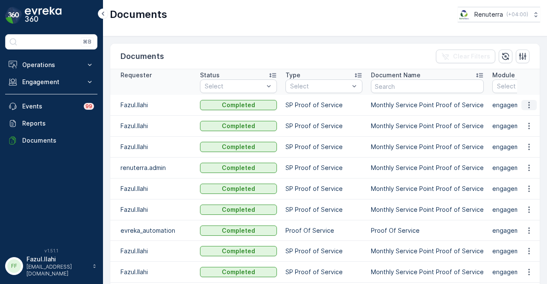
click at [529, 103] on icon "button" at bounding box center [529, 105] width 9 height 9
click at [523, 117] on span "See Details" at bounding box center [527, 117] width 33 height 9
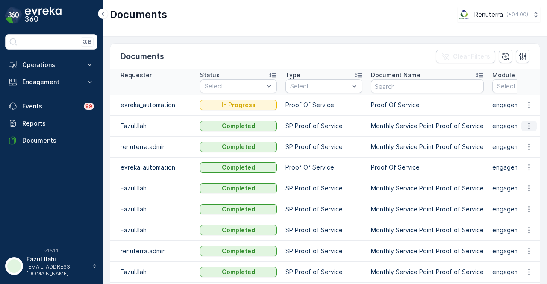
click at [535, 125] on button "button" at bounding box center [529, 126] width 15 height 10
click at [529, 136] on span "See Details" at bounding box center [527, 138] width 33 height 9
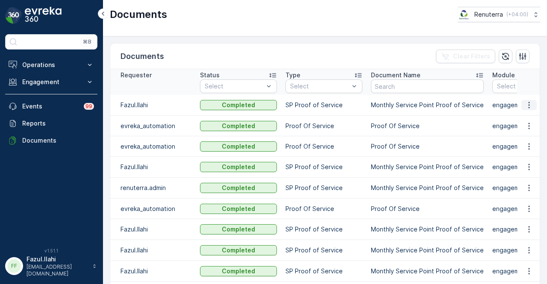
click at [526, 106] on icon "button" at bounding box center [529, 105] width 9 height 9
click at [527, 117] on span "See Details" at bounding box center [527, 117] width 33 height 9
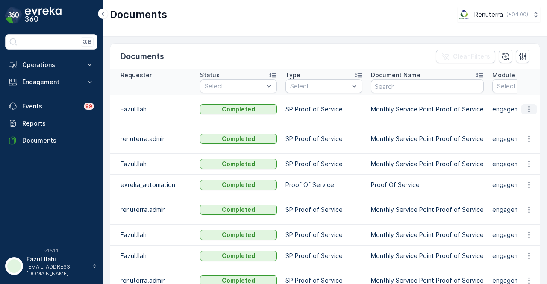
click at [529, 106] on icon "button" at bounding box center [529, 109] width 1 height 6
click at [527, 115] on span "See Details" at bounding box center [527, 117] width 33 height 9
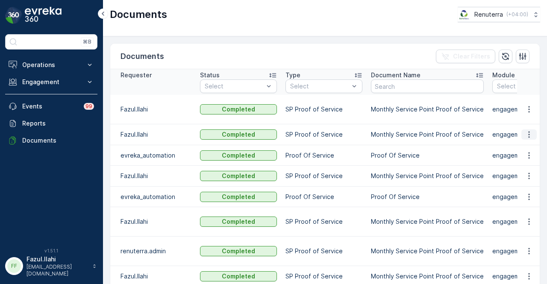
click at [525, 130] on icon "button" at bounding box center [529, 134] width 9 height 9
click at [524, 139] on span "See Details" at bounding box center [527, 138] width 33 height 9
click at [524, 130] on button "button" at bounding box center [529, 135] width 15 height 10
click at [521, 142] on span "See Details" at bounding box center [527, 138] width 33 height 9
click at [524, 130] on button "button" at bounding box center [529, 135] width 15 height 10
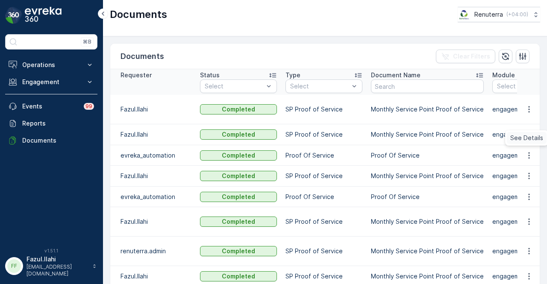
click at [522, 141] on span "See Details" at bounding box center [527, 138] width 33 height 9
click at [532, 105] on button "button" at bounding box center [529, 109] width 15 height 10
click at [530, 119] on span "See Details" at bounding box center [527, 117] width 33 height 9
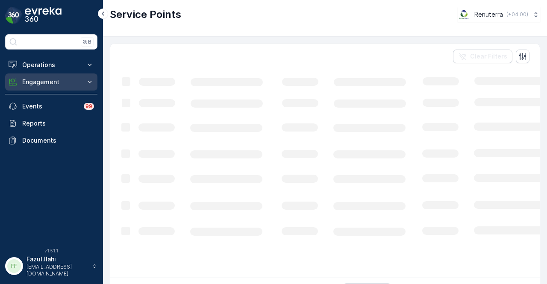
click at [71, 78] on p "Engagement" at bounding box center [51, 82] width 58 height 9
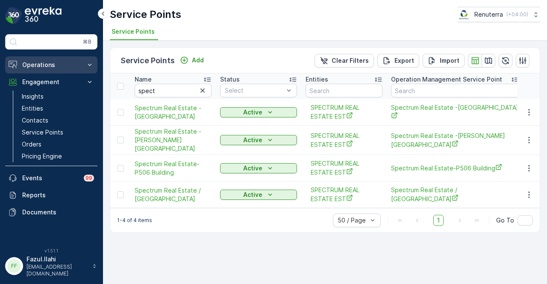
click at [91, 64] on icon at bounding box center [90, 65] width 9 height 9
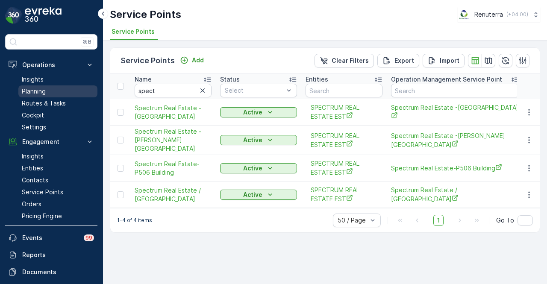
click at [71, 92] on link "Planning" at bounding box center [57, 92] width 79 height 12
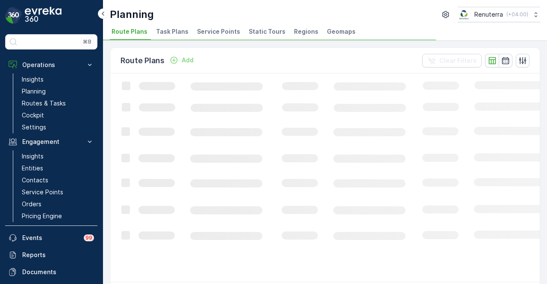
click at [216, 39] on li "Service Points" at bounding box center [219, 33] width 48 height 15
click at [216, 37] on li "Service Points" at bounding box center [219, 33] width 48 height 15
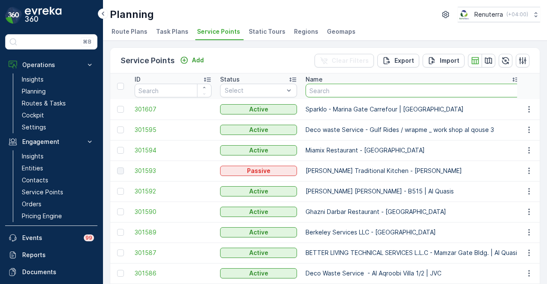
click at [336, 93] on input "text" at bounding box center [413, 91] width 215 height 14
type input "spect"
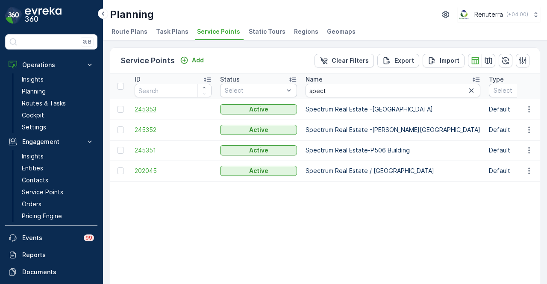
click at [155, 107] on span "245353" at bounding box center [173, 109] width 77 height 9
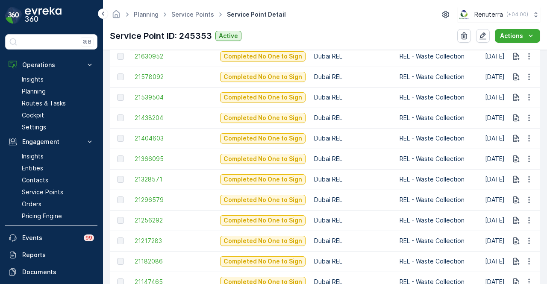
scroll to position [513, 0]
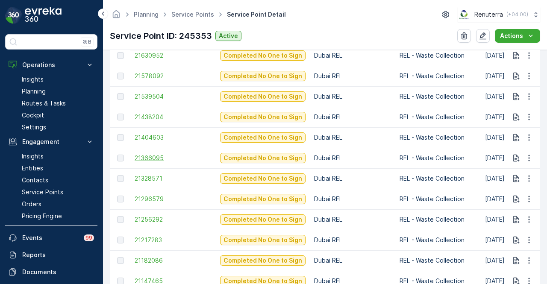
click at [155, 160] on span "21366095" at bounding box center [173, 158] width 77 height 9
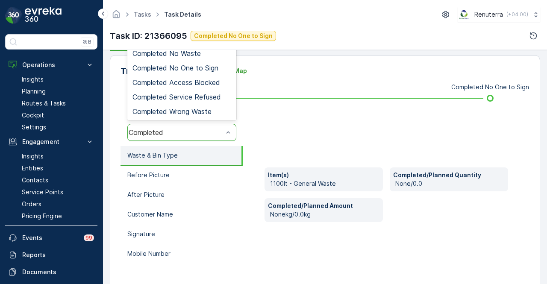
scroll to position [171, 0]
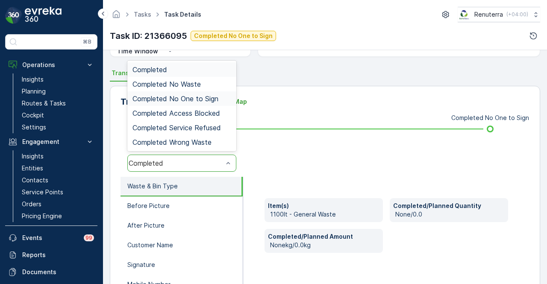
click at [215, 96] on span "Completed No One to Sign" at bounding box center [176, 99] width 86 height 8
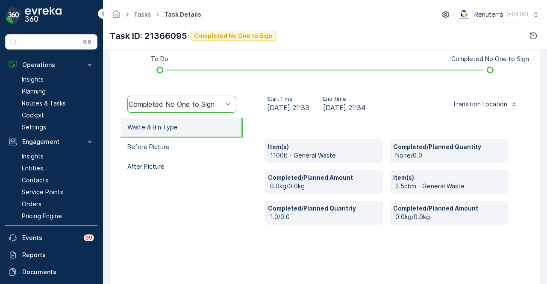
scroll to position [211, 0]
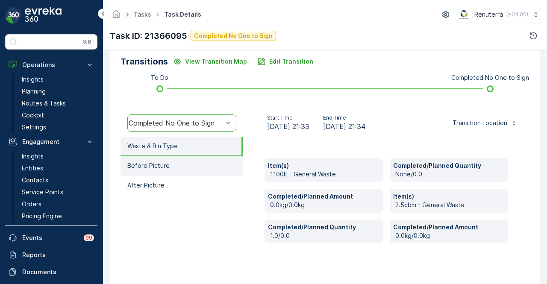
click at [208, 173] on li "Before Picture" at bounding box center [182, 167] width 122 height 20
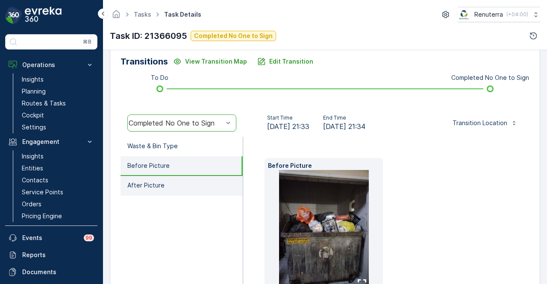
click at [204, 181] on li "After Picture" at bounding box center [182, 186] width 122 height 20
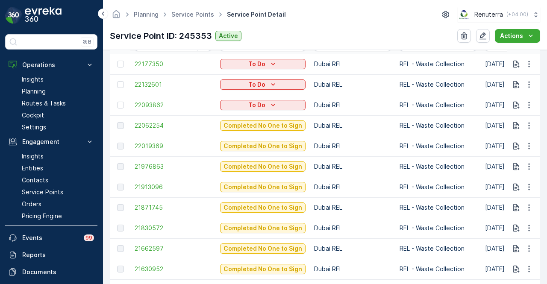
scroll to position [385, 0]
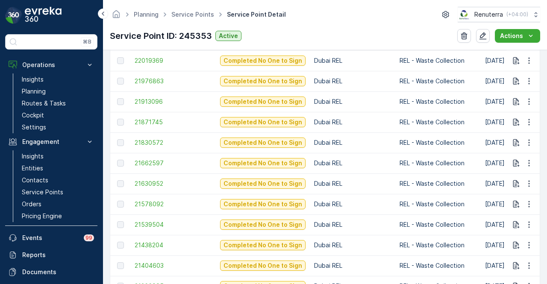
click at [154, 178] on td "21630952" at bounding box center [173, 184] width 86 height 21
click at [154, 181] on span "21630952" at bounding box center [173, 184] width 77 height 9
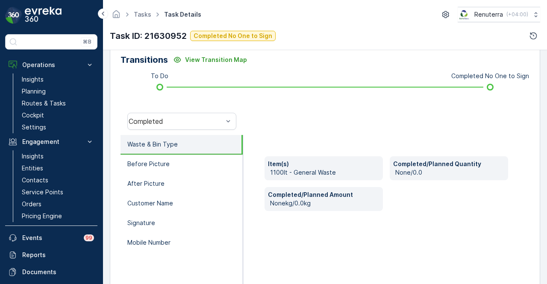
scroll to position [214, 0]
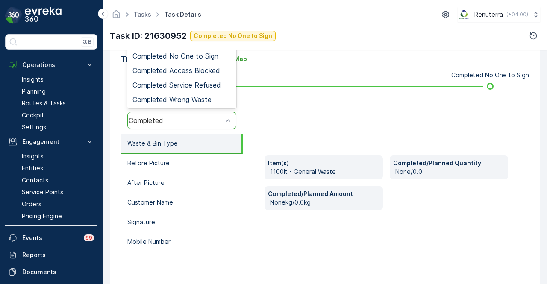
drag, startPoint x: 225, startPoint y: 121, endPoint x: 245, endPoint y: 186, distance: 68.2
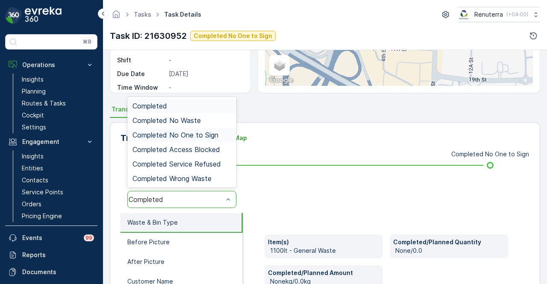
scroll to position [128, 0]
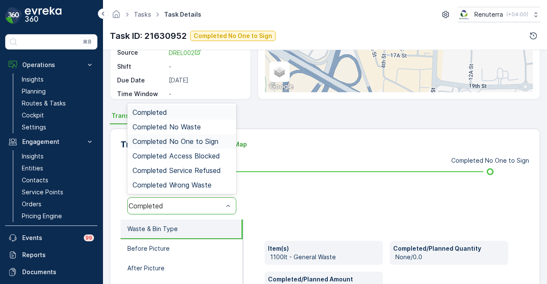
click at [222, 142] on div "Completed No One to Sign" at bounding box center [182, 142] width 99 height 8
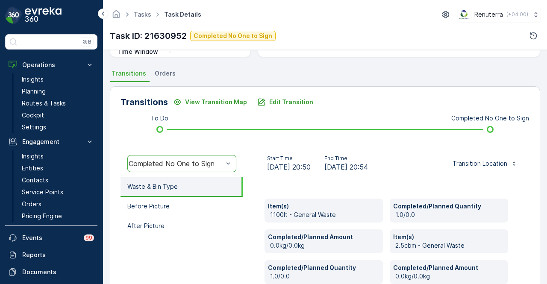
scroll to position [168, 0]
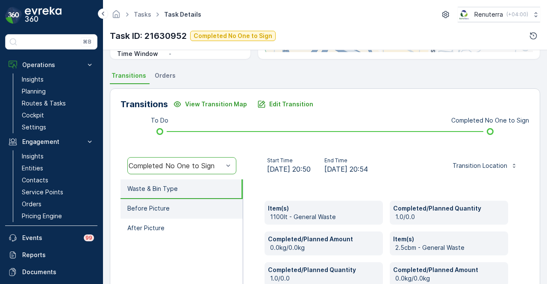
click at [222, 211] on li "Before Picture" at bounding box center [182, 209] width 122 height 20
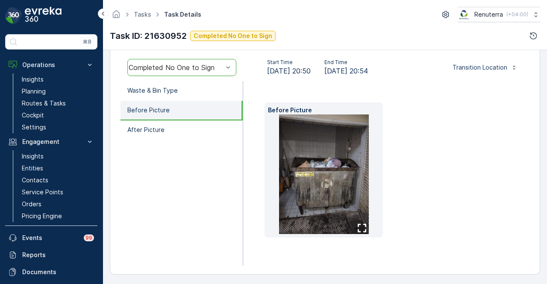
scroll to position [268, 0]
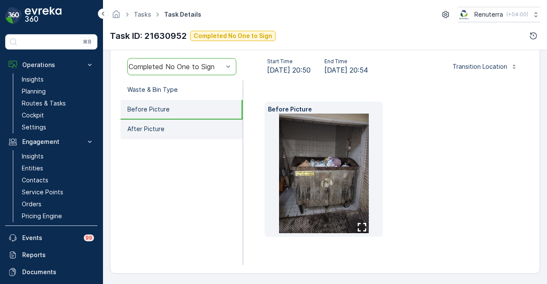
drag, startPoint x: 217, startPoint y: 126, endPoint x: 217, endPoint y: 133, distance: 6.4
click at [217, 127] on li "After Picture" at bounding box center [182, 130] width 122 height 20
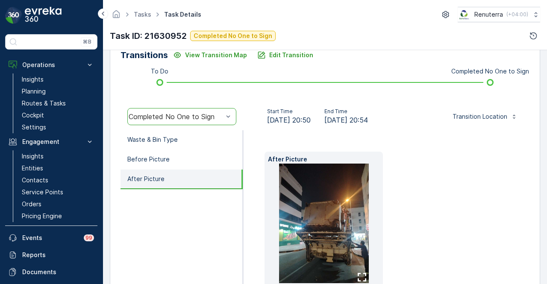
scroll to position [139, 0]
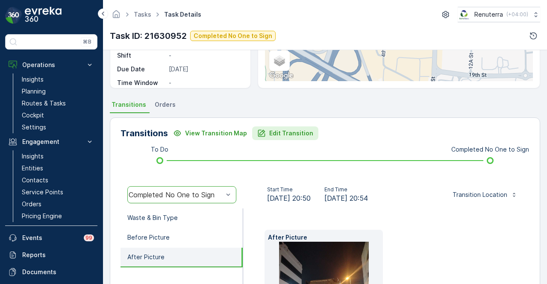
click at [297, 139] on button "Edit Transition" at bounding box center [285, 134] width 66 height 14
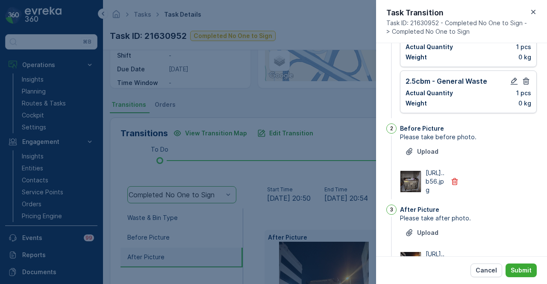
scroll to position [145, 0]
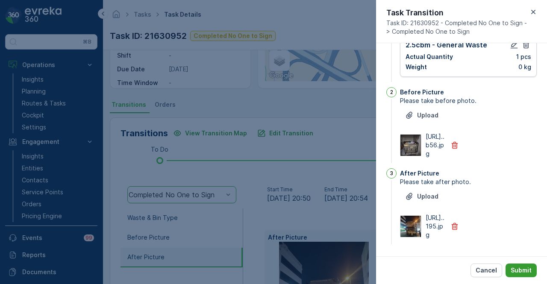
click at [531, 272] on p "Submit" at bounding box center [521, 270] width 21 height 9
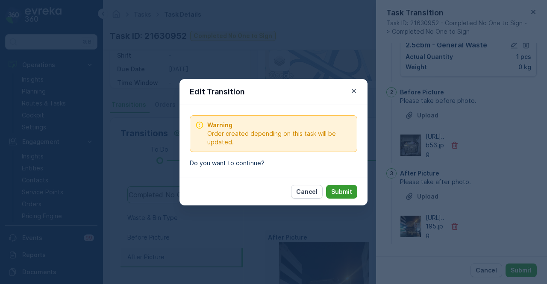
click at [349, 189] on p "Submit" at bounding box center [341, 192] width 21 height 9
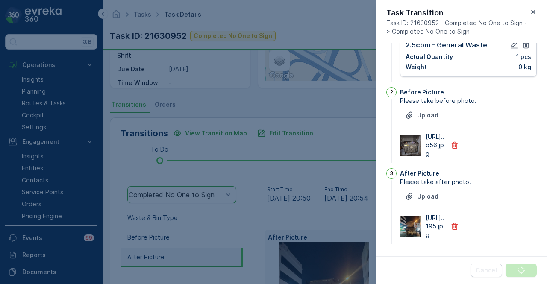
scroll to position [0, 0]
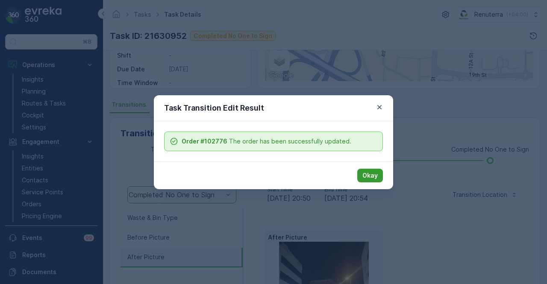
click at [372, 174] on p "Okay" at bounding box center [370, 175] width 15 height 9
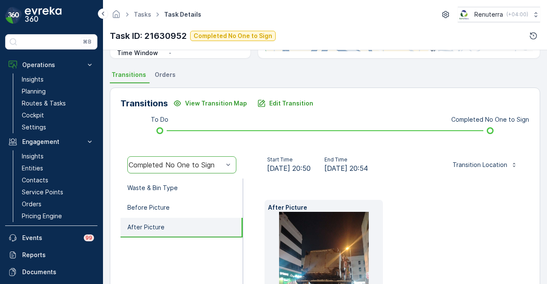
scroll to position [182, 0]
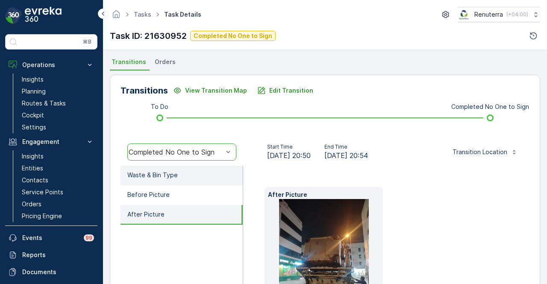
click at [183, 177] on li "Waste & Bin Type" at bounding box center [182, 176] width 122 height 20
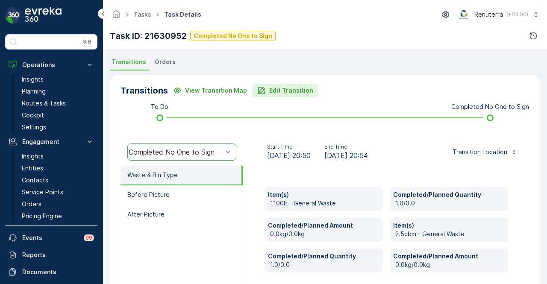
click at [296, 93] on p "Edit Transition" at bounding box center [291, 90] width 44 height 9
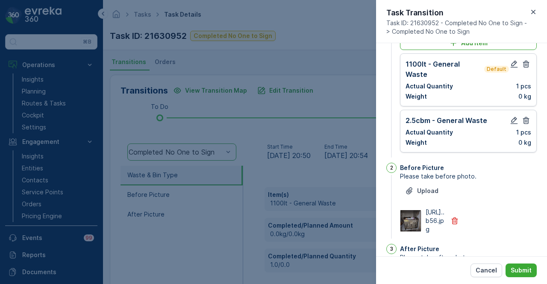
scroll to position [0, 0]
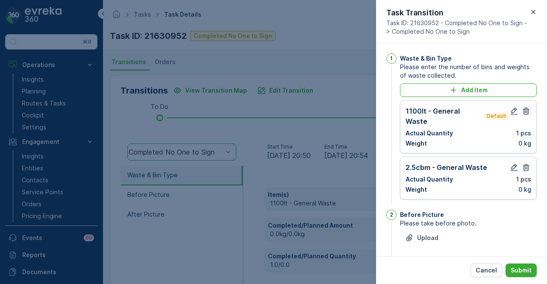
click at [526, 110] on icon "button" at bounding box center [526, 111] width 9 height 9
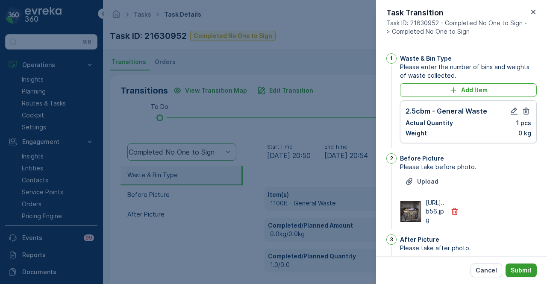
click at [522, 270] on p "Submit" at bounding box center [521, 270] width 21 height 9
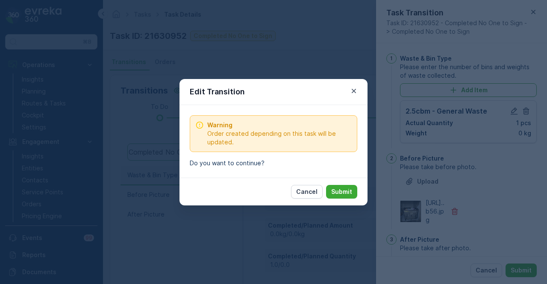
drag, startPoint x: 349, startPoint y: 189, endPoint x: 338, endPoint y: 197, distance: 13.4
click at [349, 189] on p "Submit" at bounding box center [341, 192] width 21 height 9
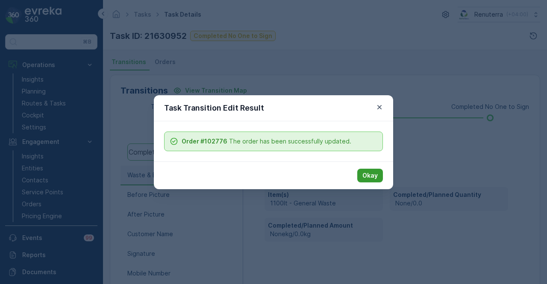
click at [367, 179] on p "Okay" at bounding box center [370, 175] width 15 height 9
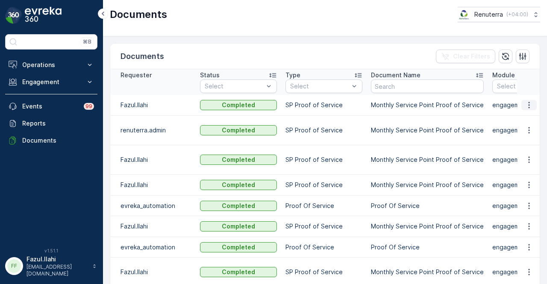
click at [530, 109] on button "button" at bounding box center [529, 105] width 15 height 10
click at [530, 117] on span "See Details" at bounding box center [527, 117] width 33 height 9
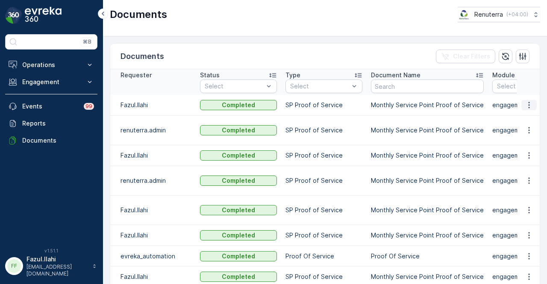
click at [529, 102] on icon "button" at bounding box center [529, 105] width 1 height 6
click at [527, 117] on span "See Details" at bounding box center [527, 117] width 33 height 9
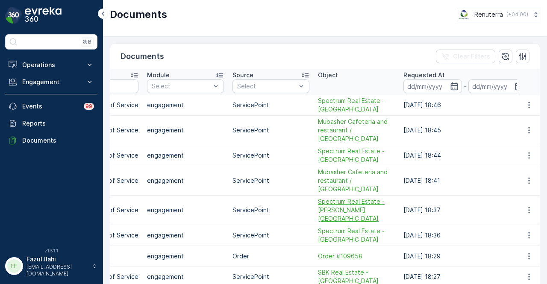
click at [363, 198] on span "Spectrum Real Estate -[PERSON_NAME][GEOGRAPHIC_DATA]" at bounding box center [356, 211] width 77 height 26
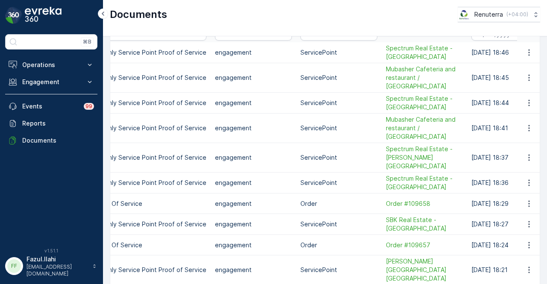
scroll to position [0, 357]
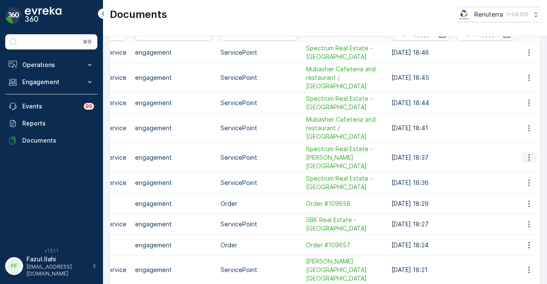
click at [531, 154] on icon "button" at bounding box center [529, 158] width 9 height 9
click at [514, 148] on span "See Details" at bounding box center [527, 148] width 33 height 9
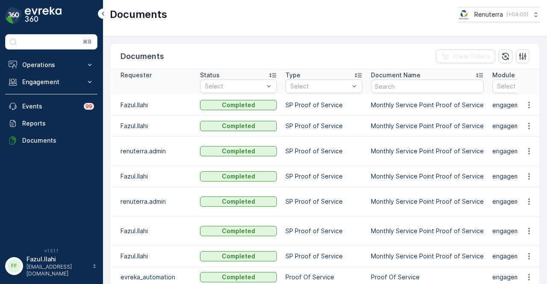
click at [535, 107] on td at bounding box center [528, 105] width 23 height 21
click at [525, 107] on icon "button" at bounding box center [529, 105] width 9 height 9
click at [525, 121] on span "See Details" at bounding box center [527, 117] width 33 height 9
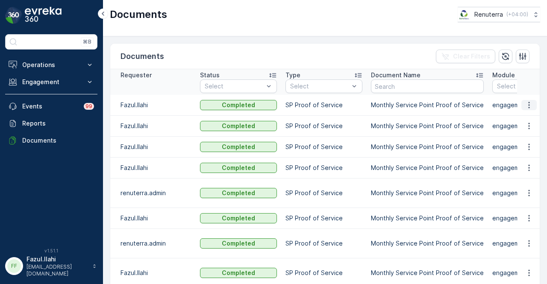
click at [530, 107] on icon "button" at bounding box center [529, 105] width 9 height 9
click at [532, 118] on span "See Details" at bounding box center [527, 117] width 33 height 9
